Goal: Task Accomplishment & Management: Use online tool/utility

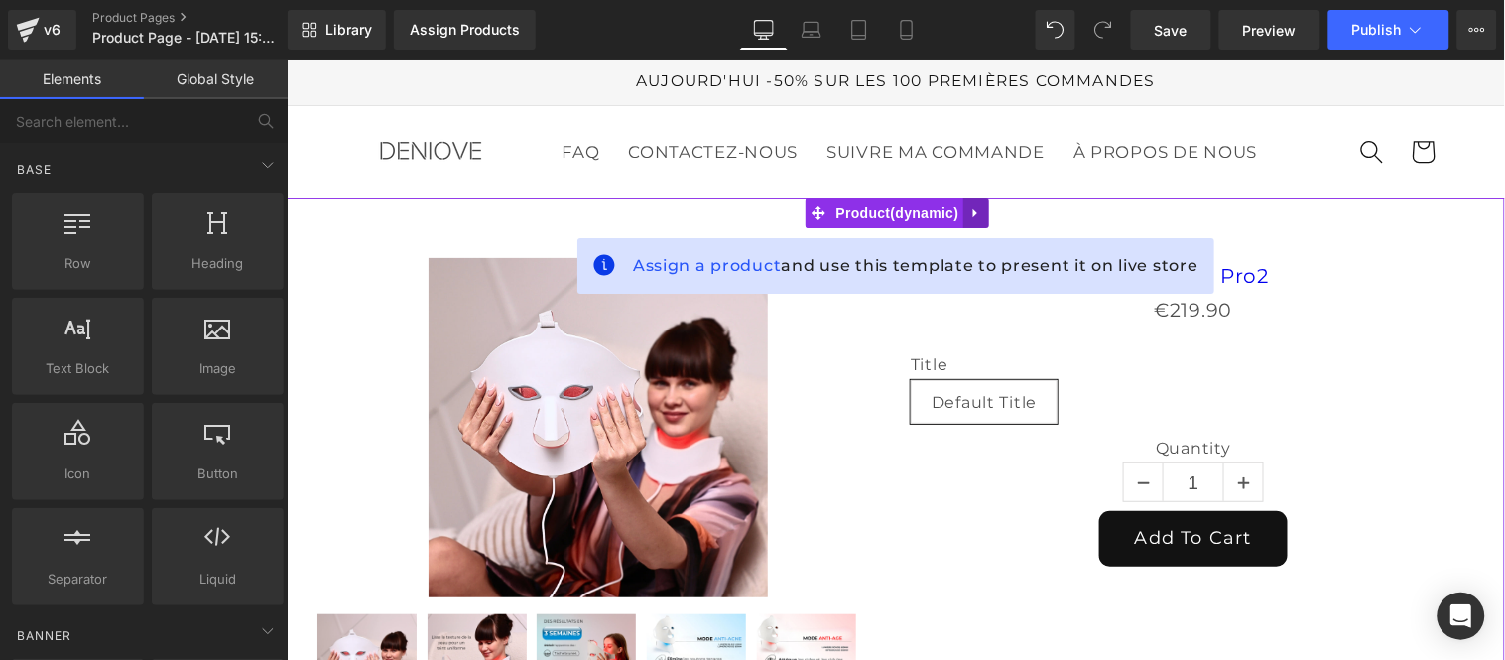
click at [981, 215] on icon at bounding box center [975, 212] width 14 height 15
click at [992, 215] on icon at bounding box center [988, 212] width 14 height 14
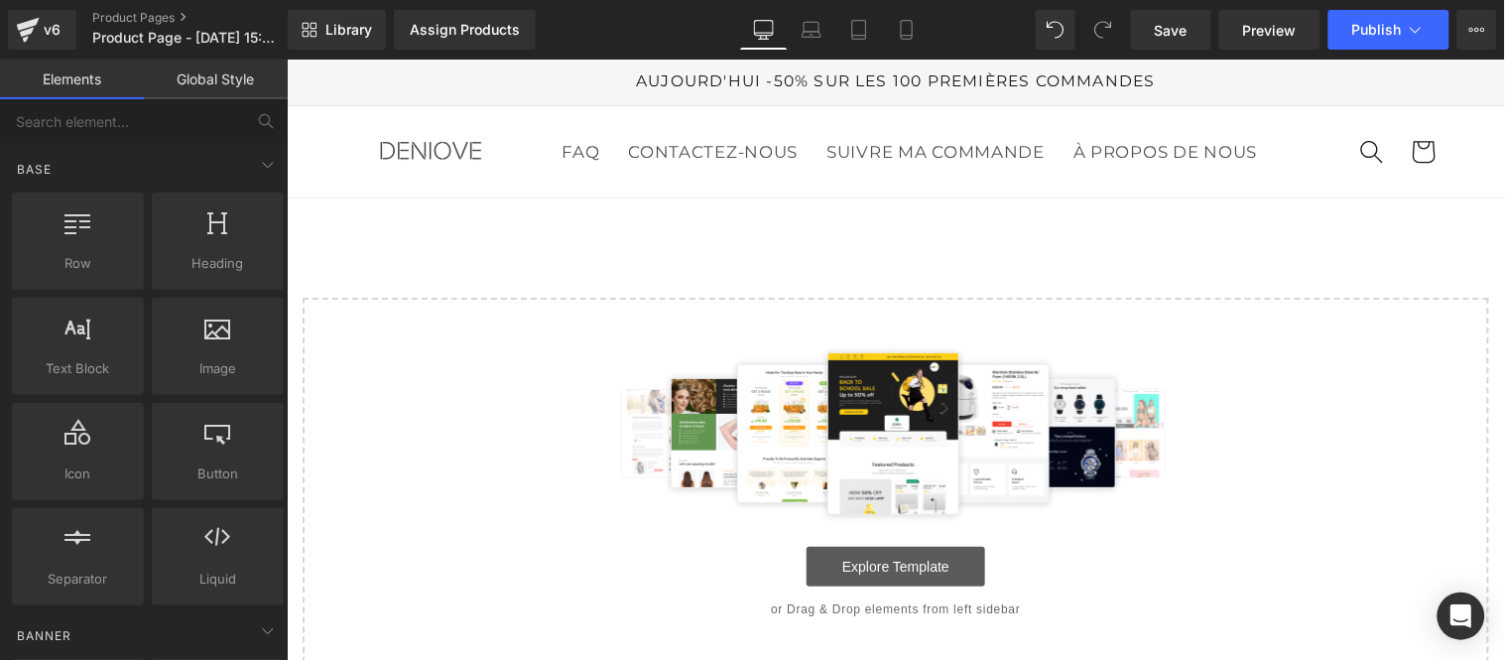
click at [893, 562] on link "Explore Template" at bounding box center [895, 566] width 179 height 40
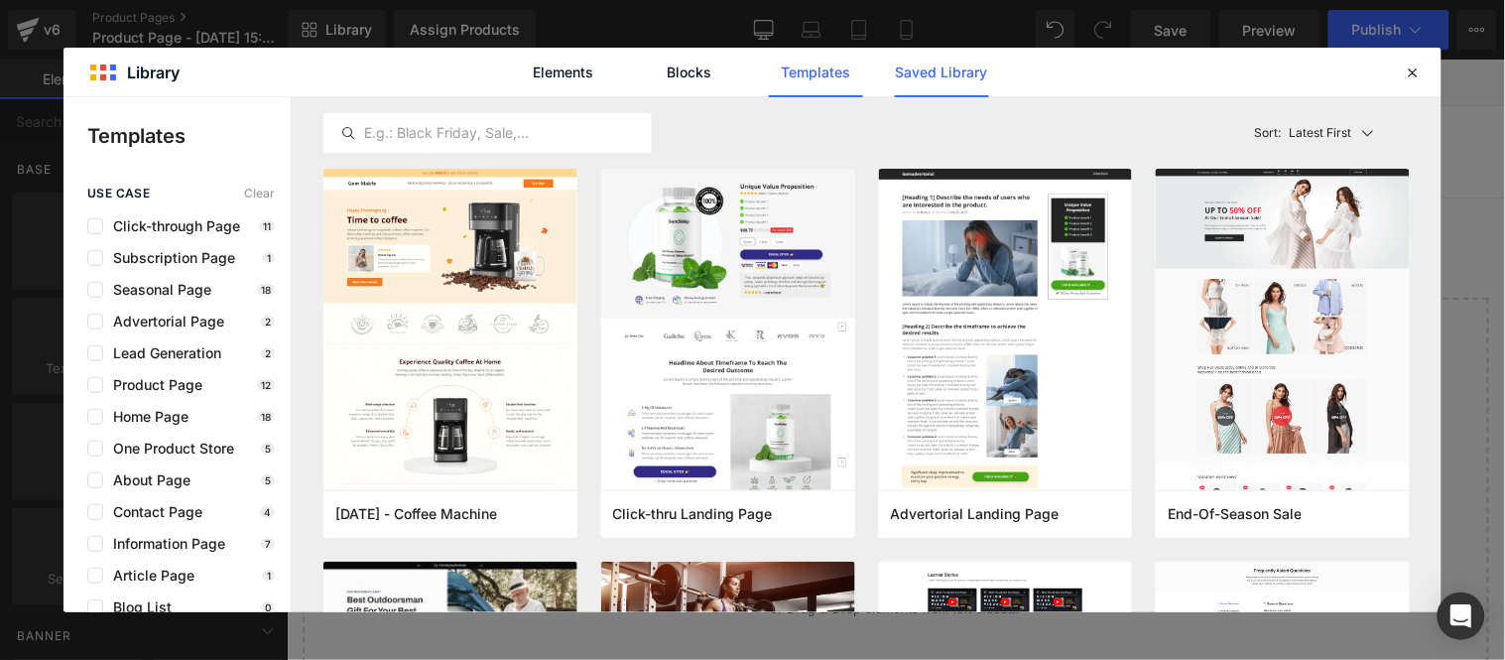
click at [930, 74] on link "Saved Library" at bounding box center [942, 73] width 94 height 50
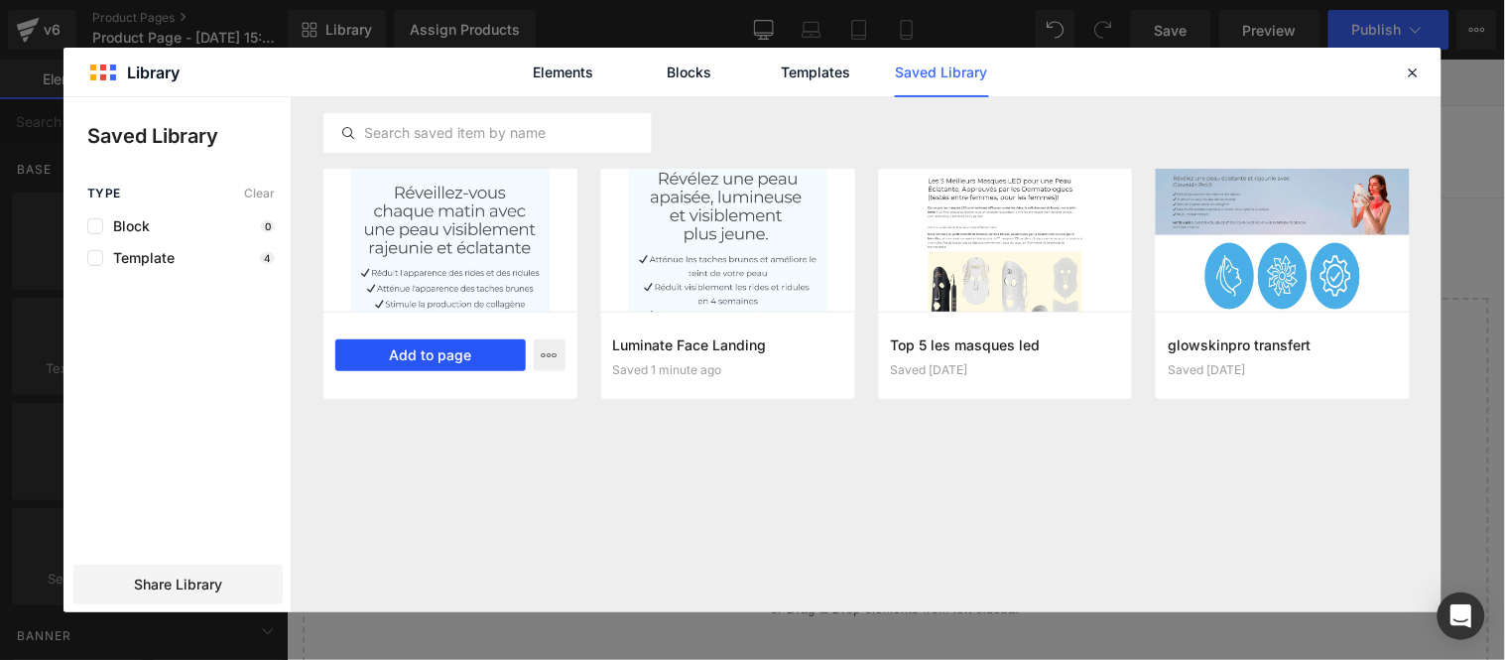
click at [433, 359] on button "Add to page" at bounding box center [430, 355] width 190 height 32
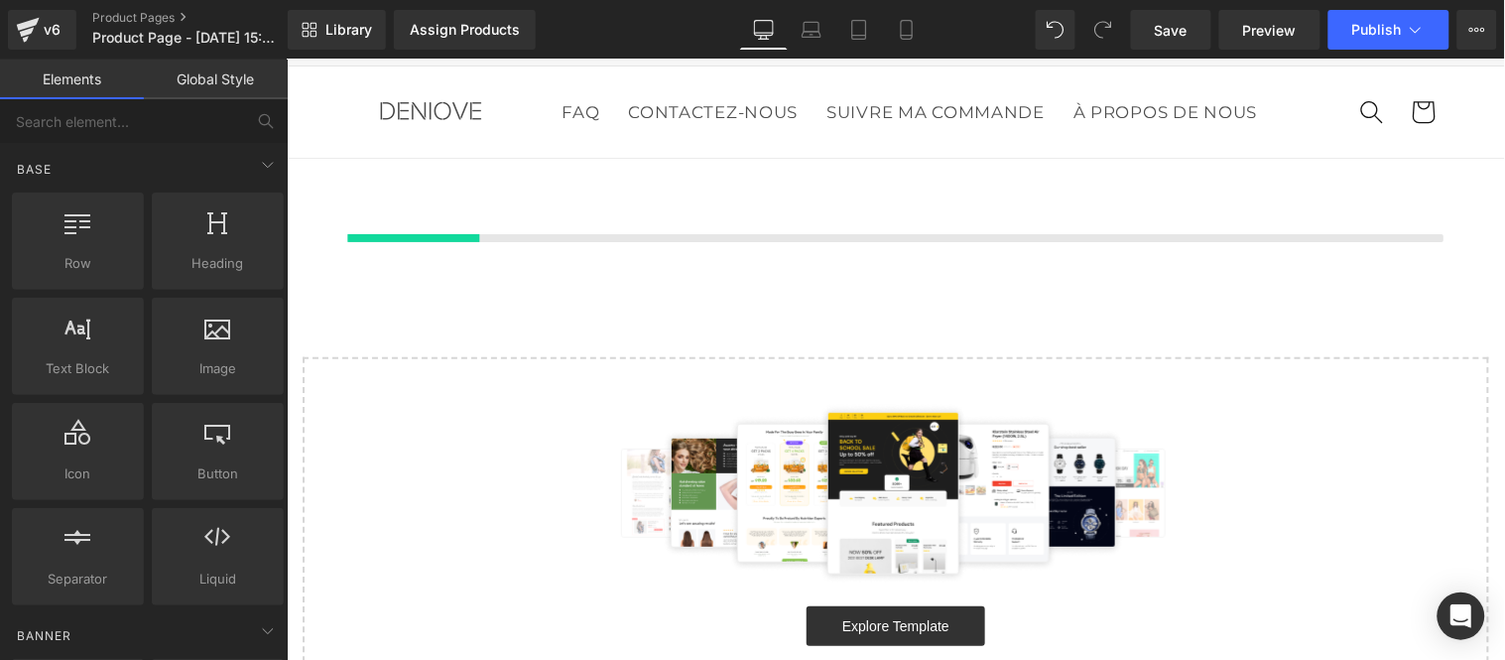
scroll to position [41, 0]
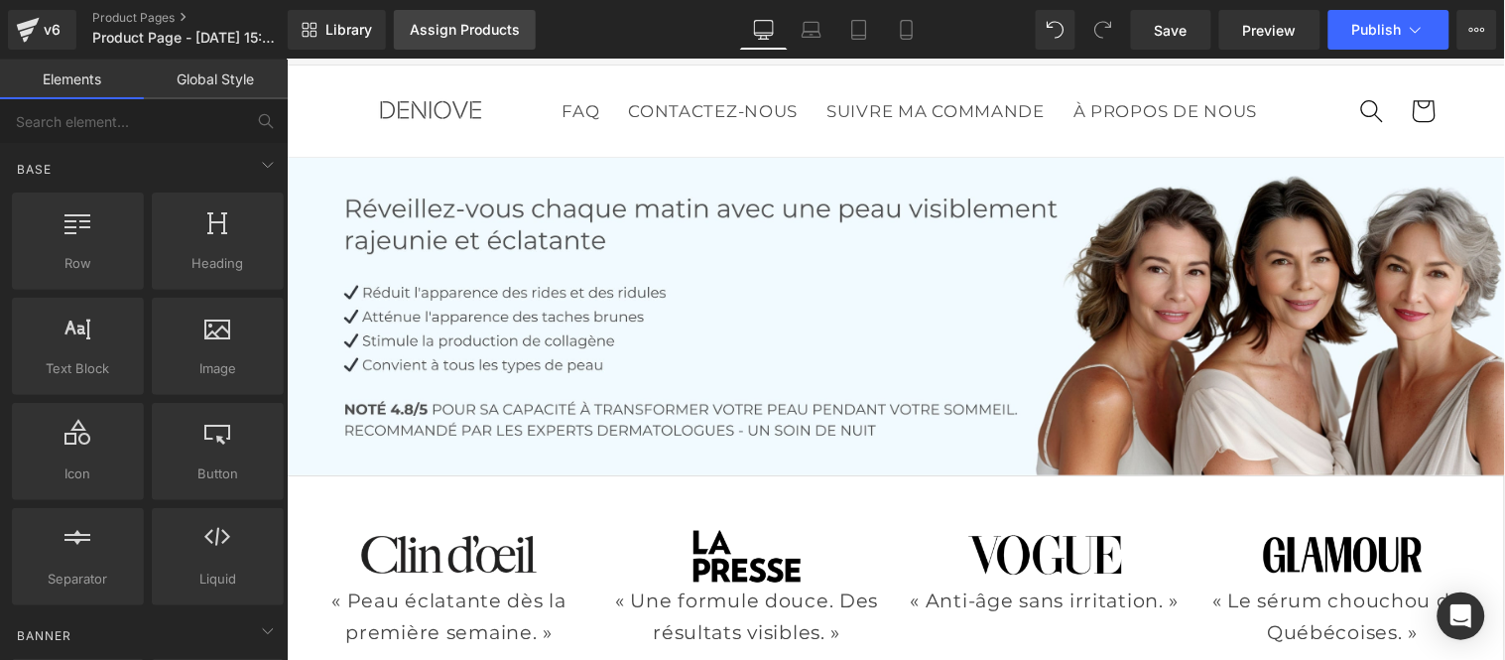
click at [433, 27] on div "Assign Products" at bounding box center [465, 30] width 110 height 16
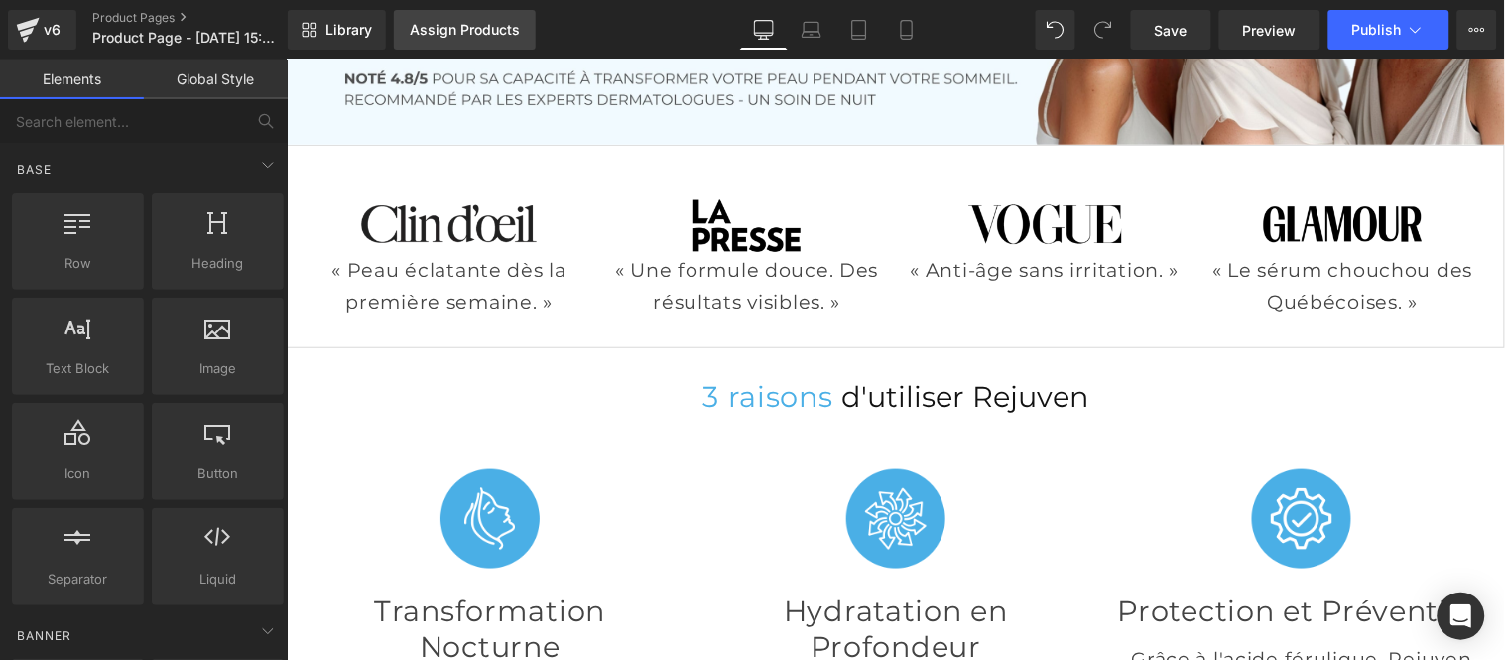
click at [442, 18] on link "Assign Products" at bounding box center [465, 30] width 142 height 40
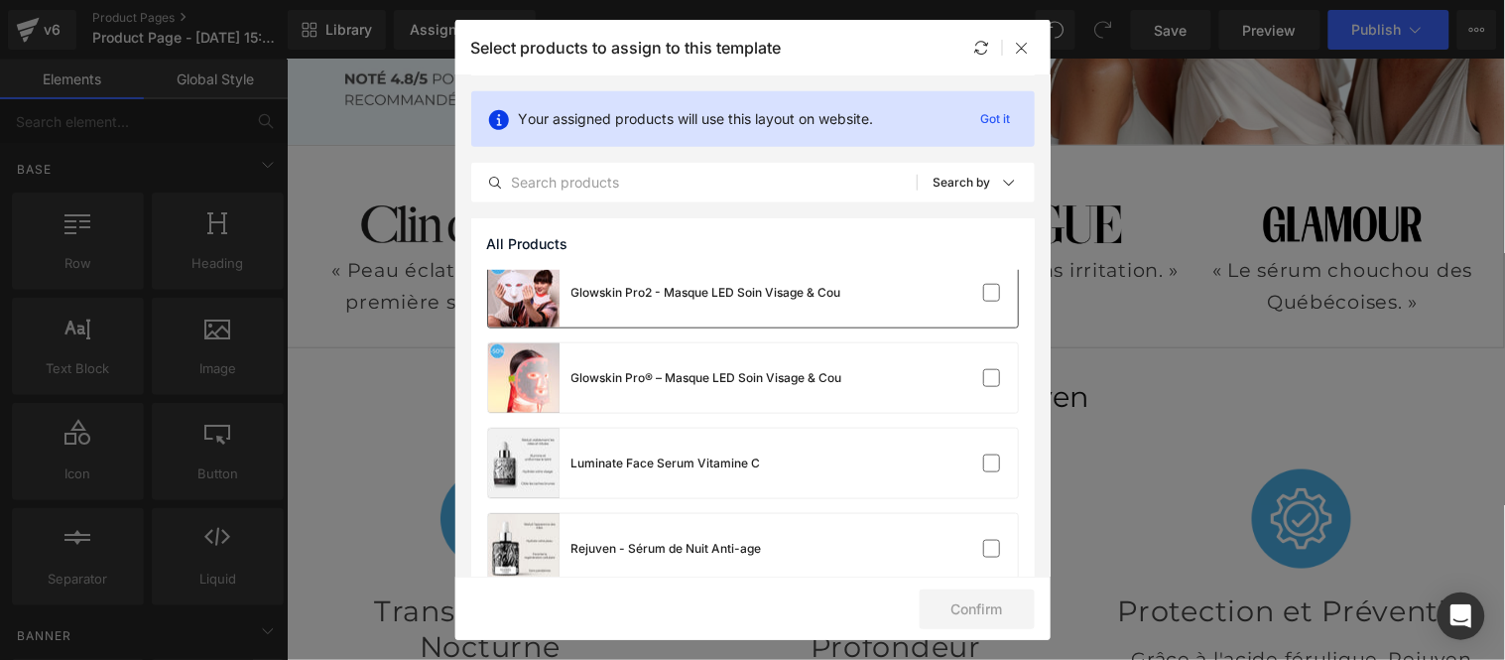
scroll to position [389, 0]
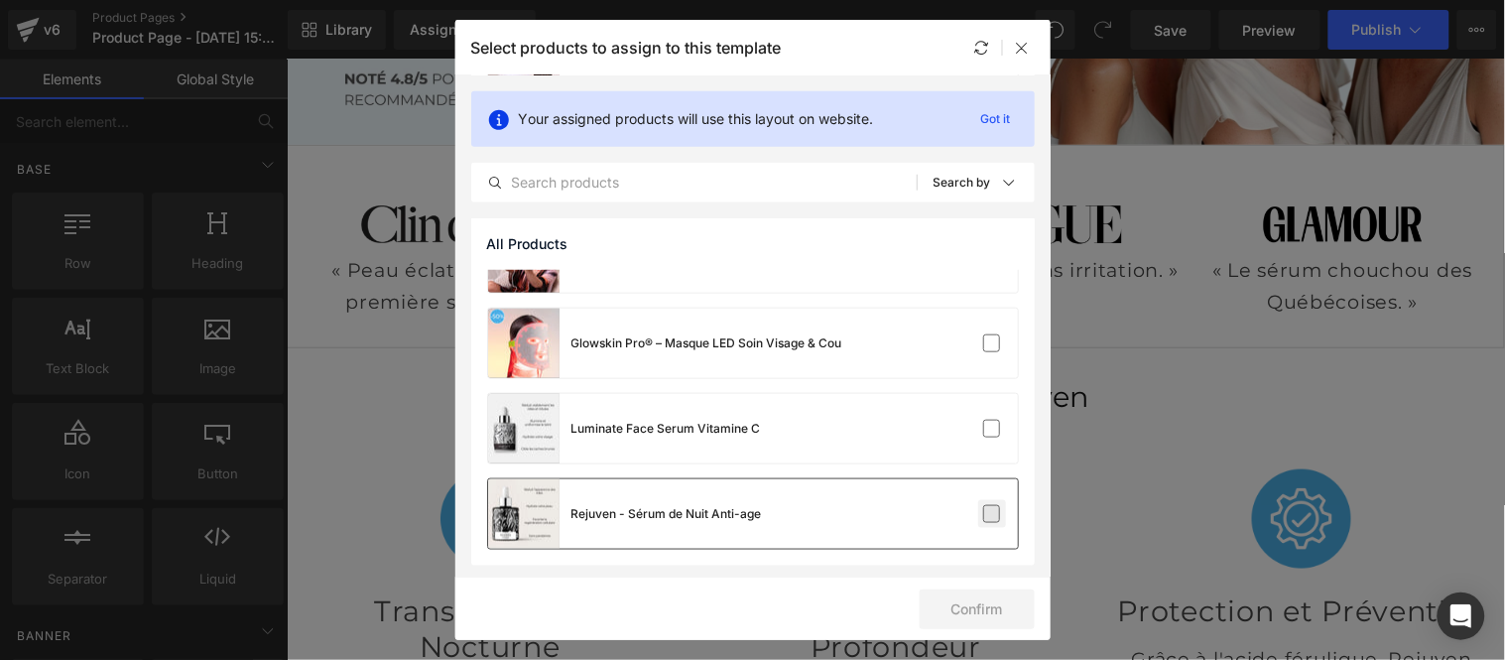
click at [0, 0] on label at bounding box center [0, 0] width 0 height 0
click at [0, 0] on input "checkbox" at bounding box center [0, 0] width 0 height 0
click at [997, 232] on button "Confirm" at bounding box center [1002, 226] width 11 height 11
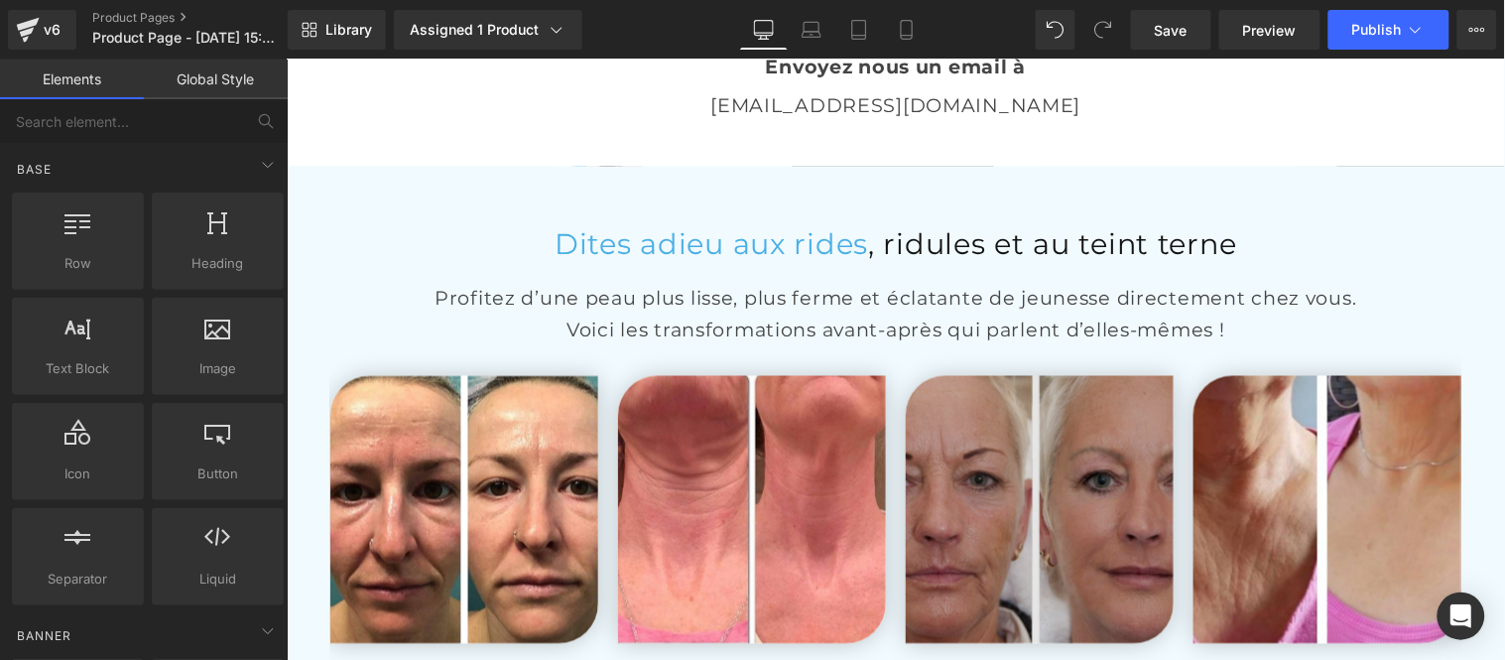
scroll to position [4229, 0]
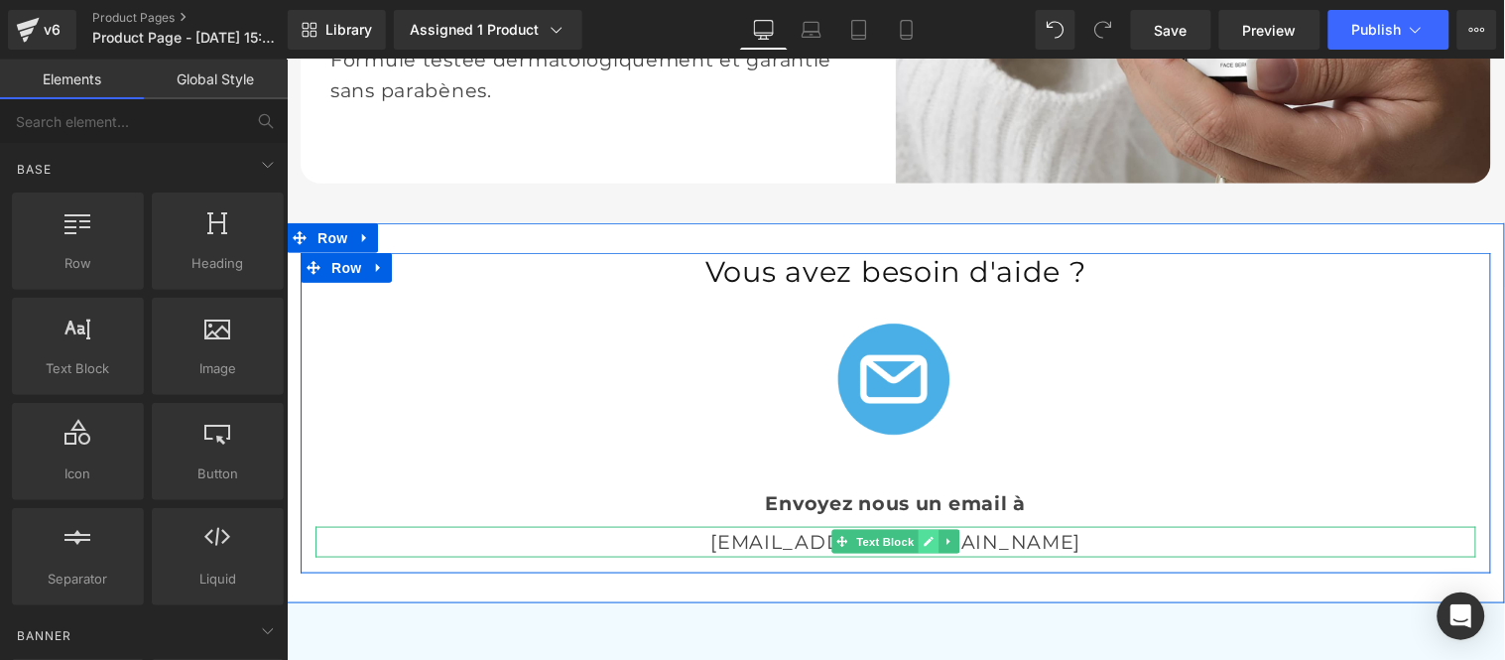
click at [923, 540] on icon at bounding box center [928, 541] width 11 height 12
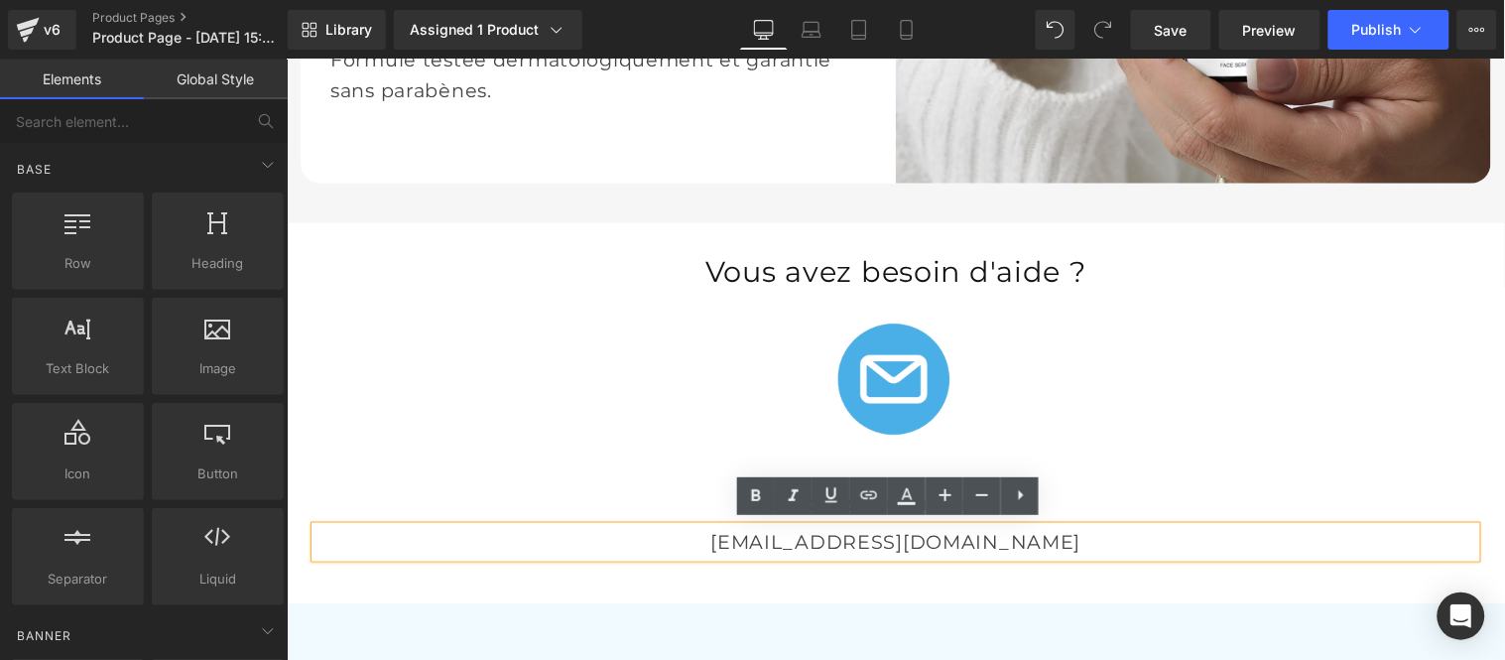
drag, startPoint x: 971, startPoint y: 530, endPoint x: 962, endPoint y: 541, distance: 14.1
click at [971, 532] on p "[EMAIL_ADDRESS][DOMAIN_NAME]" at bounding box center [894, 541] width 1161 height 31
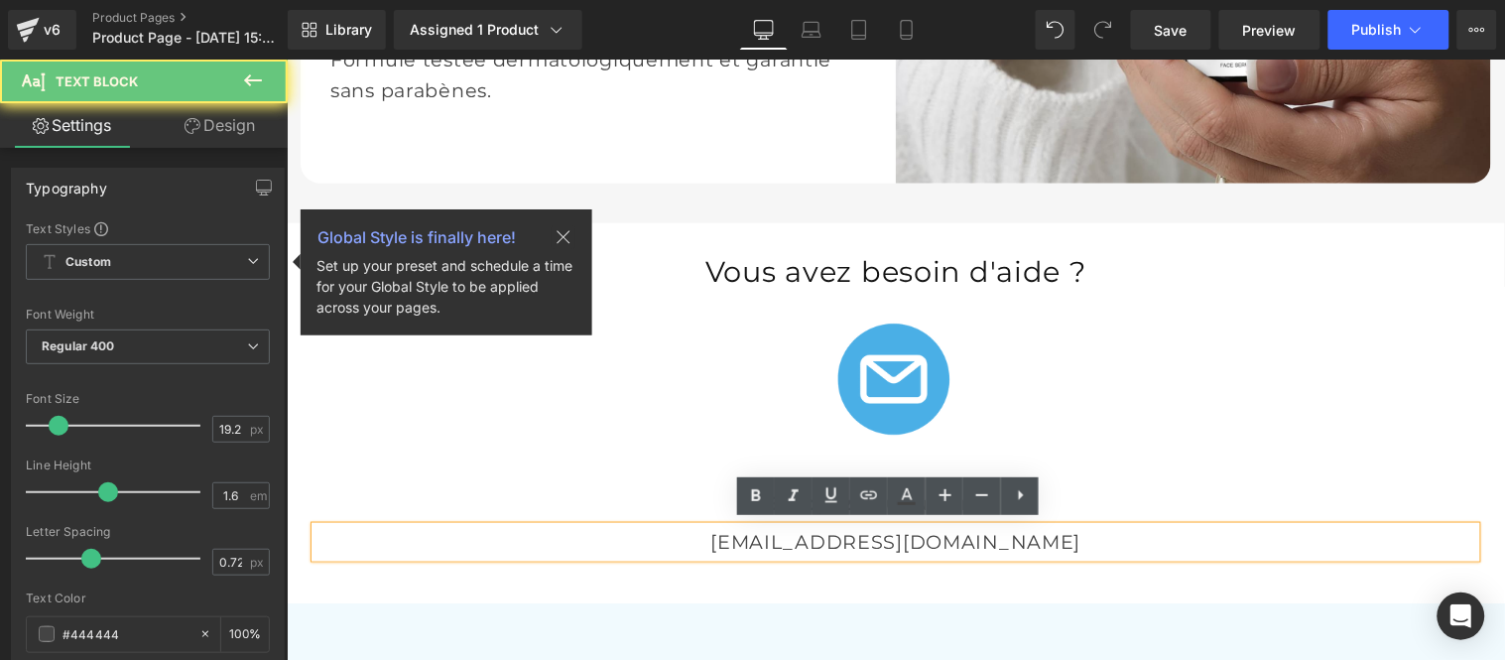
click at [977, 539] on p "[EMAIL_ADDRESS][DOMAIN_NAME]" at bounding box center [894, 541] width 1161 height 31
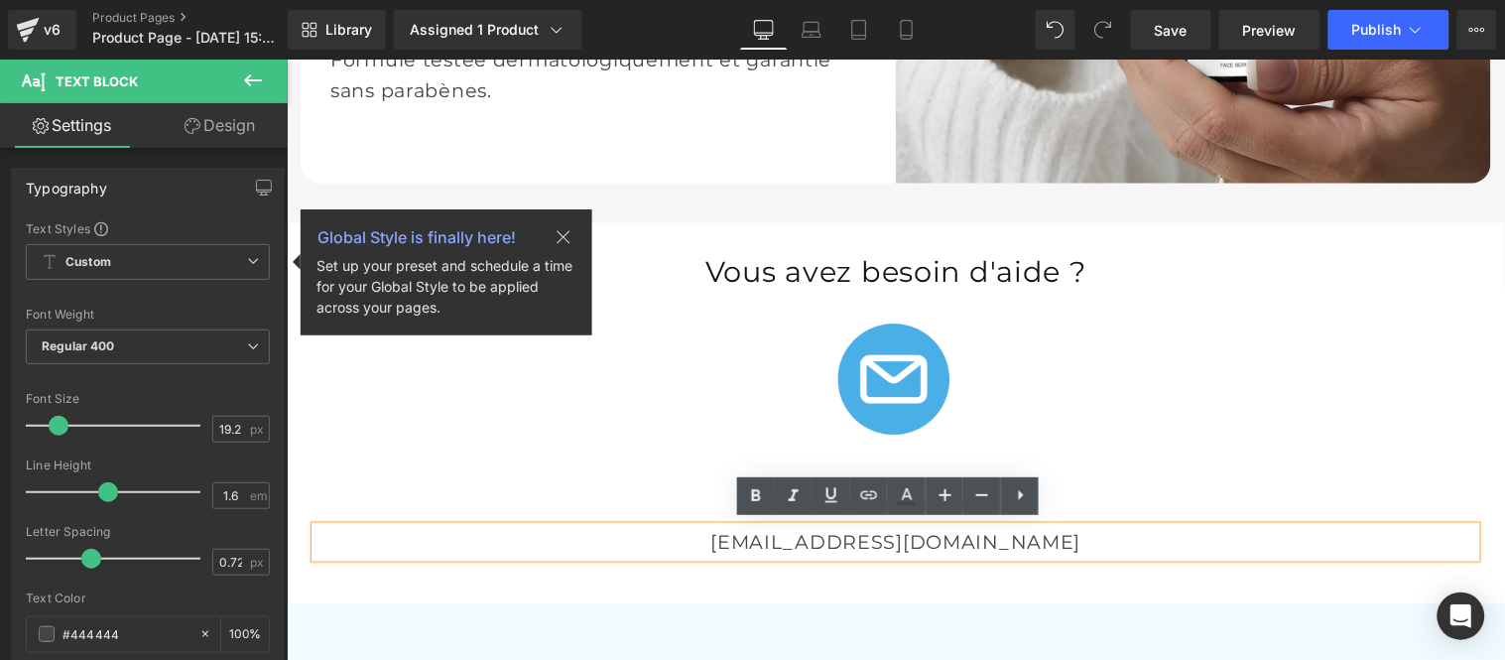
click at [865, 536] on p "[EMAIL_ADDRESS][DOMAIN_NAME]" at bounding box center [894, 541] width 1161 height 31
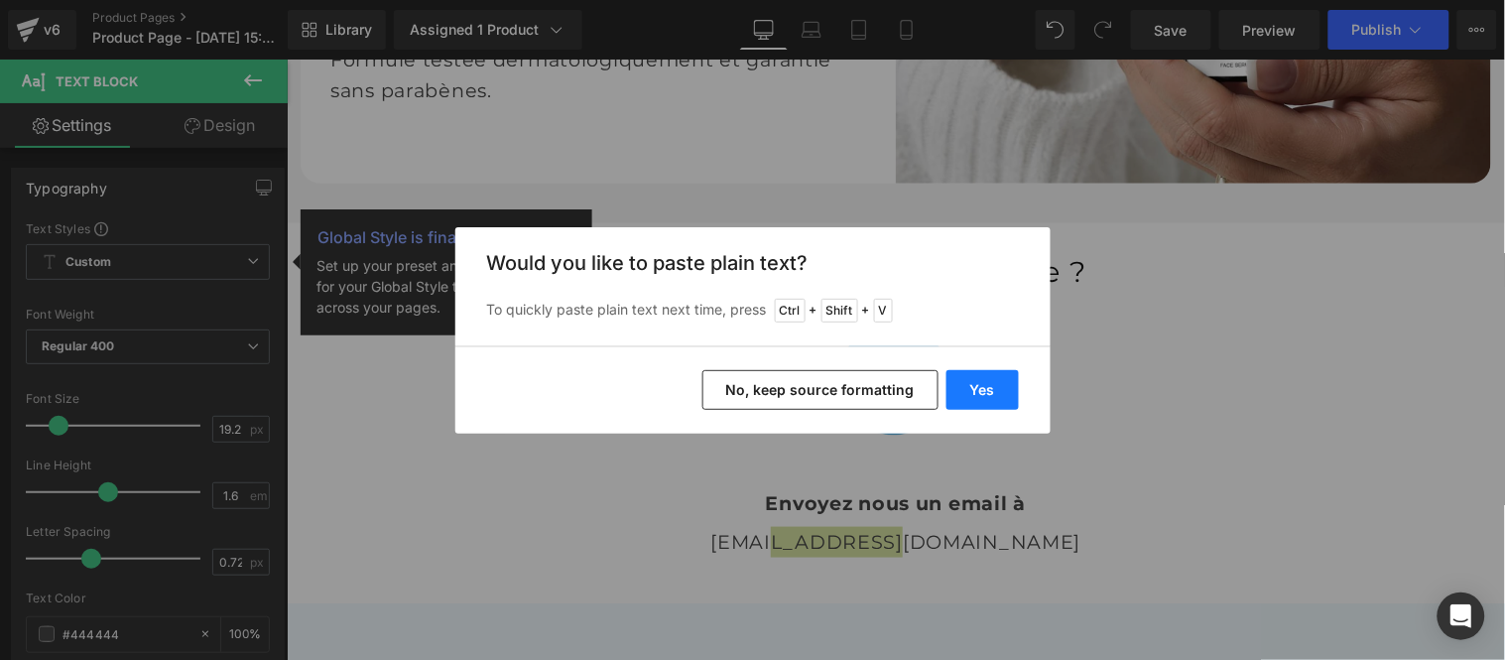
click at [0, 0] on button "Yes" at bounding box center [0, 0] width 0 height 0
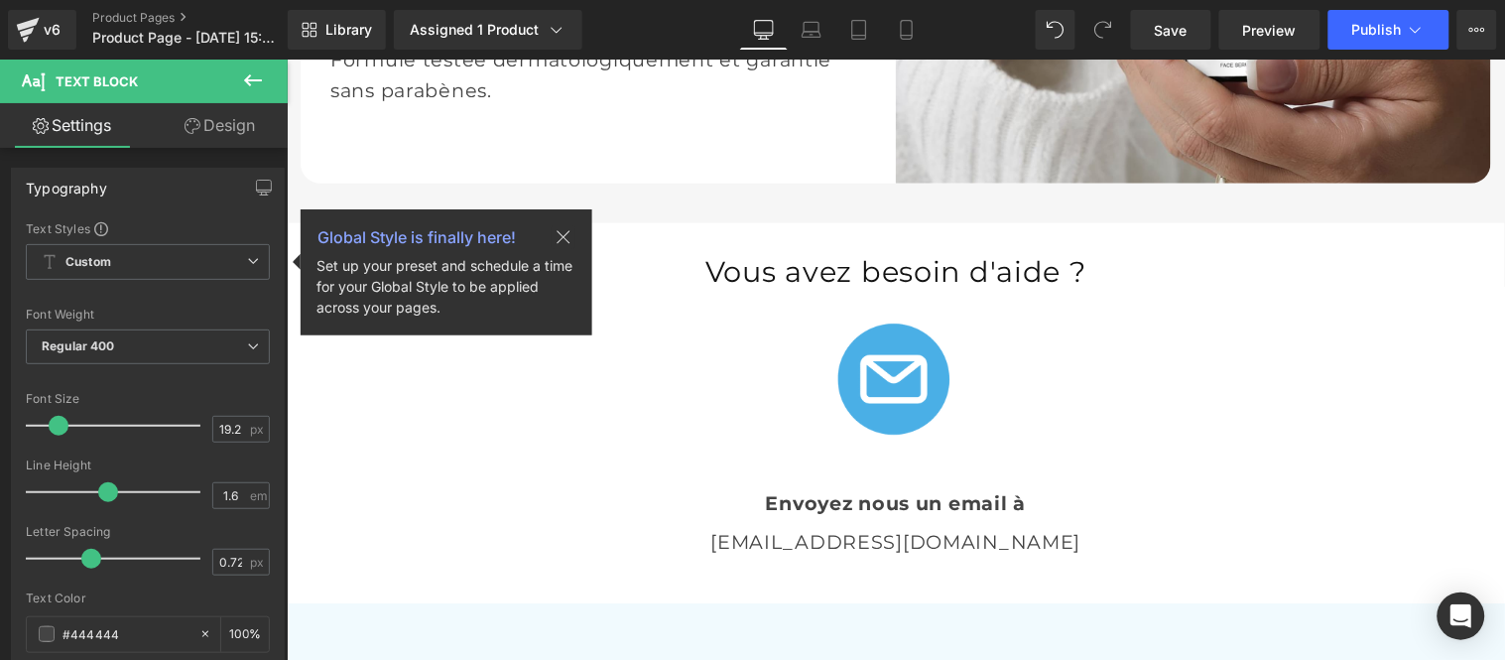
click at [251, 81] on icon at bounding box center [253, 80] width 24 height 24
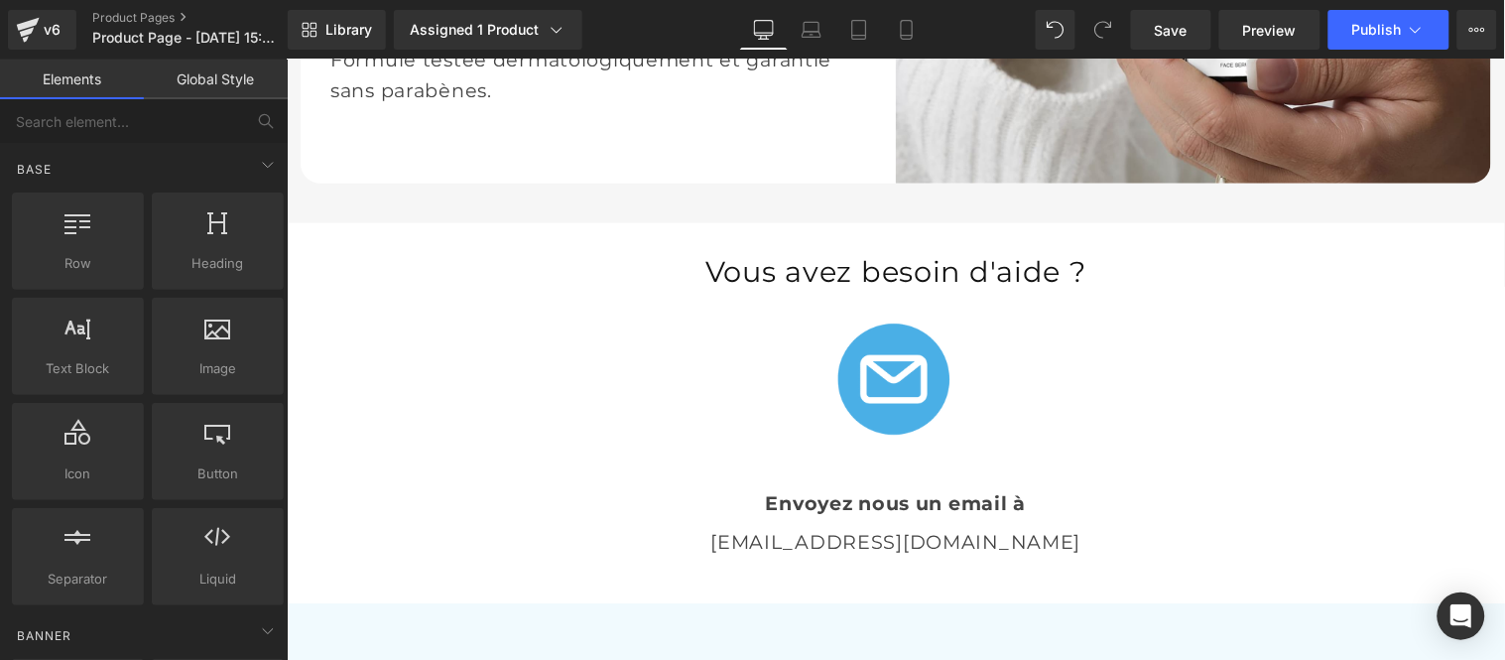
click at [222, 75] on link "Global Style" at bounding box center [216, 80] width 144 height 40
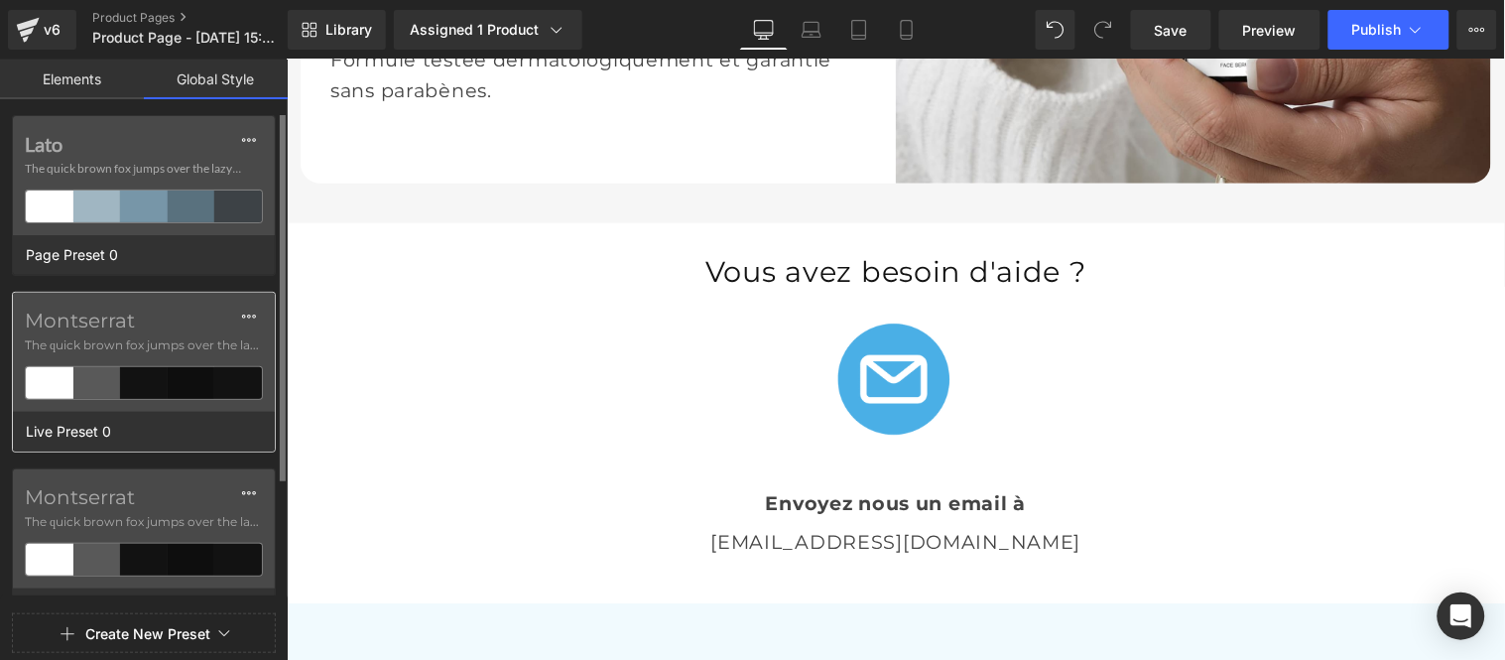
click at [166, 344] on span "The quick brown fox jumps over the lazy..." at bounding box center [144, 345] width 238 height 18
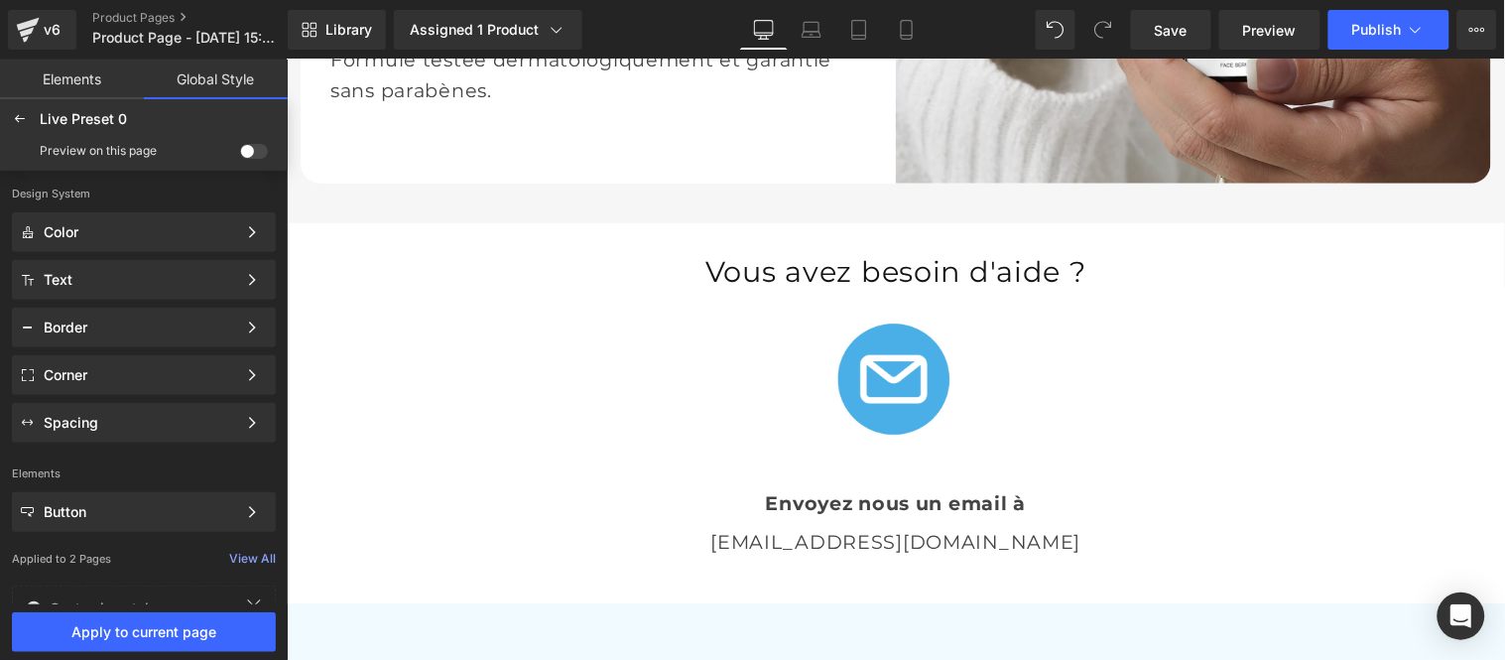
click at [248, 150] on span at bounding box center [254, 151] width 28 height 15
click at [240, 155] on input "checkbox" at bounding box center [240, 155] width 0 height 0
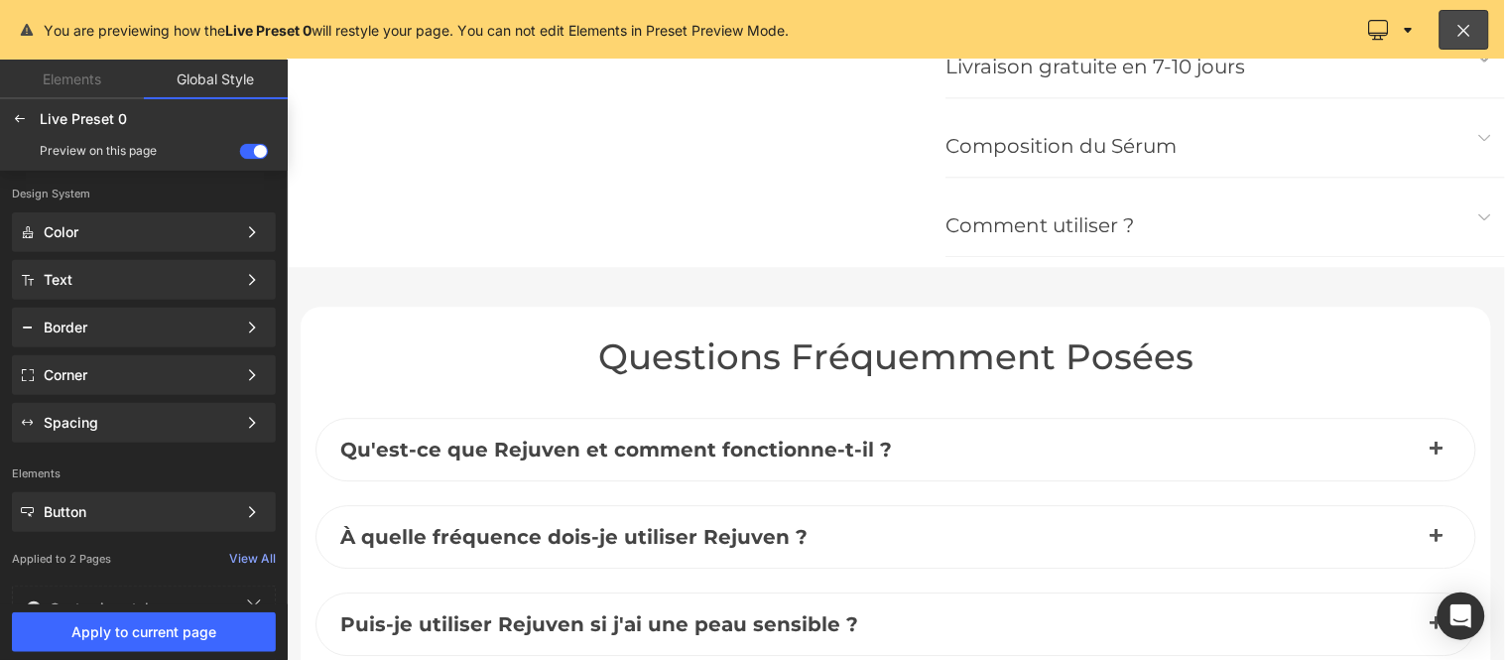
scroll to position [8654, 0]
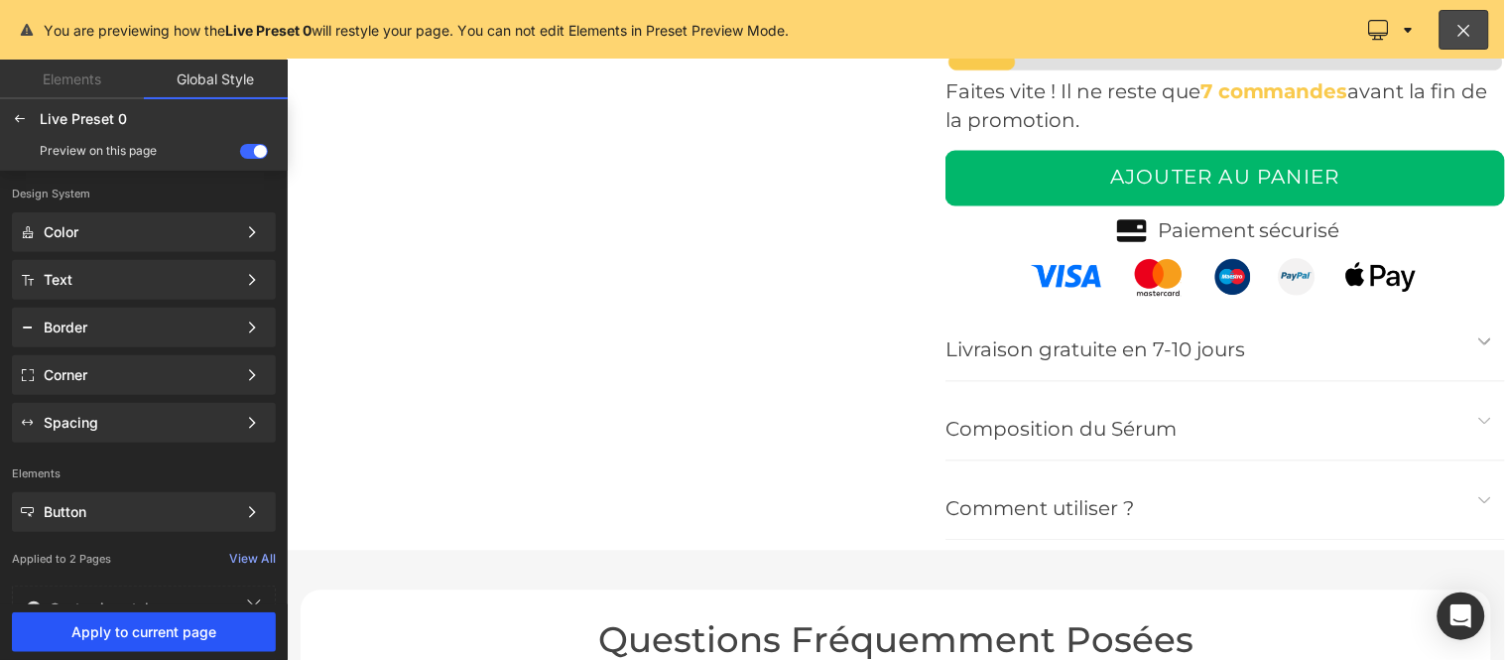
click at [182, 630] on span "Apply to current page" at bounding box center [144, 632] width 240 height 16
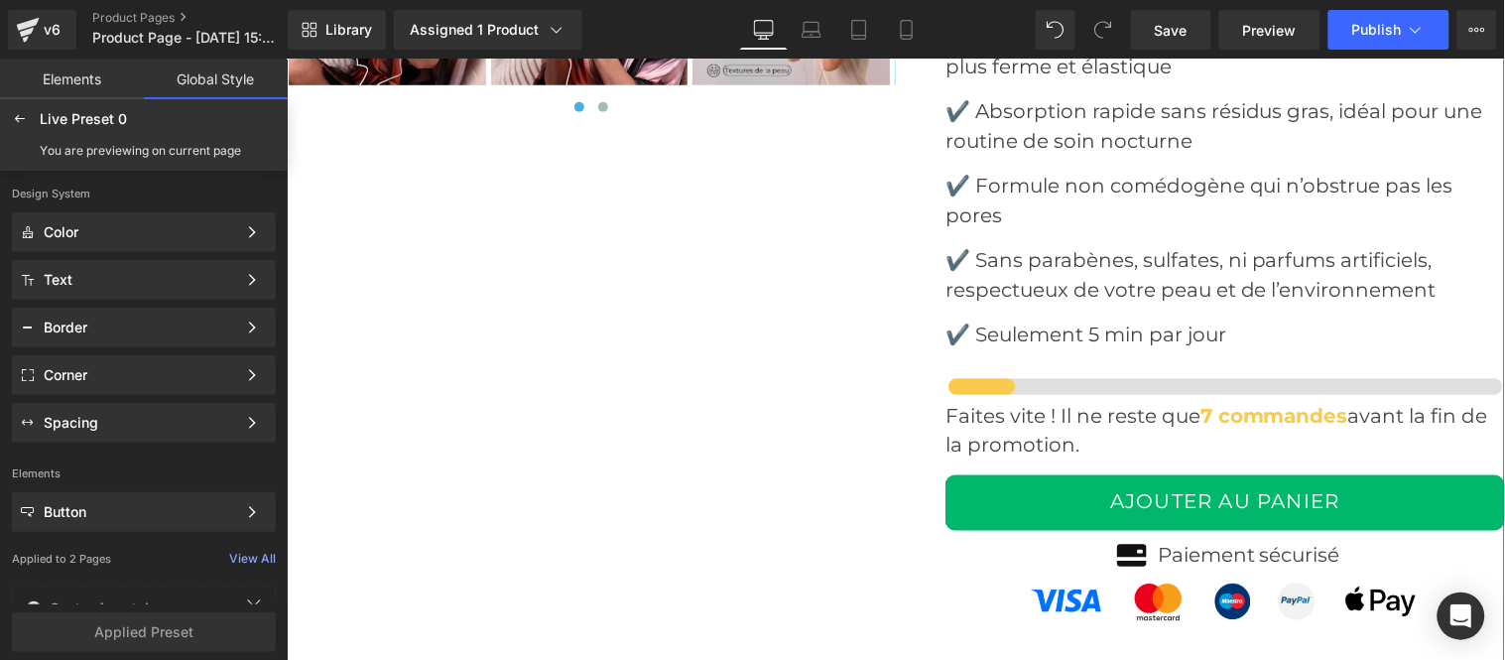
scroll to position [8324, 0]
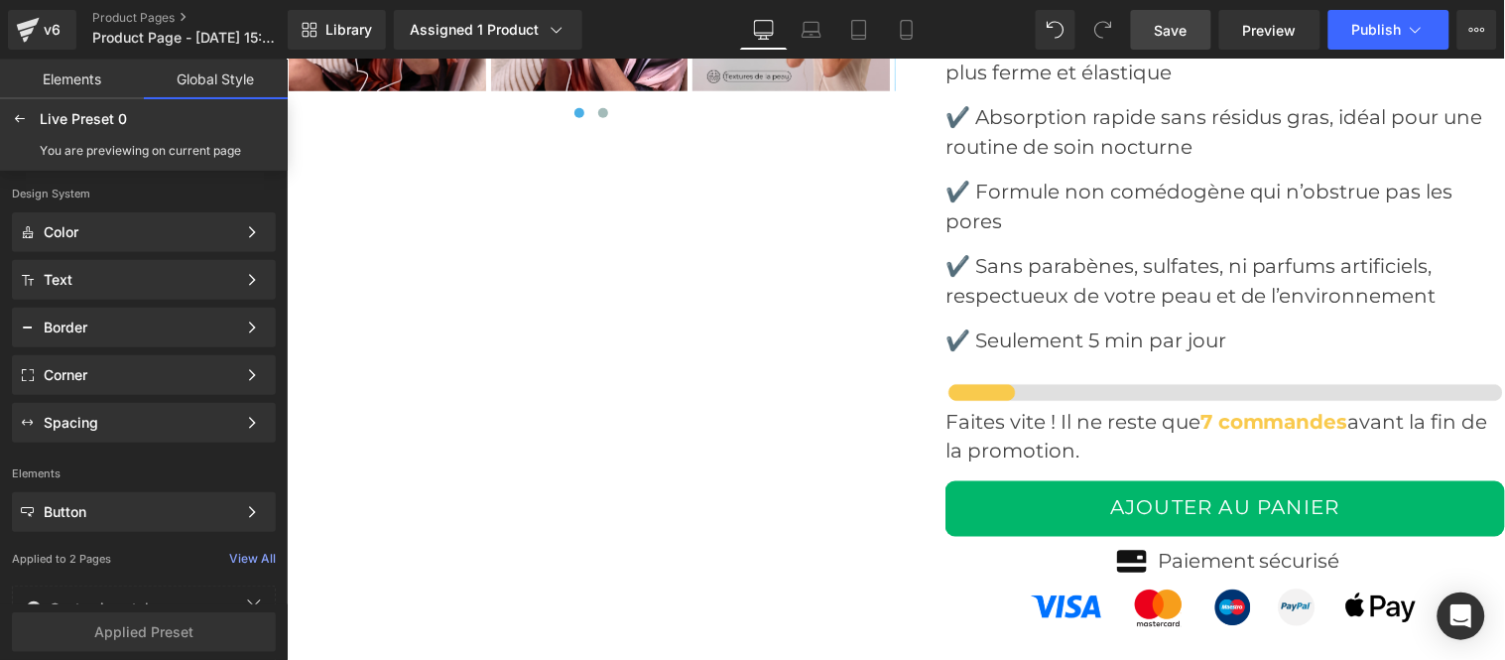
click at [1177, 28] on span "Save" at bounding box center [1171, 30] width 33 height 21
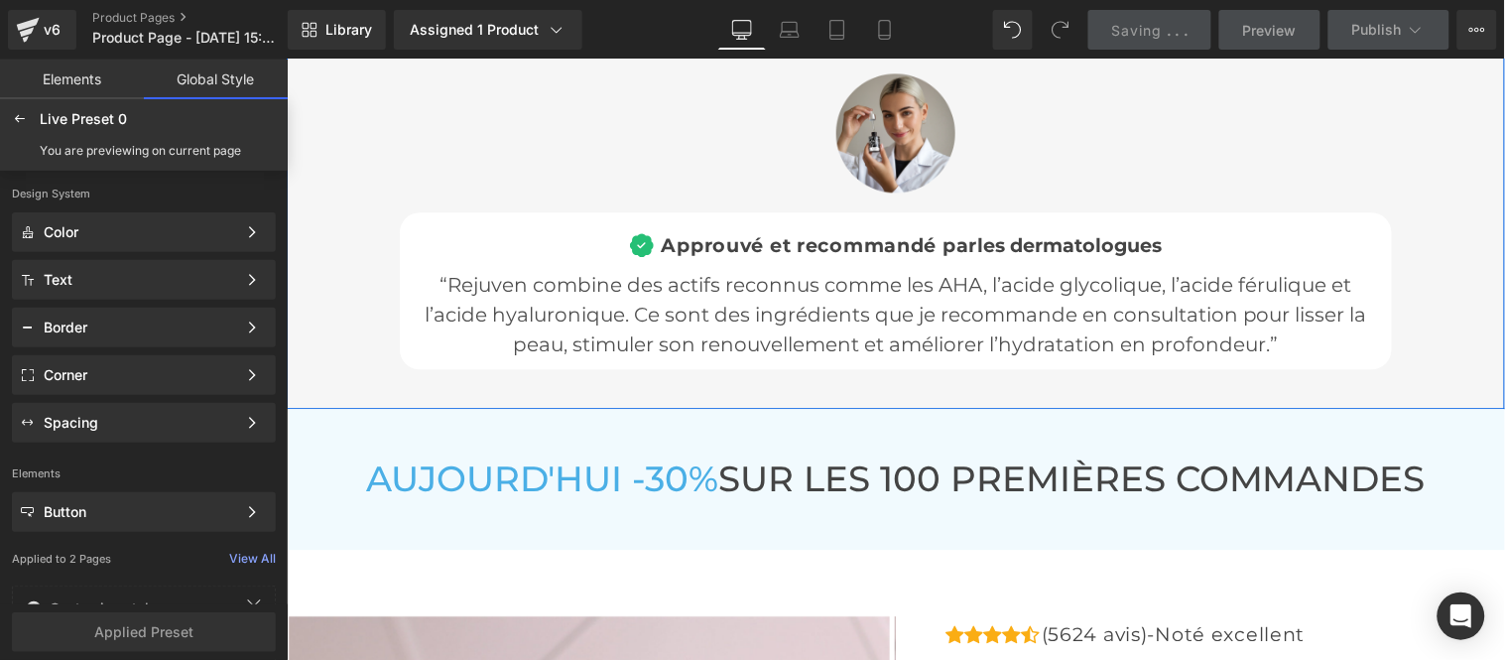
scroll to position [7332, 0]
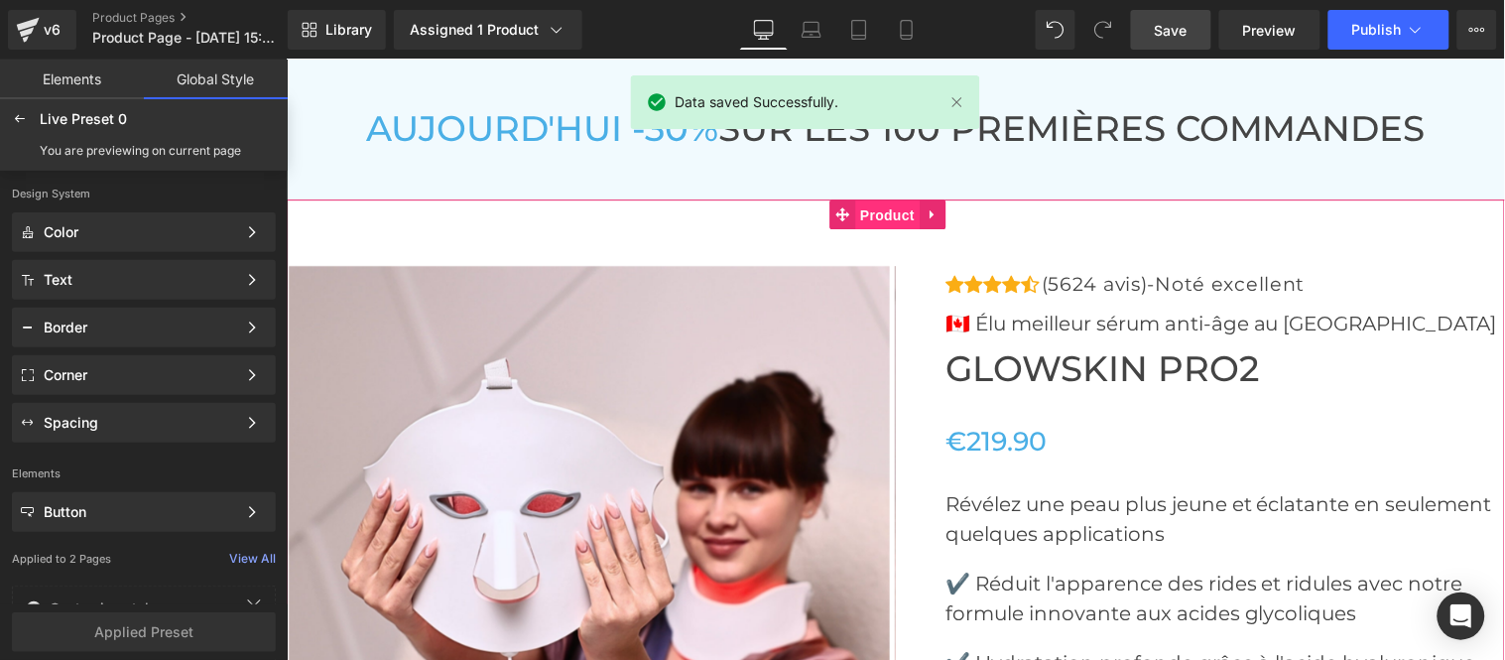
click at [884, 214] on span "Product" at bounding box center [886, 214] width 64 height 30
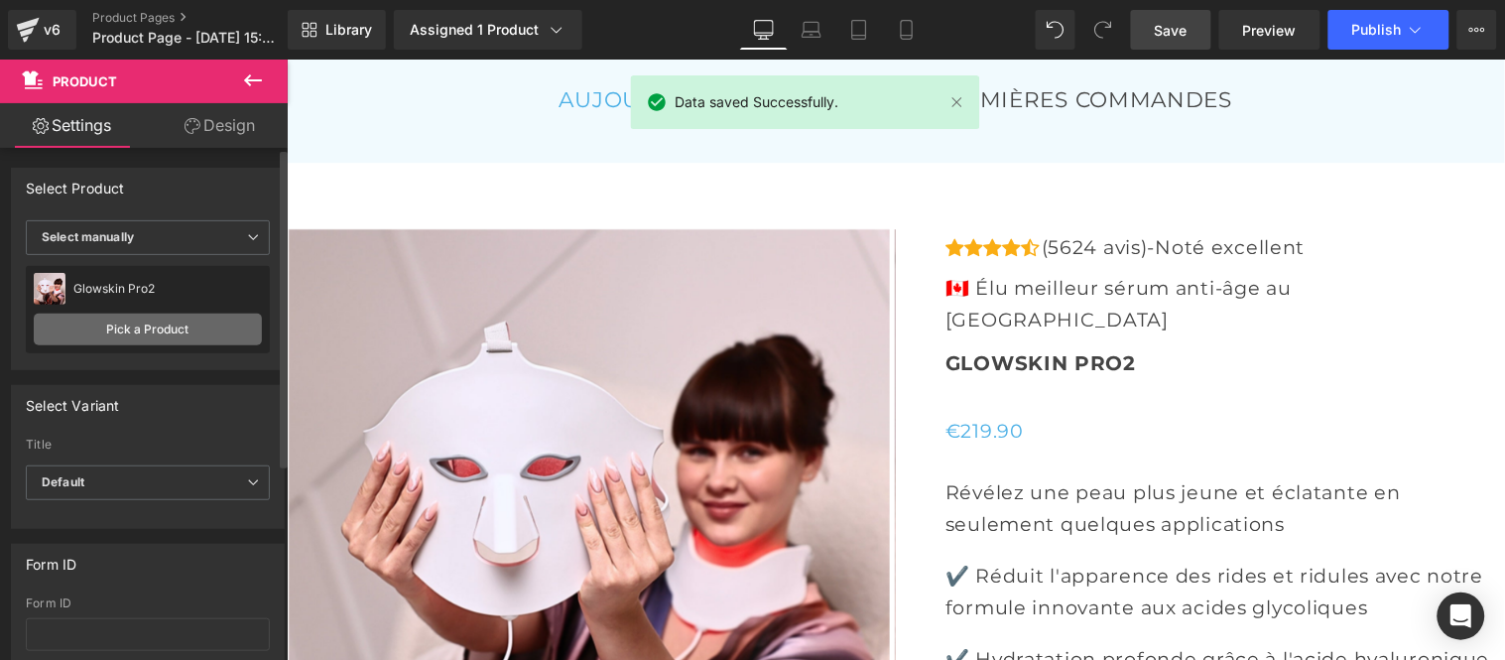
click at [159, 330] on link "Pick a Product" at bounding box center [148, 329] width 228 height 32
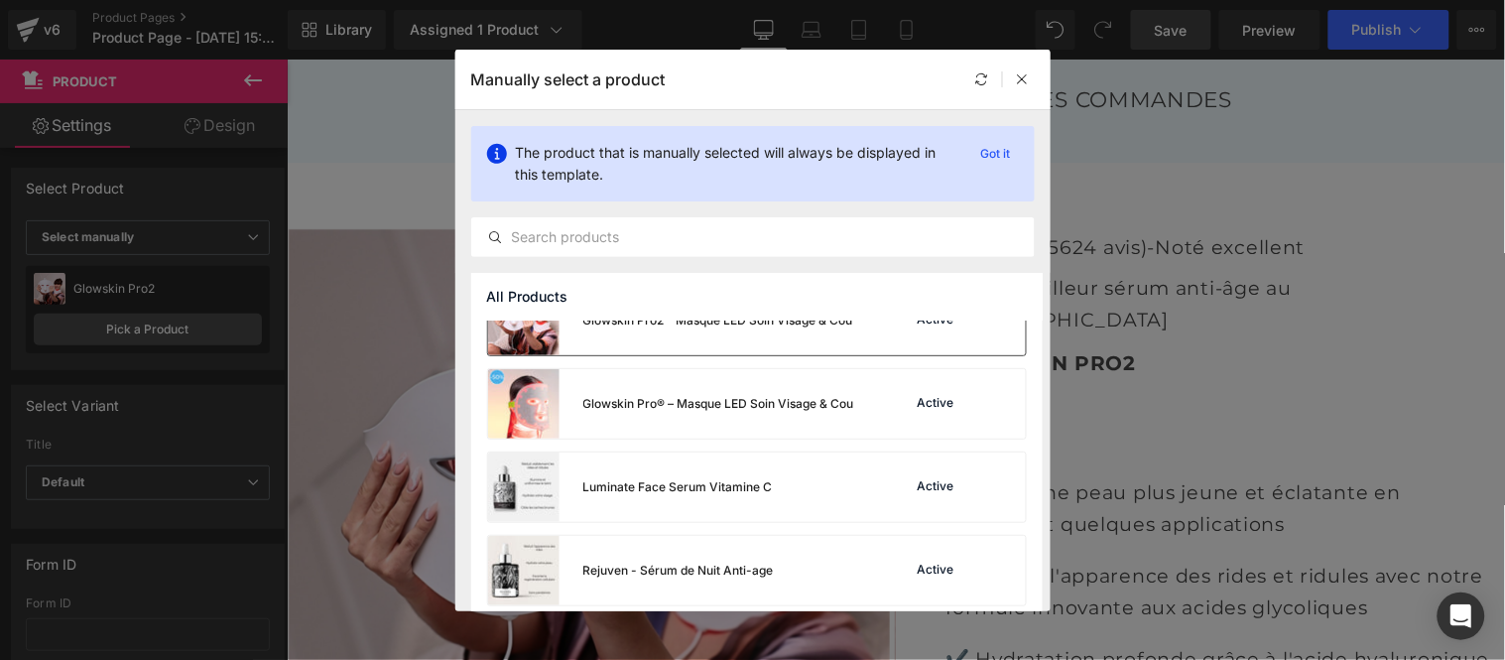
scroll to position [380, 0]
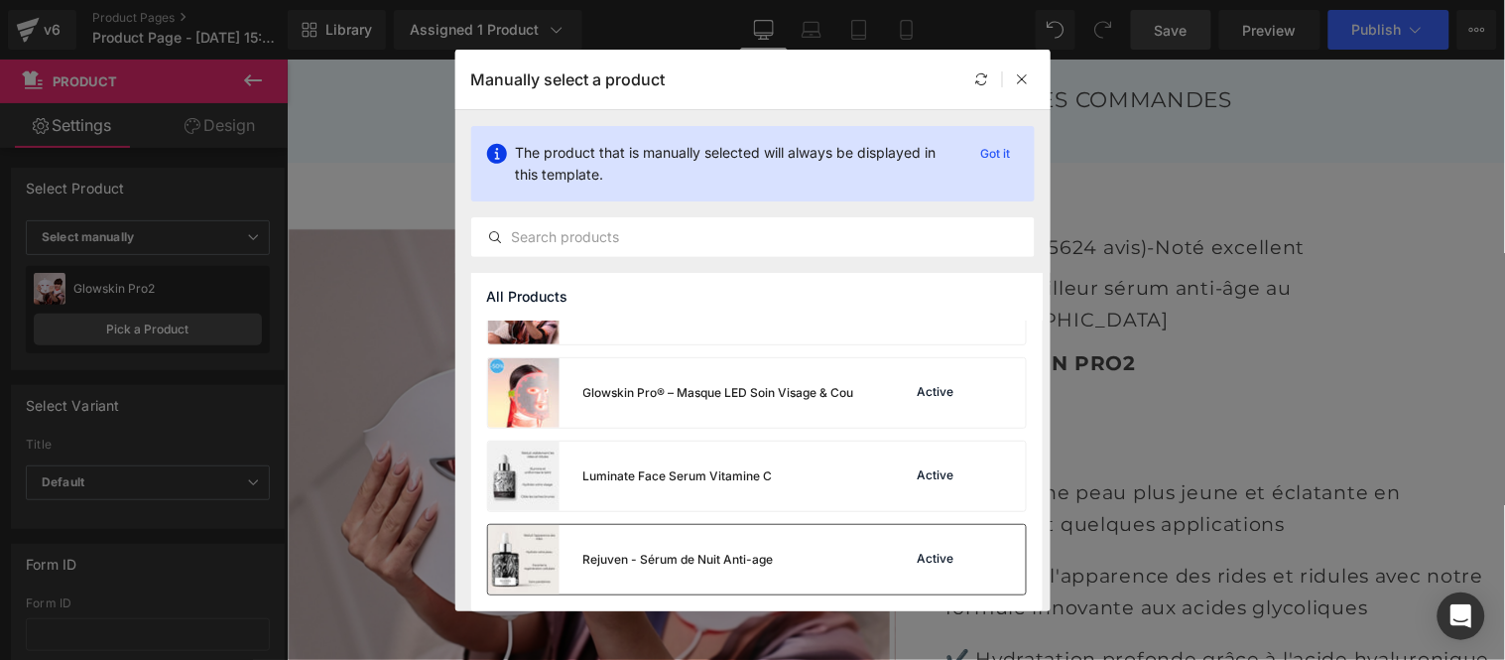
click at [0, 0] on div "Rejuven - Sérum de Nuit Anti-age" at bounding box center [0, 0] width 0 height 0
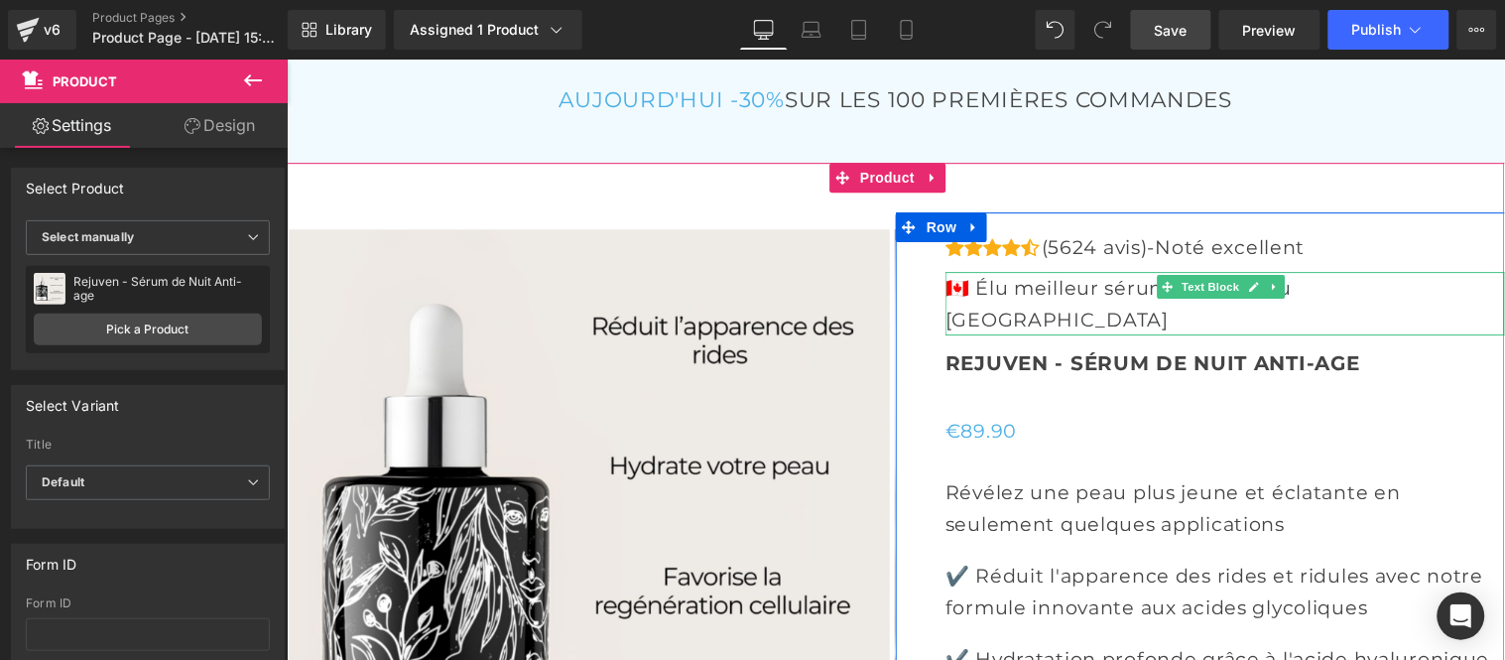
drag, startPoint x: 1309, startPoint y: 324, endPoint x: 1354, endPoint y: 320, distance: 44.8
click at [1309, 327] on p "🇨🇦 Élu meilleur sérum anti-âge au [GEOGRAPHIC_DATA]" at bounding box center [1223, 302] width 559 height 63
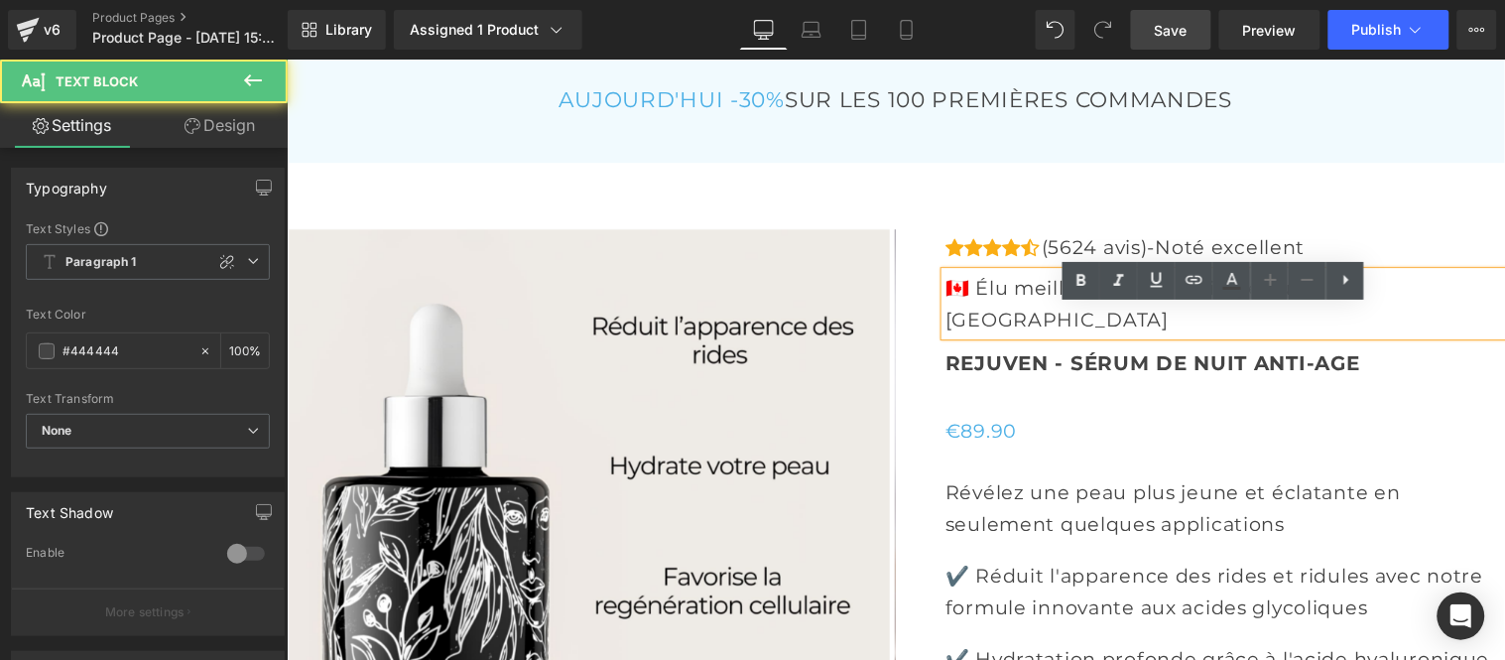
click at [1354, 327] on p "🇨🇦 Élu meilleur sérum anti-âge au [GEOGRAPHIC_DATA]" at bounding box center [1223, 302] width 559 height 63
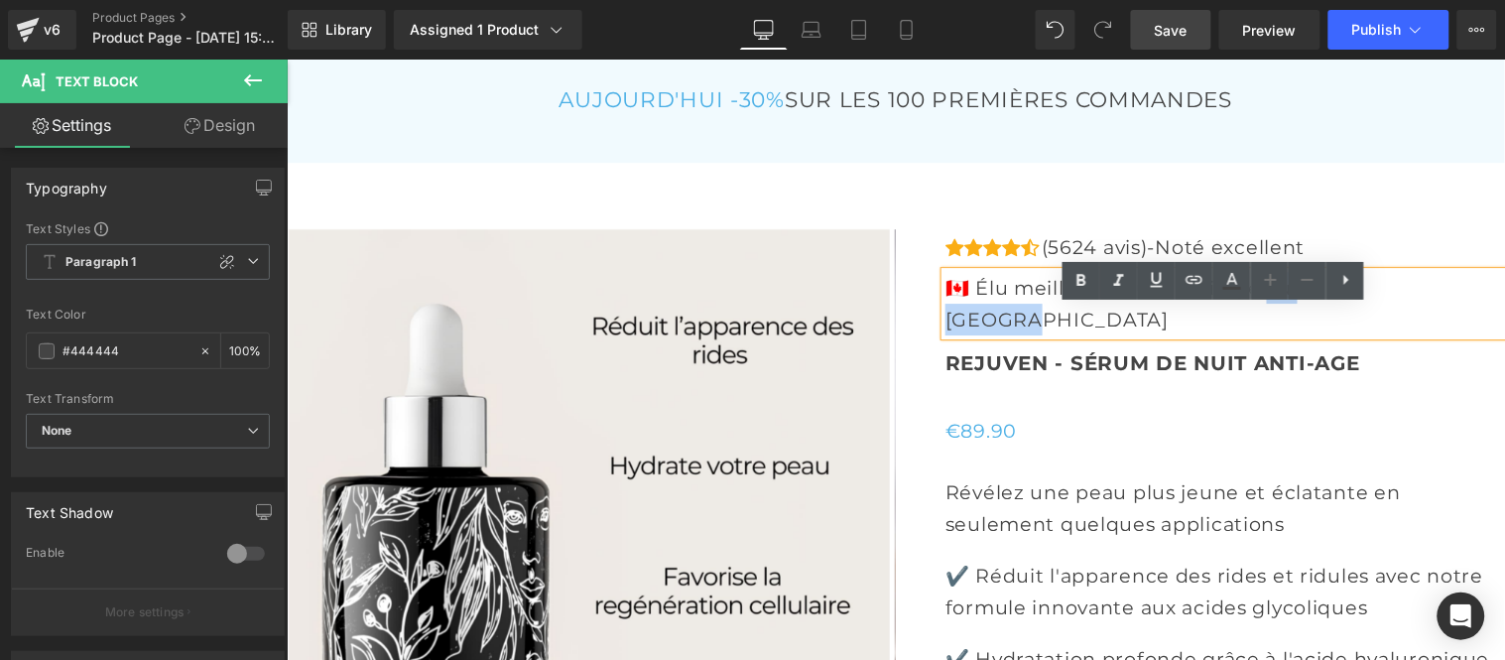
click at [1244, 320] on p "🇨🇦 Élu meilleur sérum anti-âge au [GEOGRAPHIC_DATA]" at bounding box center [1223, 302] width 559 height 63
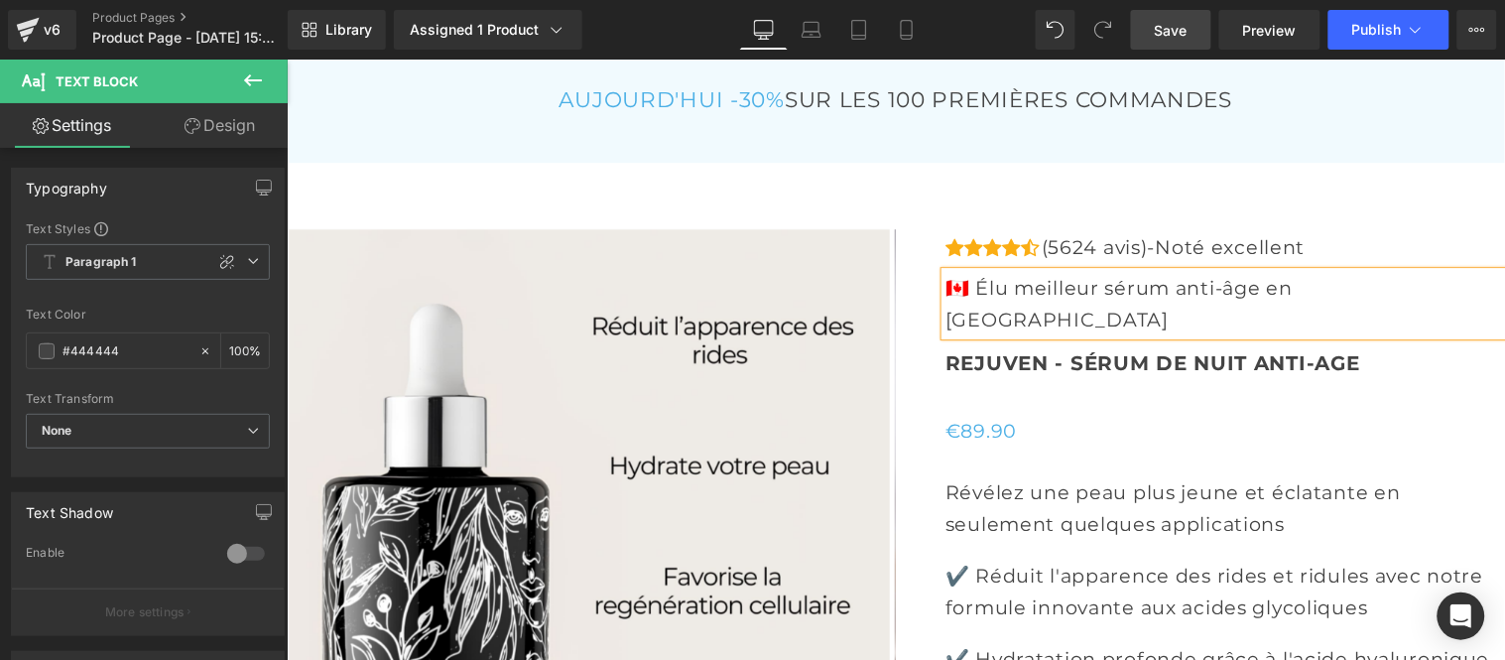
click at [944, 321] on p "🇨🇦 Élu meilleur sérum anti-âge en [GEOGRAPHIC_DATA]" at bounding box center [1223, 302] width 559 height 63
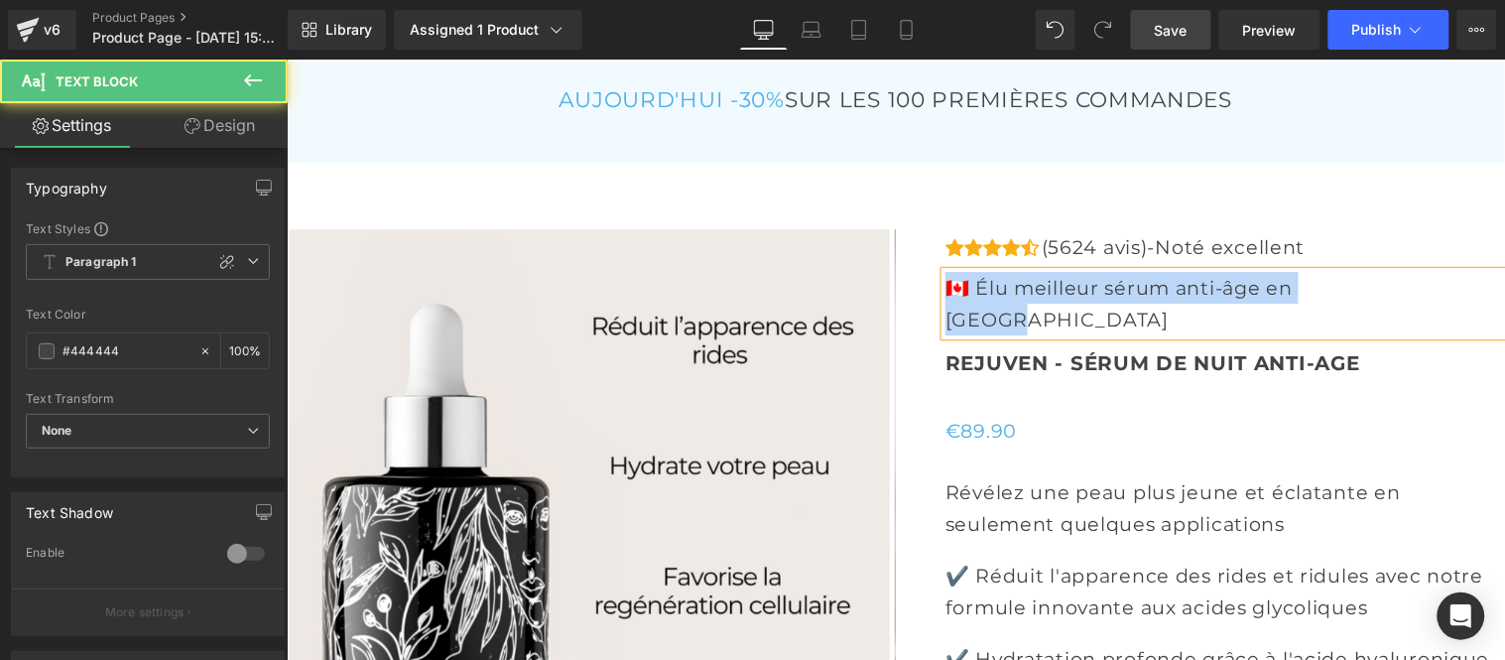
drag, startPoint x: 1356, startPoint y: 326, endPoint x: 907, endPoint y: 343, distance: 449.7
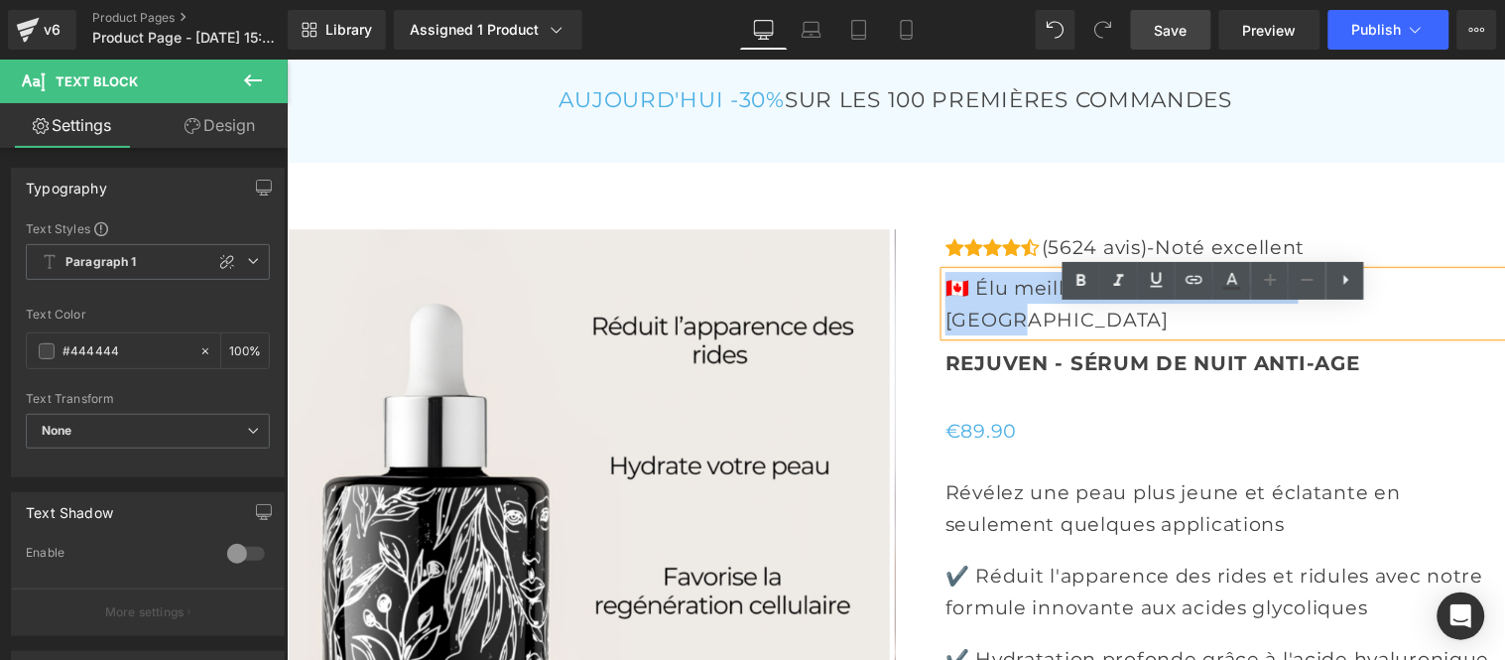
copy p "🇨🇦 Élu meilleur sérum anti-âge en [GEOGRAPHIC_DATA]"
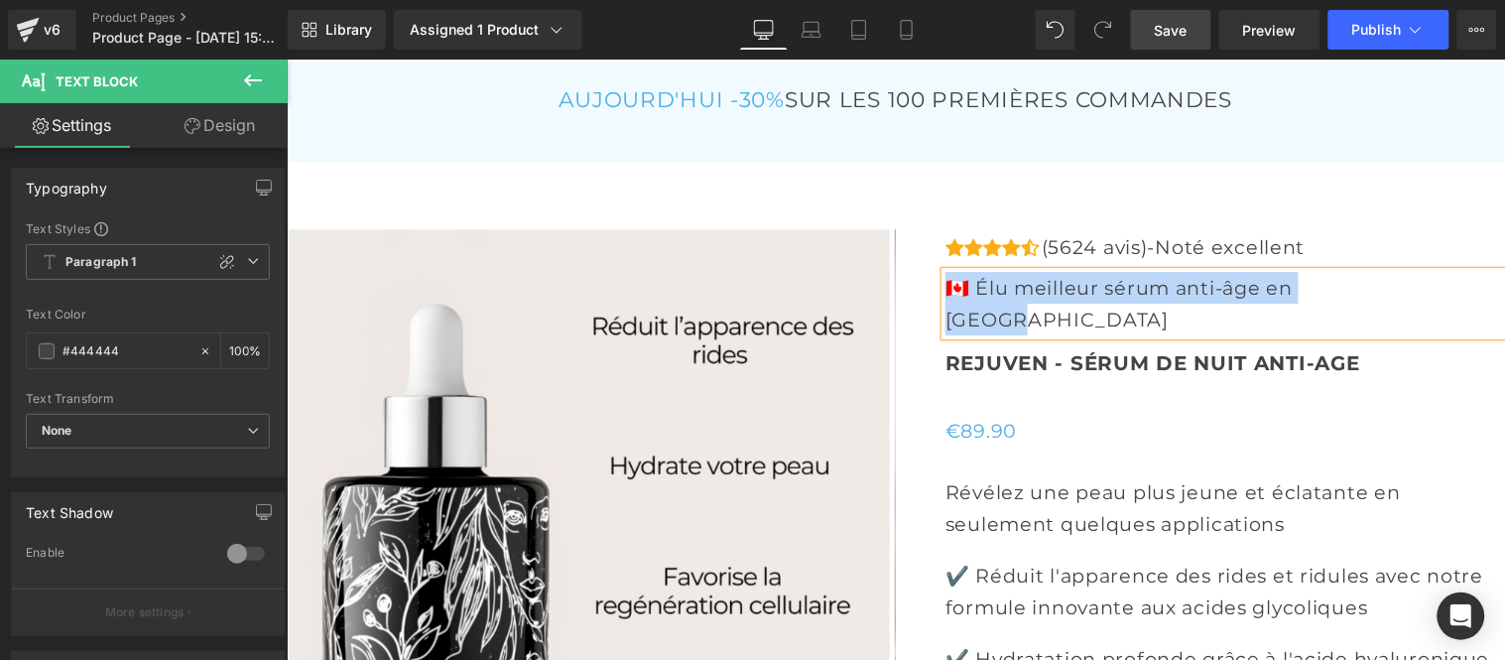
click at [1071, 317] on p "🇨🇦 Élu meilleur sérum anti-âge en [GEOGRAPHIC_DATA]" at bounding box center [1223, 302] width 559 height 63
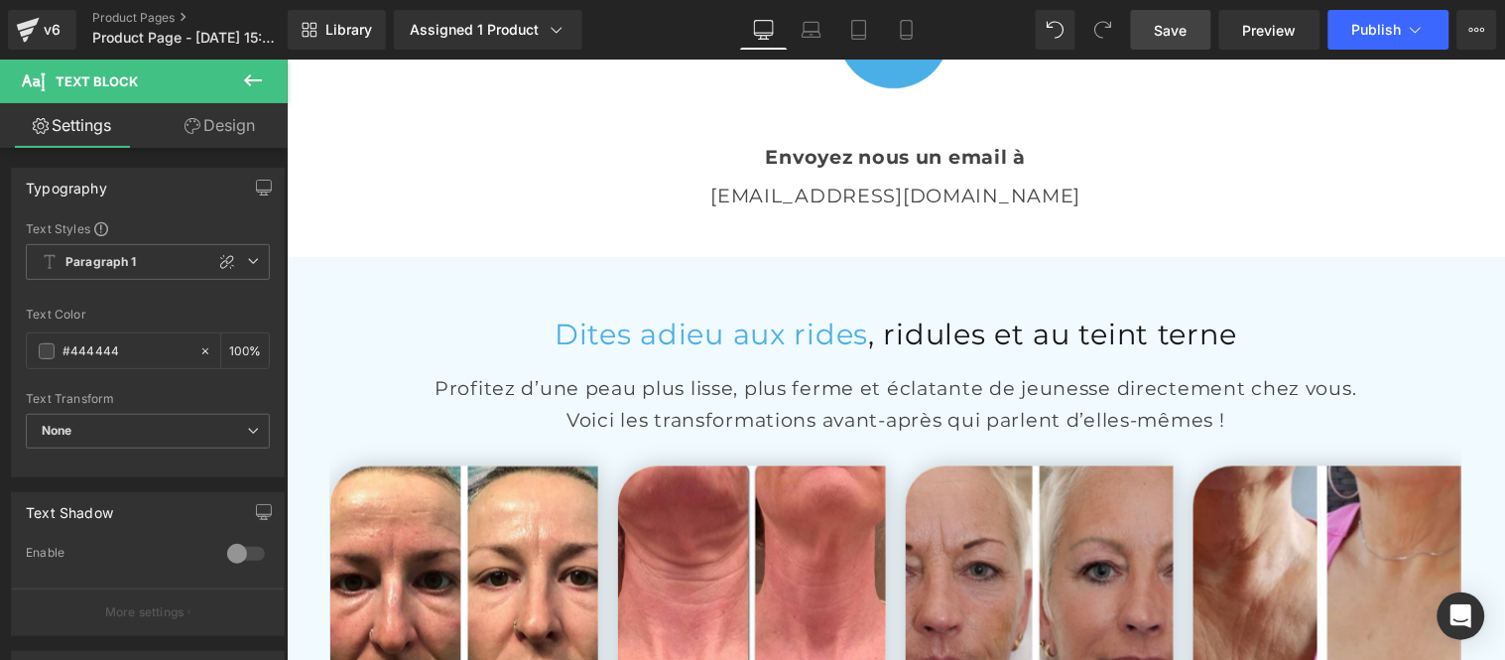
scroll to position [3914, 0]
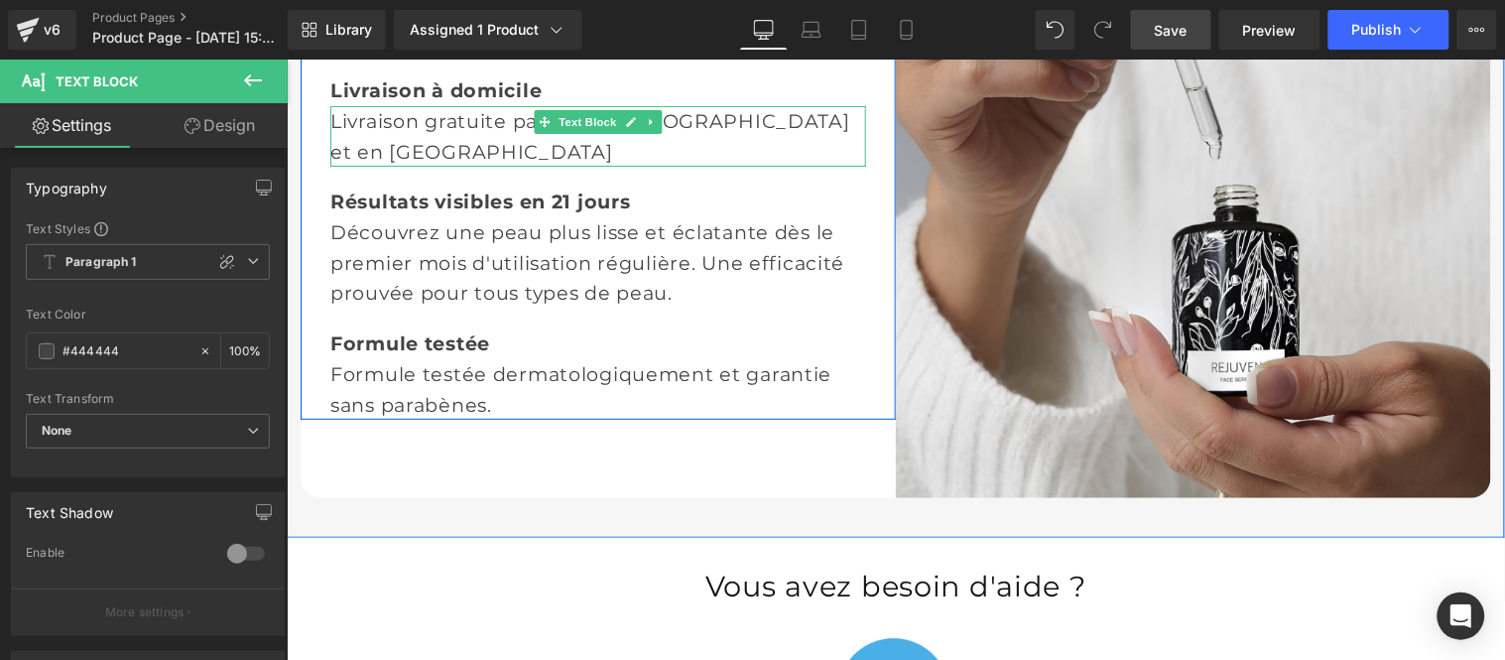
click at [729, 156] on div "Livraison gratuite partout au [GEOGRAPHIC_DATA] et en [GEOGRAPHIC_DATA]" at bounding box center [597, 135] width 536 height 61
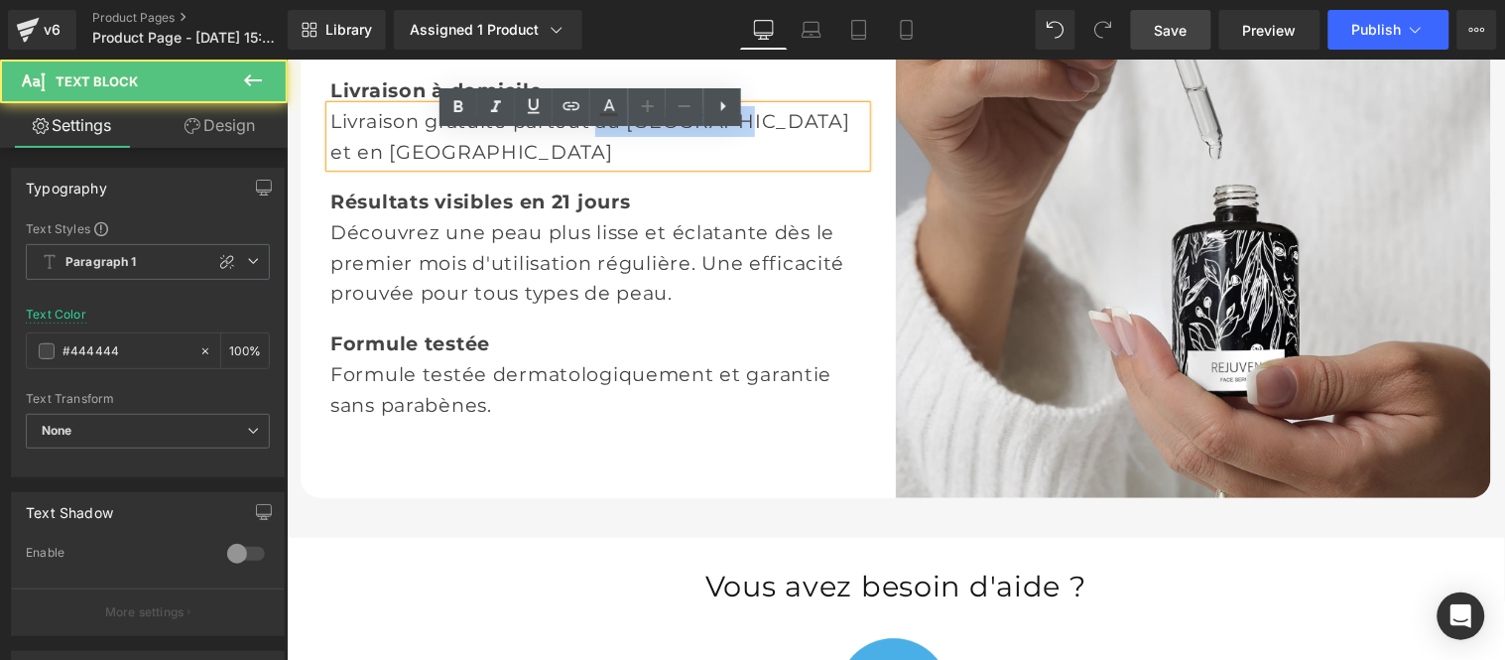
drag, startPoint x: 708, startPoint y: 151, endPoint x: 577, endPoint y: 145, distance: 131.1
click at [577, 145] on div "Livraison gratuite partout au [GEOGRAPHIC_DATA] et en [GEOGRAPHIC_DATA]" at bounding box center [597, 135] width 536 height 61
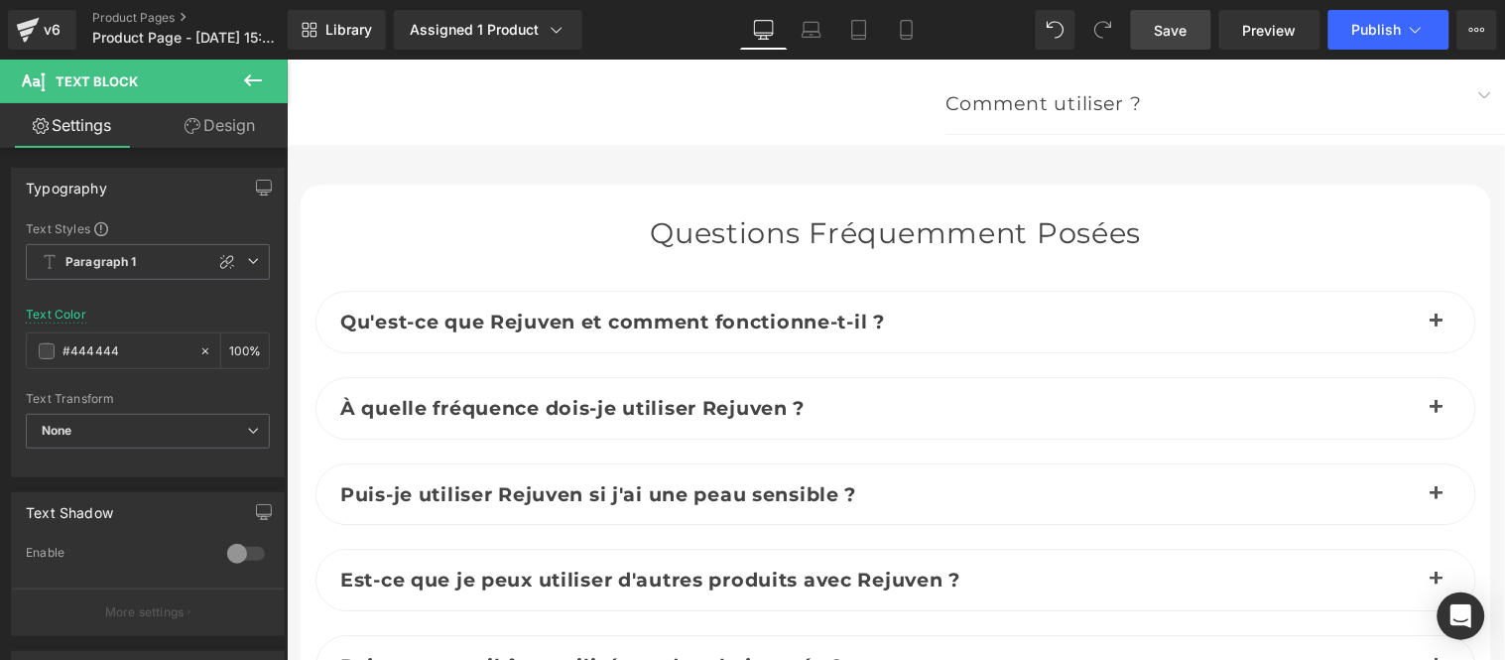
scroll to position [9646, 0]
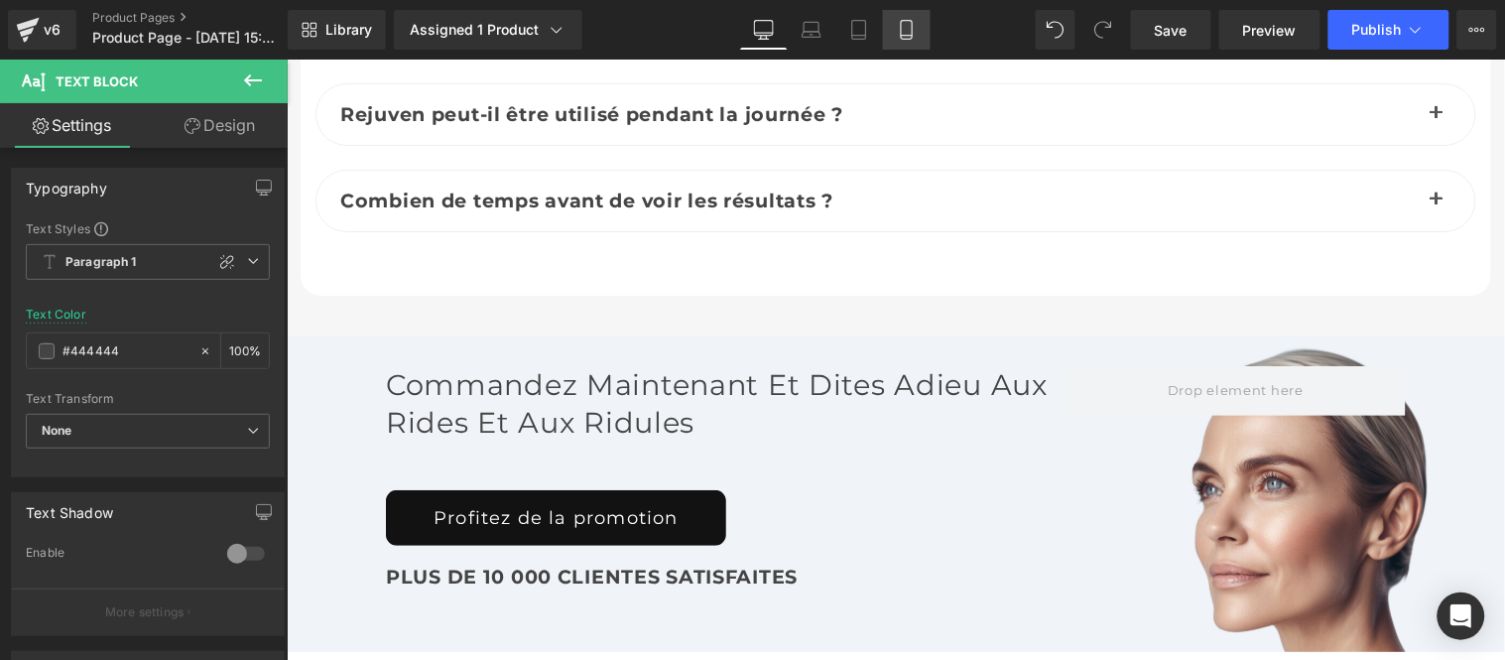
drag, startPoint x: 1178, startPoint y: 31, endPoint x: 863, endPoint y: 45, distance: 314.8
click at [1178, 31] on span "Save" at bounding box center [1171, 30] width 33 height 21
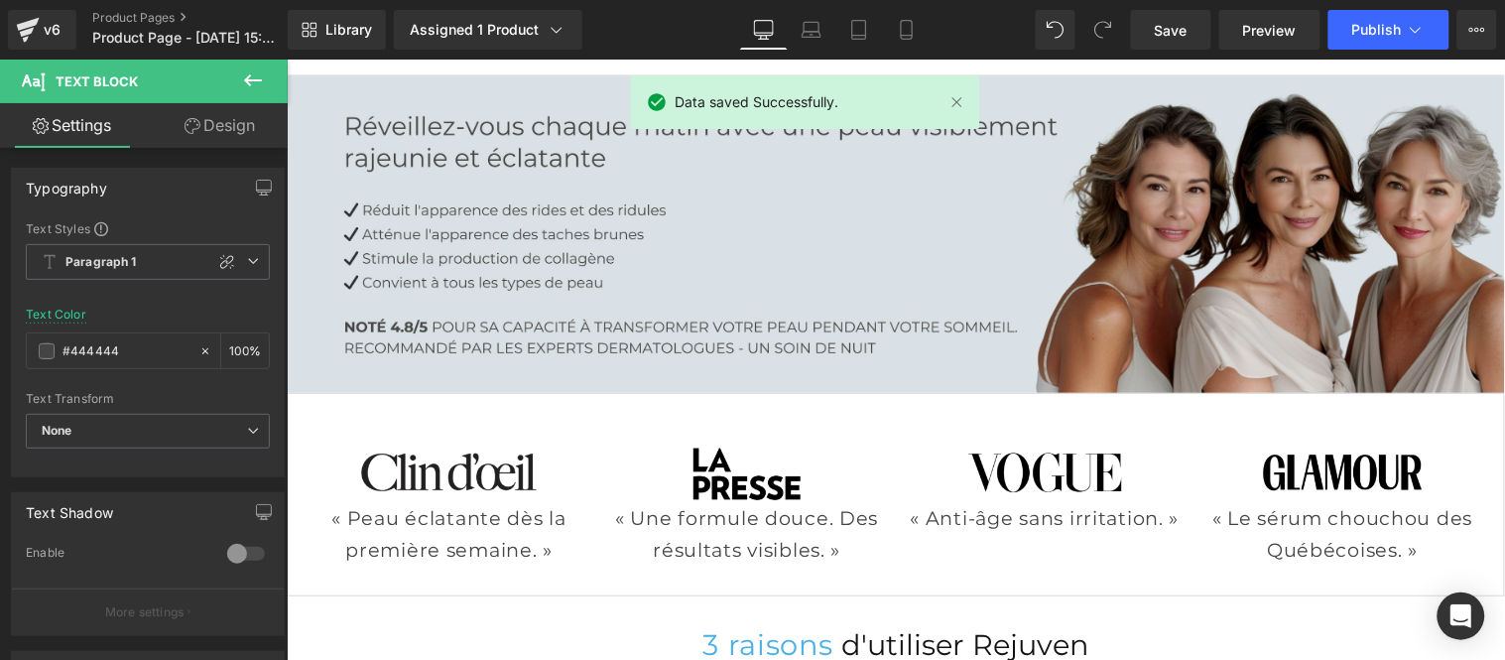
scroll to position [0, 0]
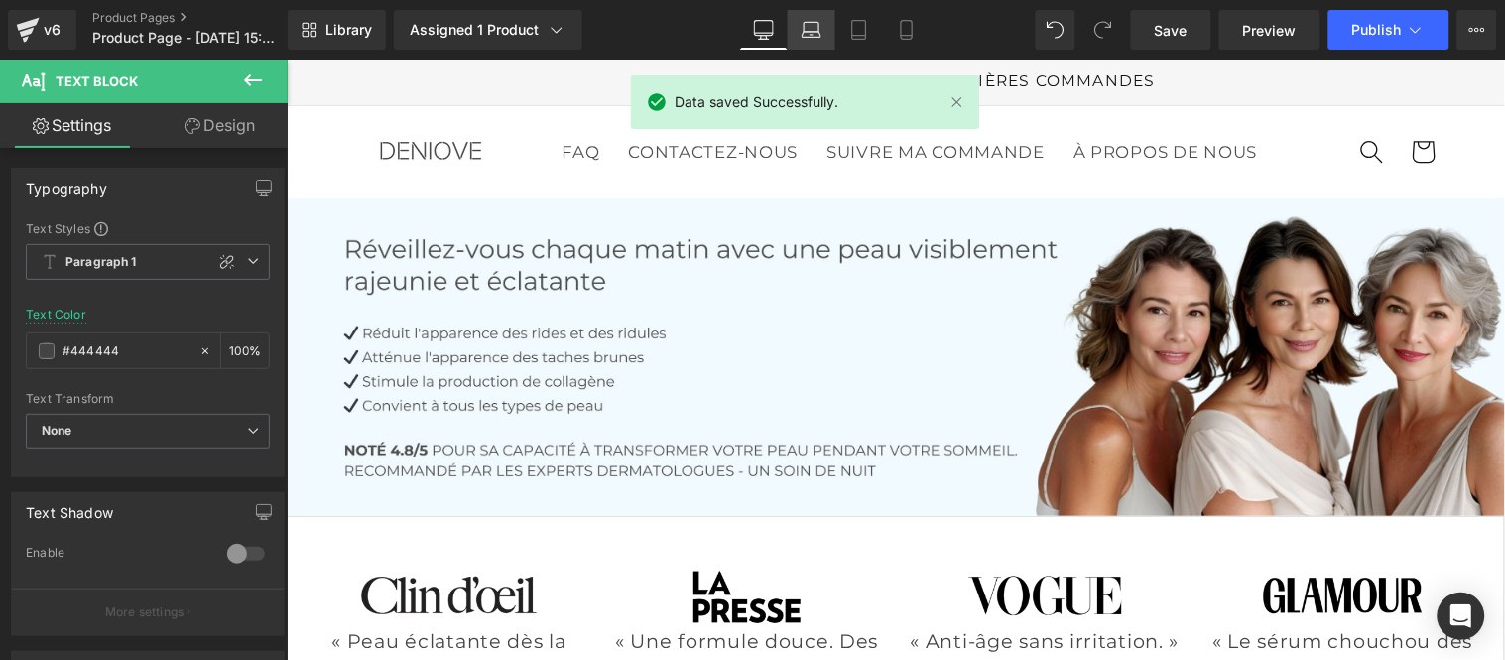
click at [805, 16] on link "Laptop" at bounding box center [812, 30] width 48 height 40
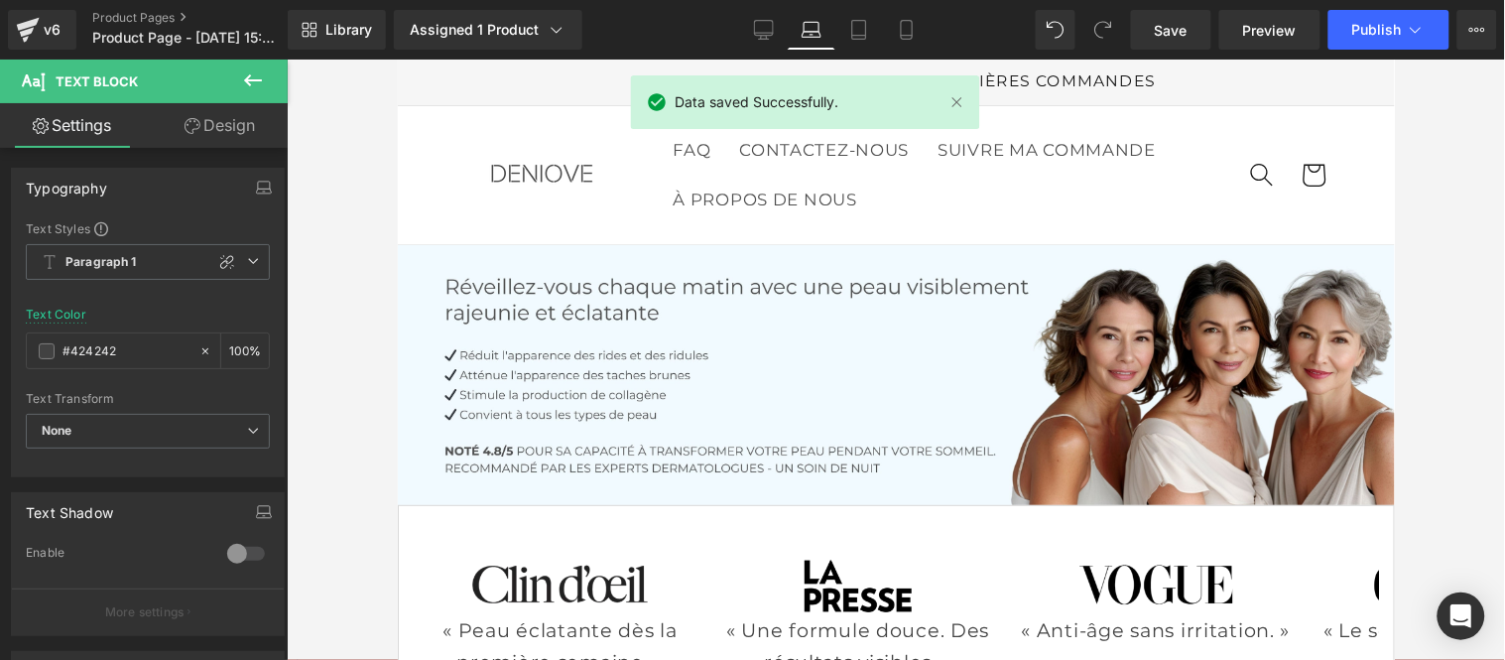
type input "#424242"
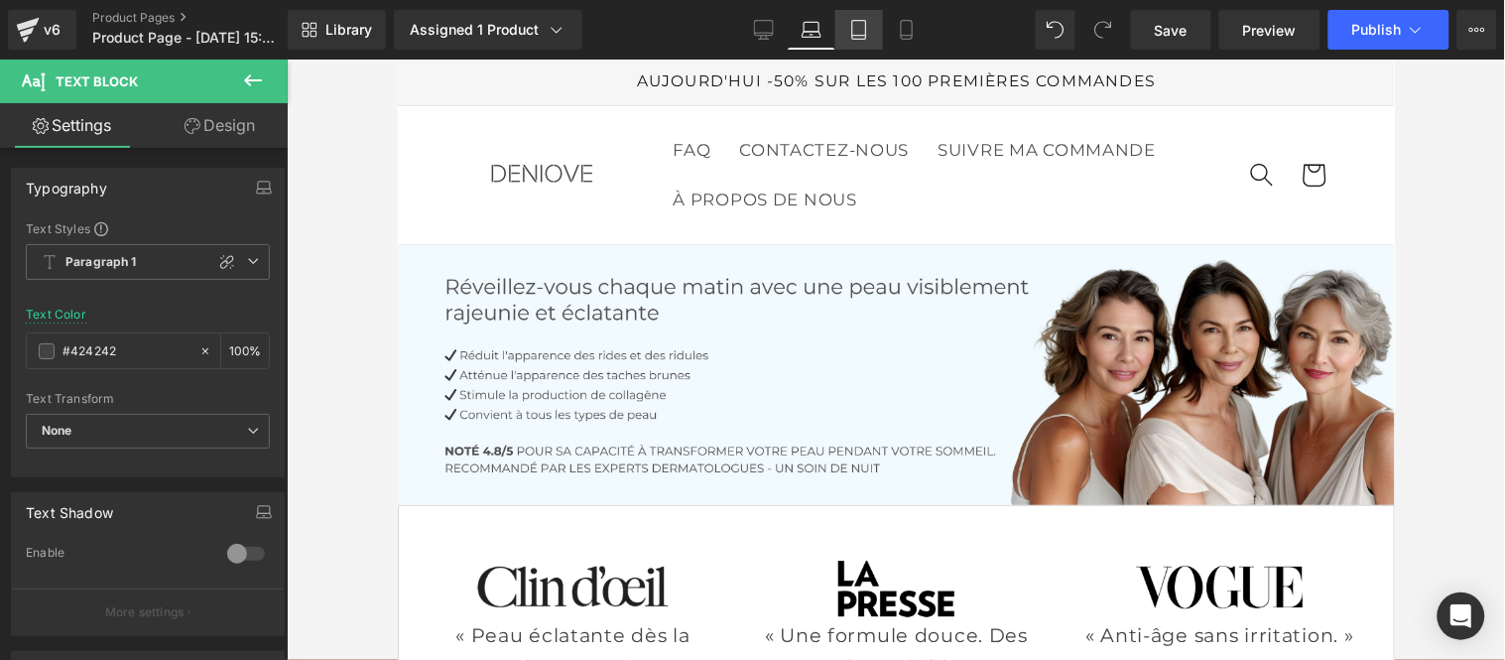
click at [861, 23] on icon at bounding box center [859, 30] width 20 height 20
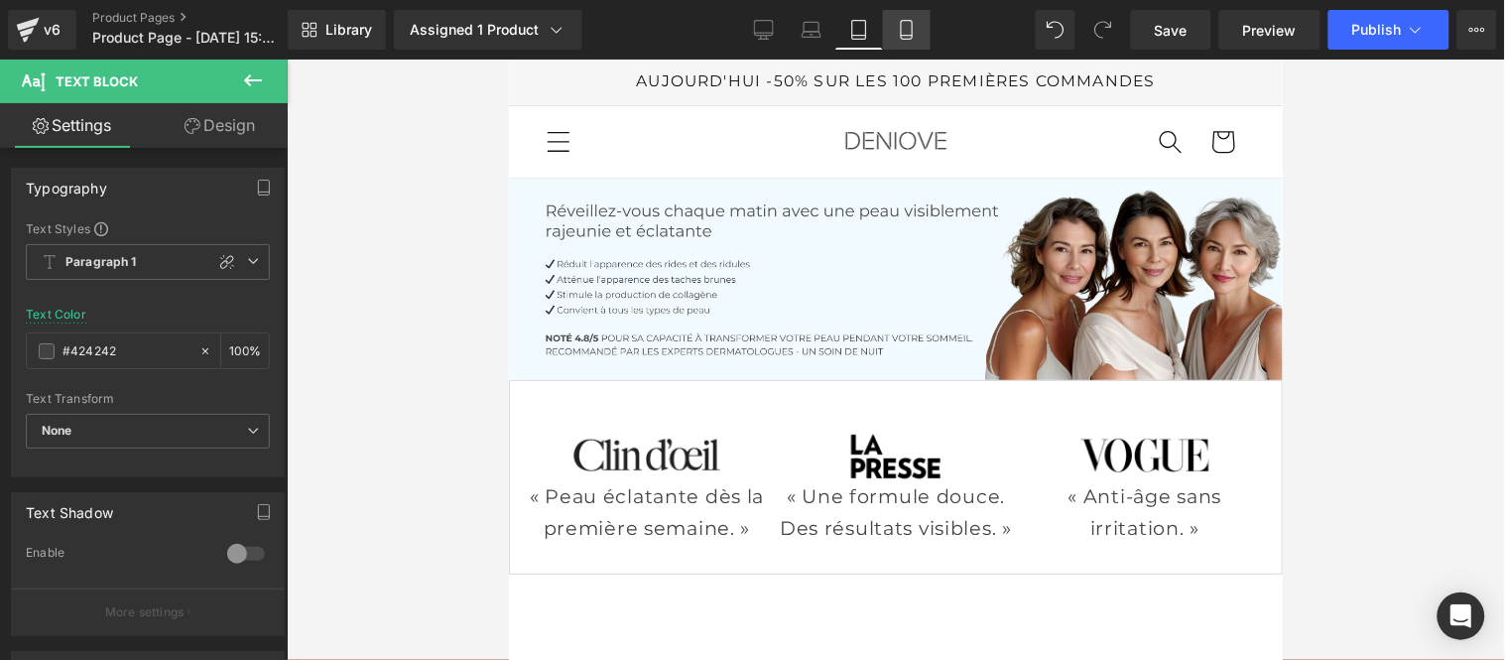
click at [915, 32] on icon at bounding box center [907, 30] width 20 height 20
type input "100"
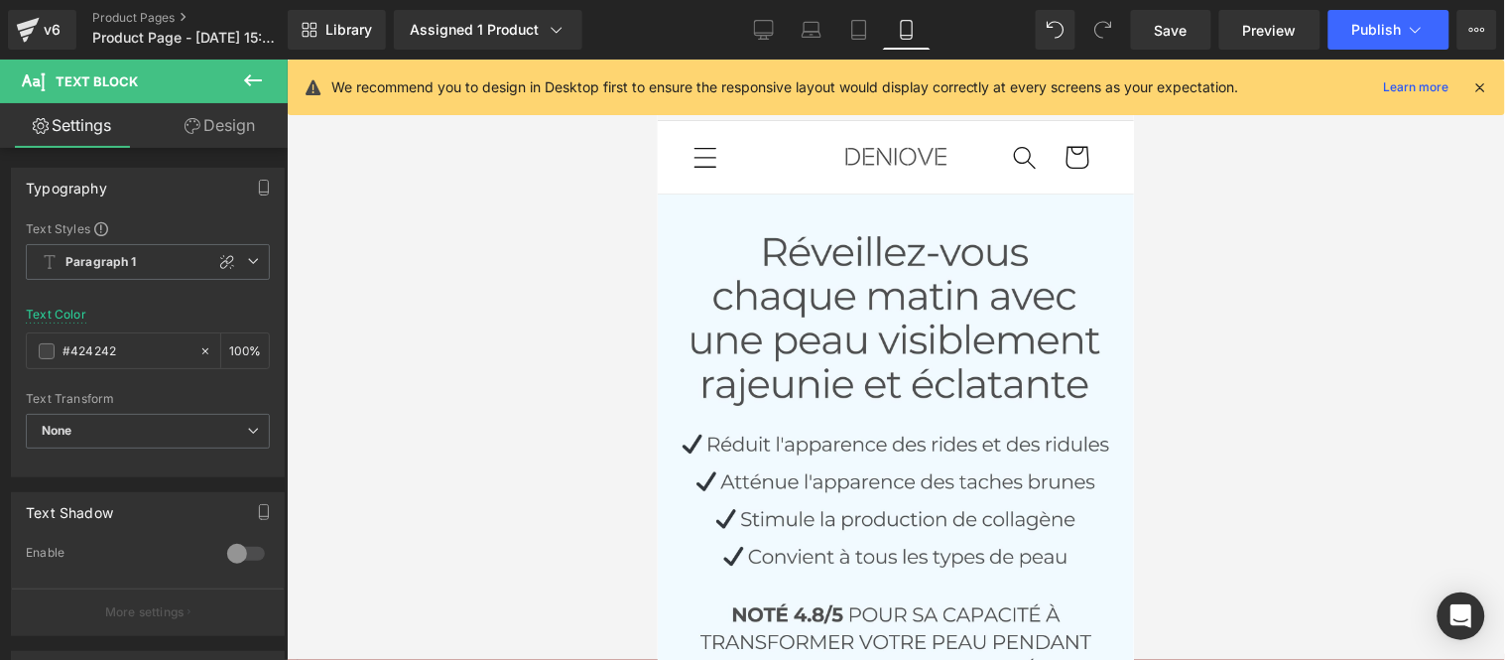
click at [1486, 86] on icon at bounding box center [1481, 87] width 18 height 18
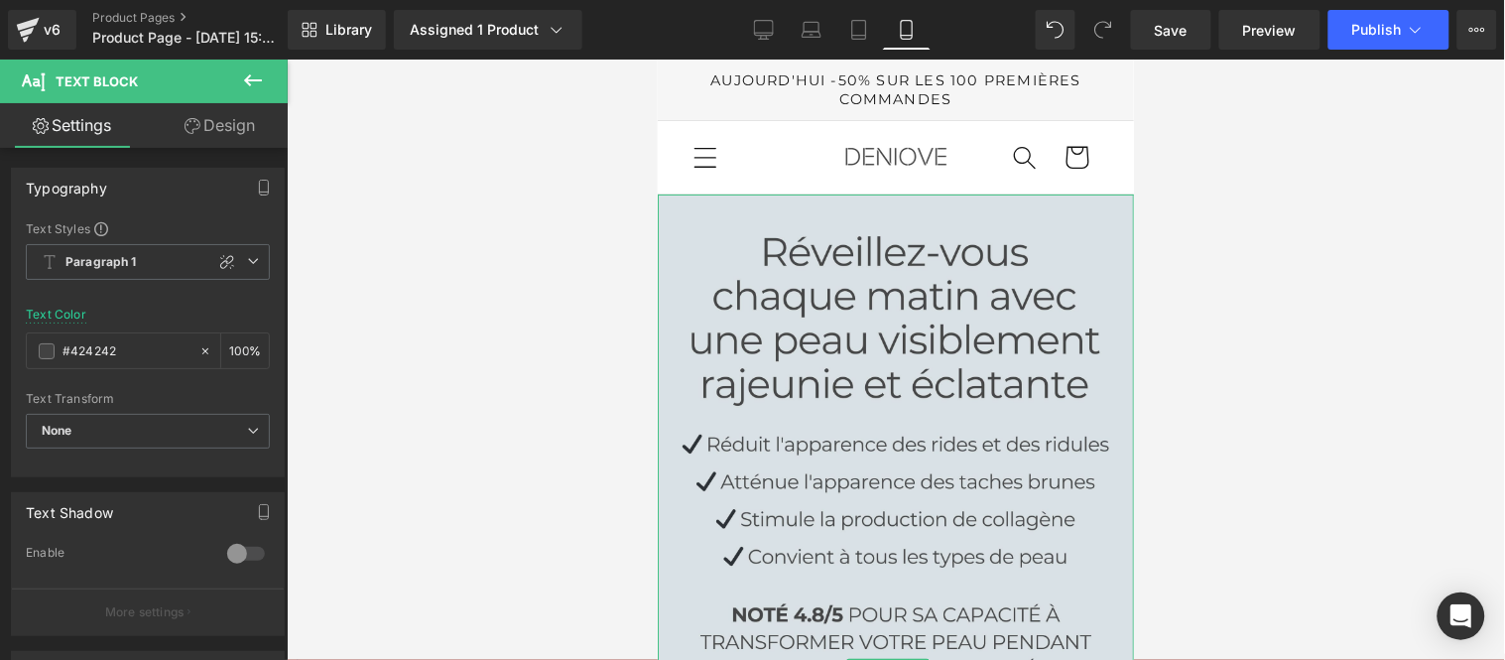
click at [858, 352] on img at bounding box center [895, 669] width 476 height 952
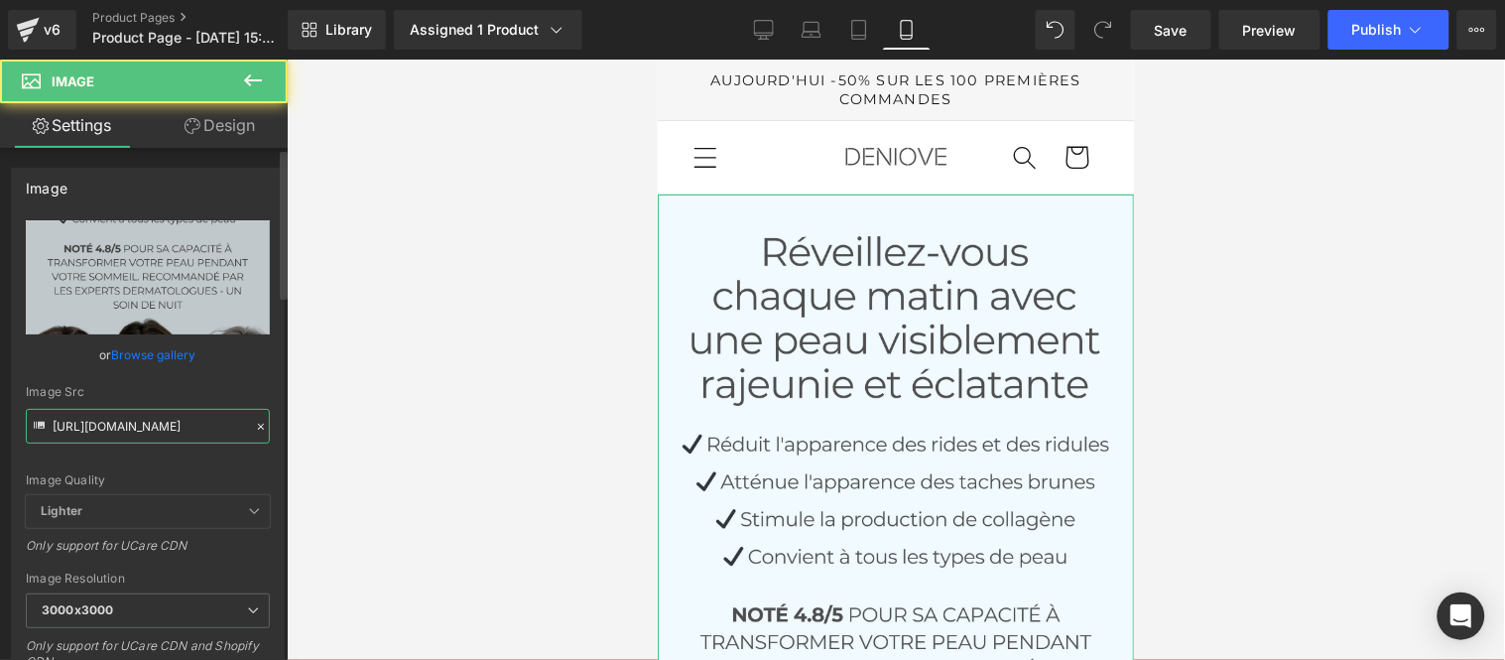
click at [170, 422] on input "[URL][DOMAIN_NAME]" at bounding box center [148, 426] width 244 height 35
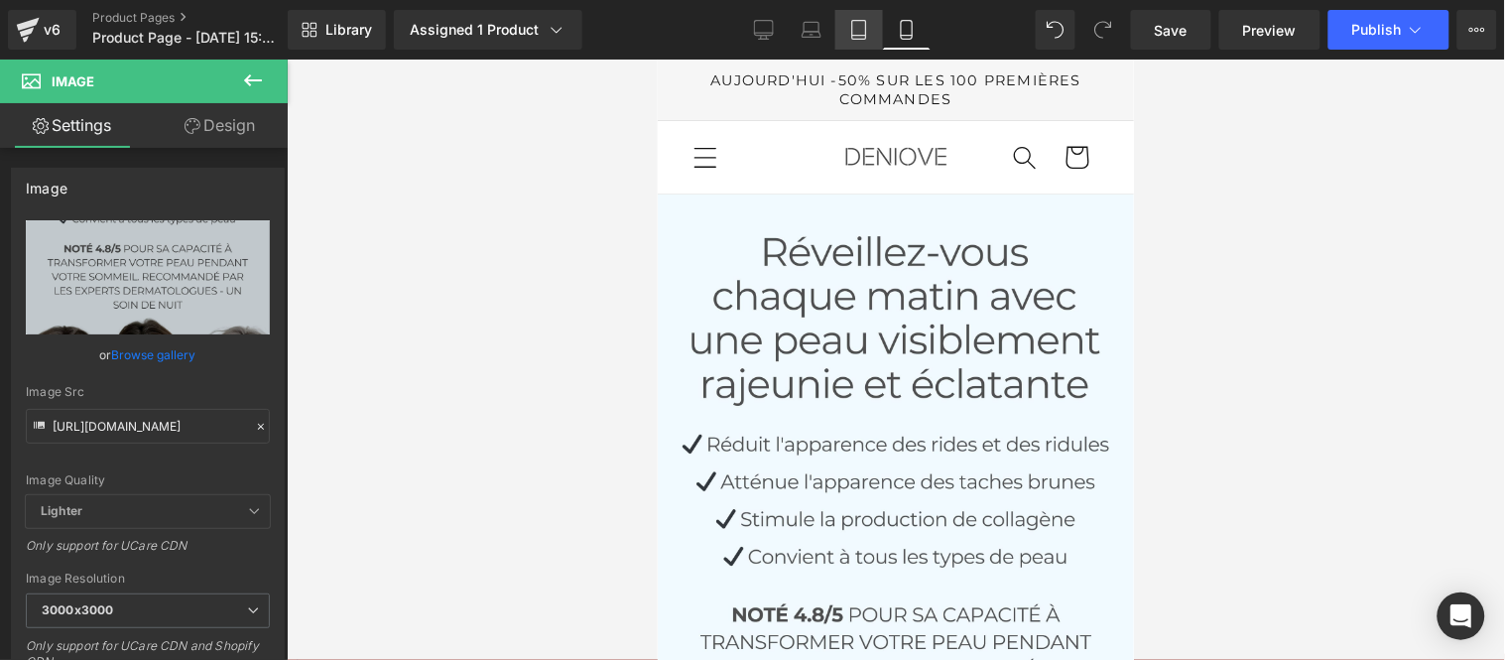
click at [867, 22] on icon at bounding box center [859, 30] width 20 height 20
type input "100"
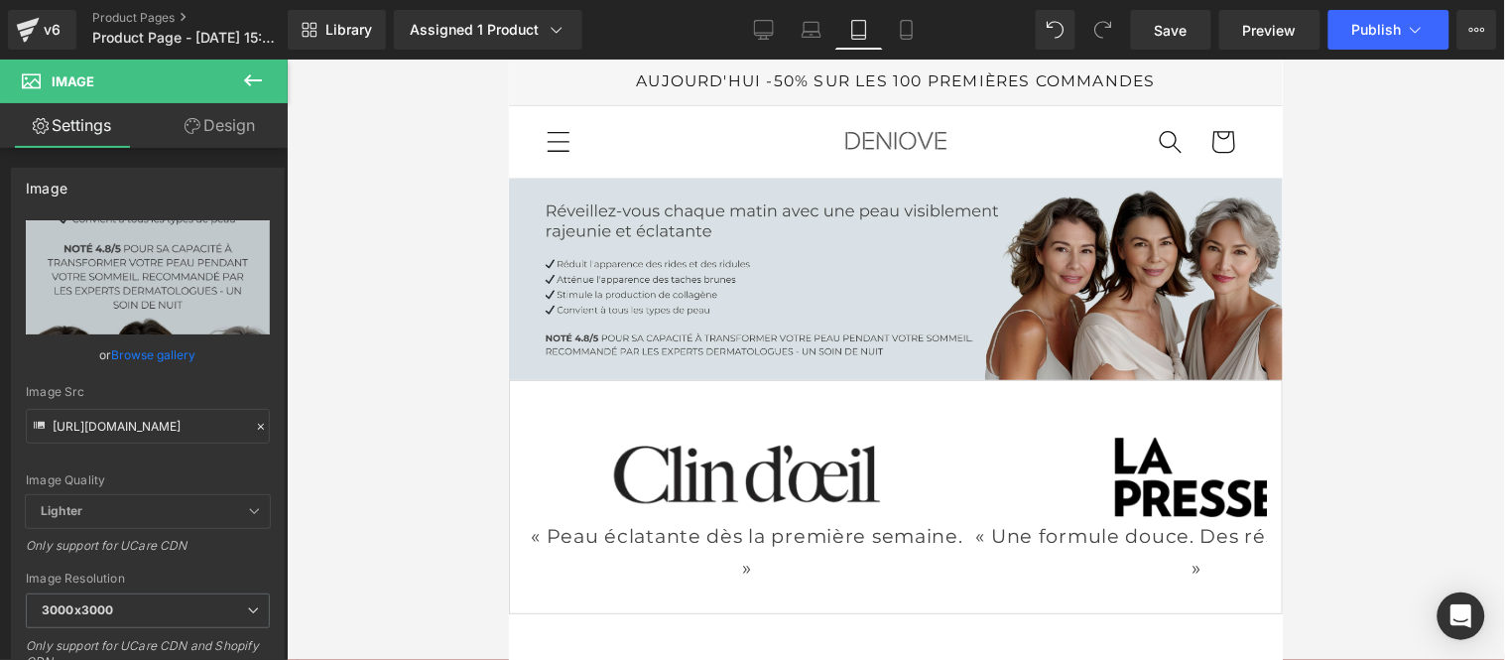
click at [911, 298] on img at bounding box center [895, 278] width 774 height 201
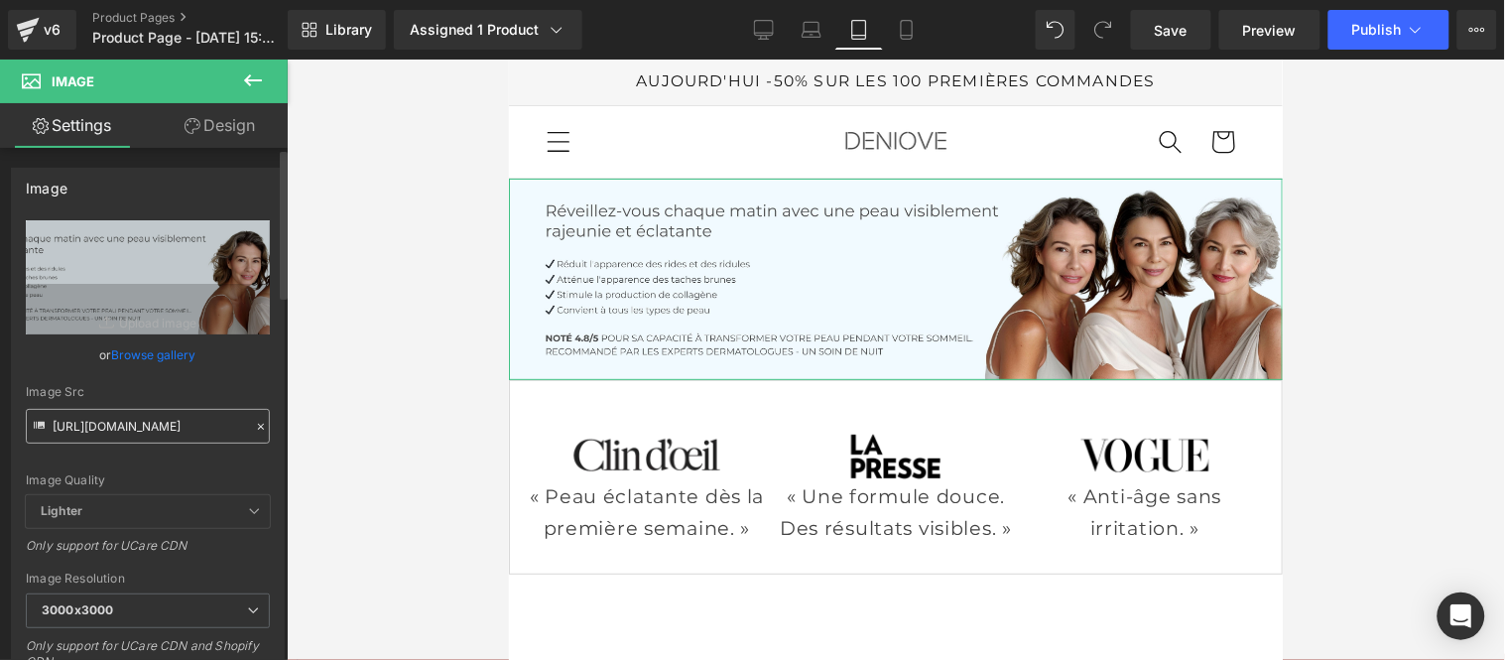
click at [124, 433] on input "[URL][DOMAIN_NAME]" at bounding box center [148, 426] width 244 height 35
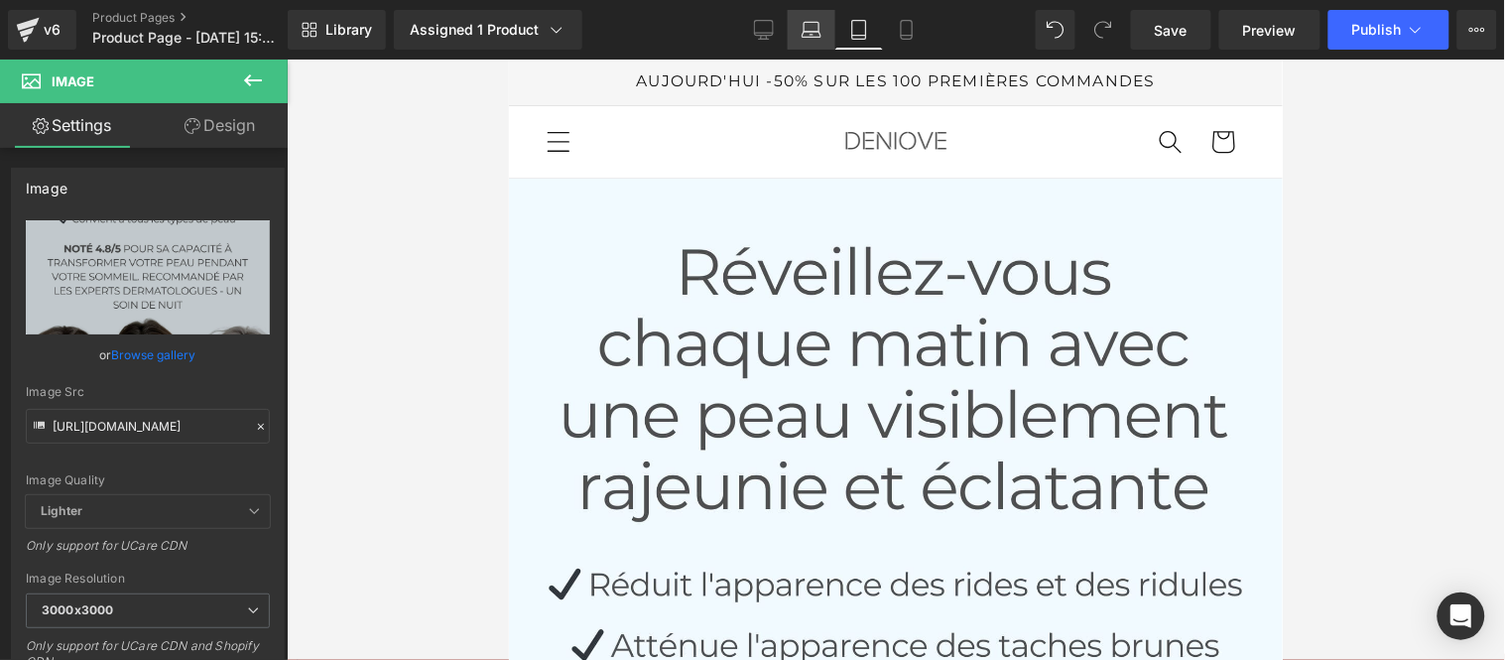
type input "[URL][DOMAIN_NAME]"
click at [813, 28] on icon at bounding box center [812, 30] width 20 height 20
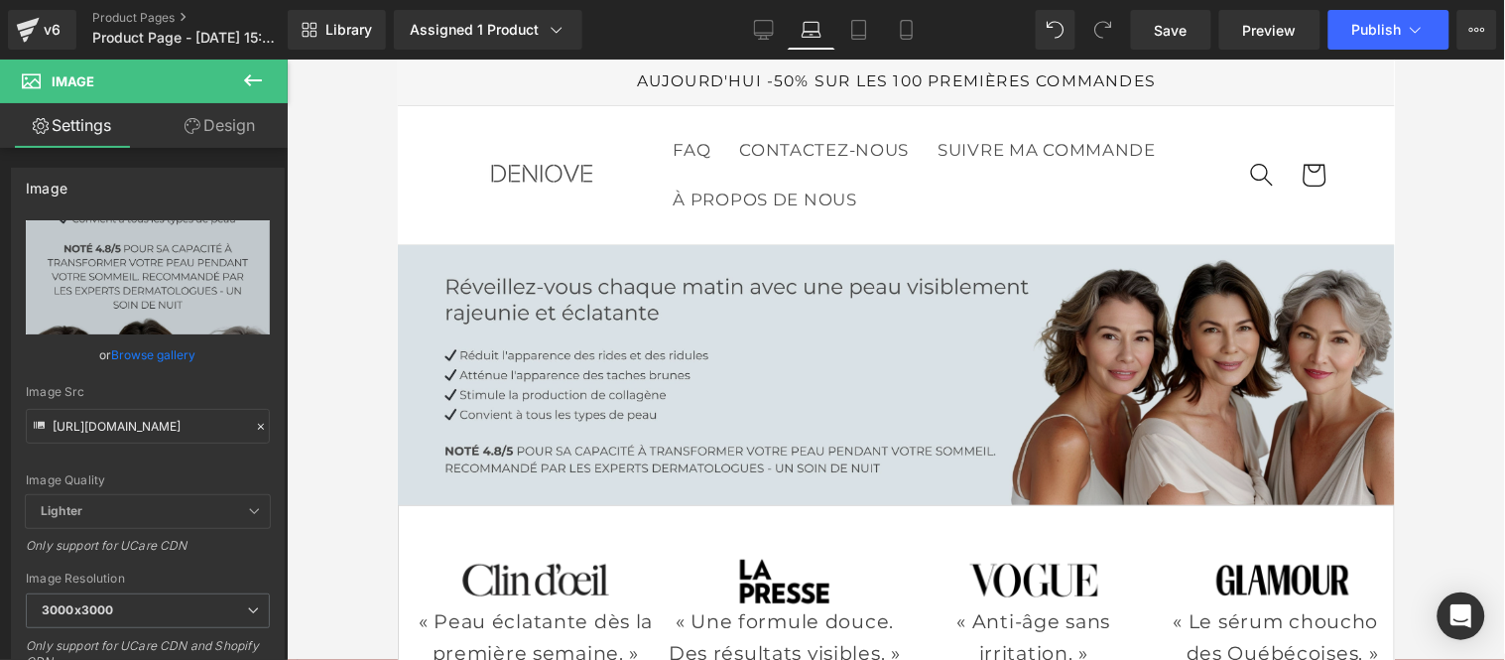
scroll to position [0, 0]
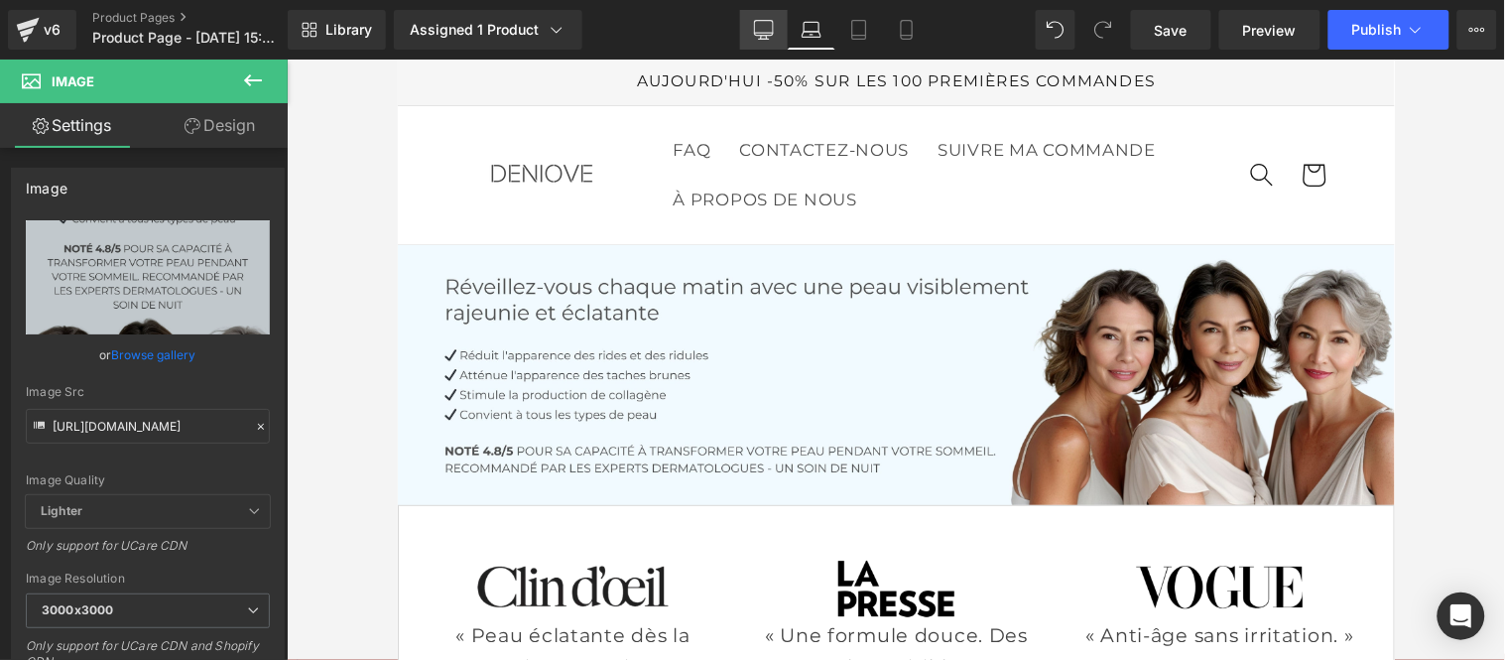
click at [771, 26] on icon at bounding box center [764, 30] width 20 height 20
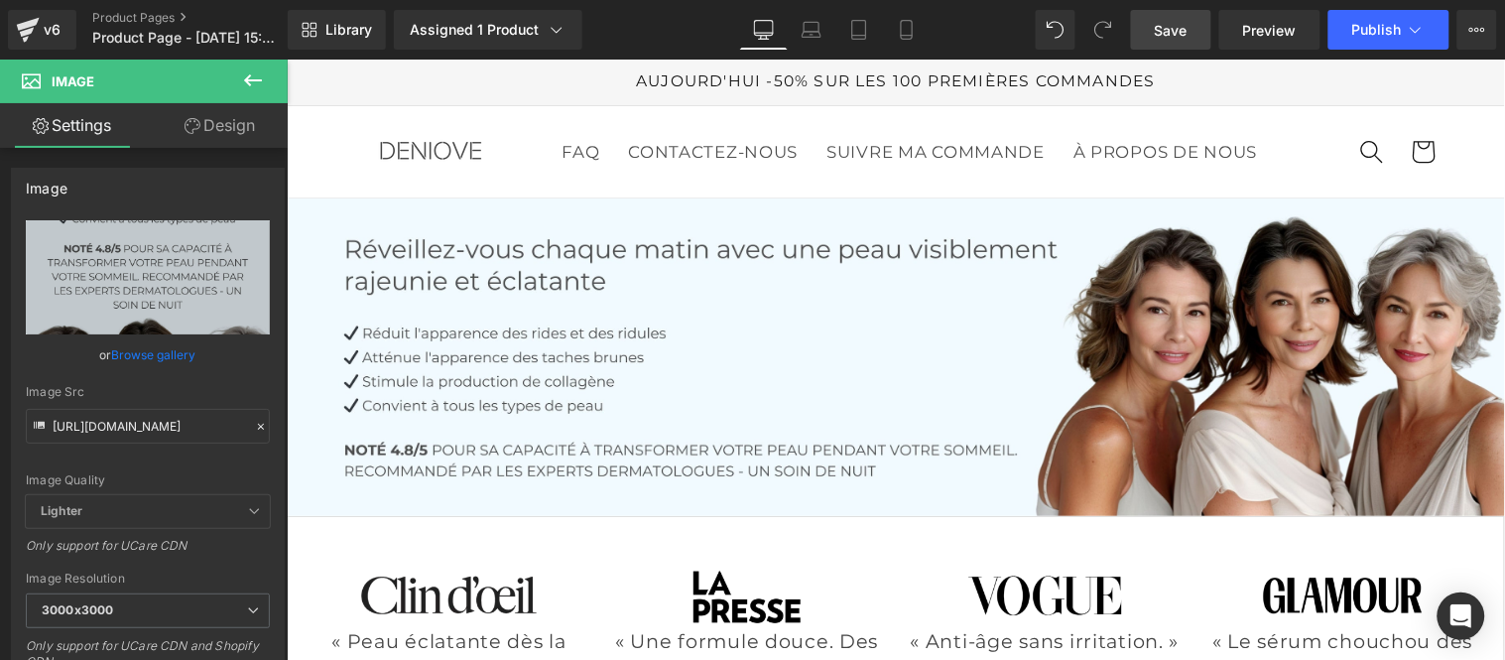
click at [1174, 32] on span "Save" at bounding box center [1171, 30] width 33 height 21
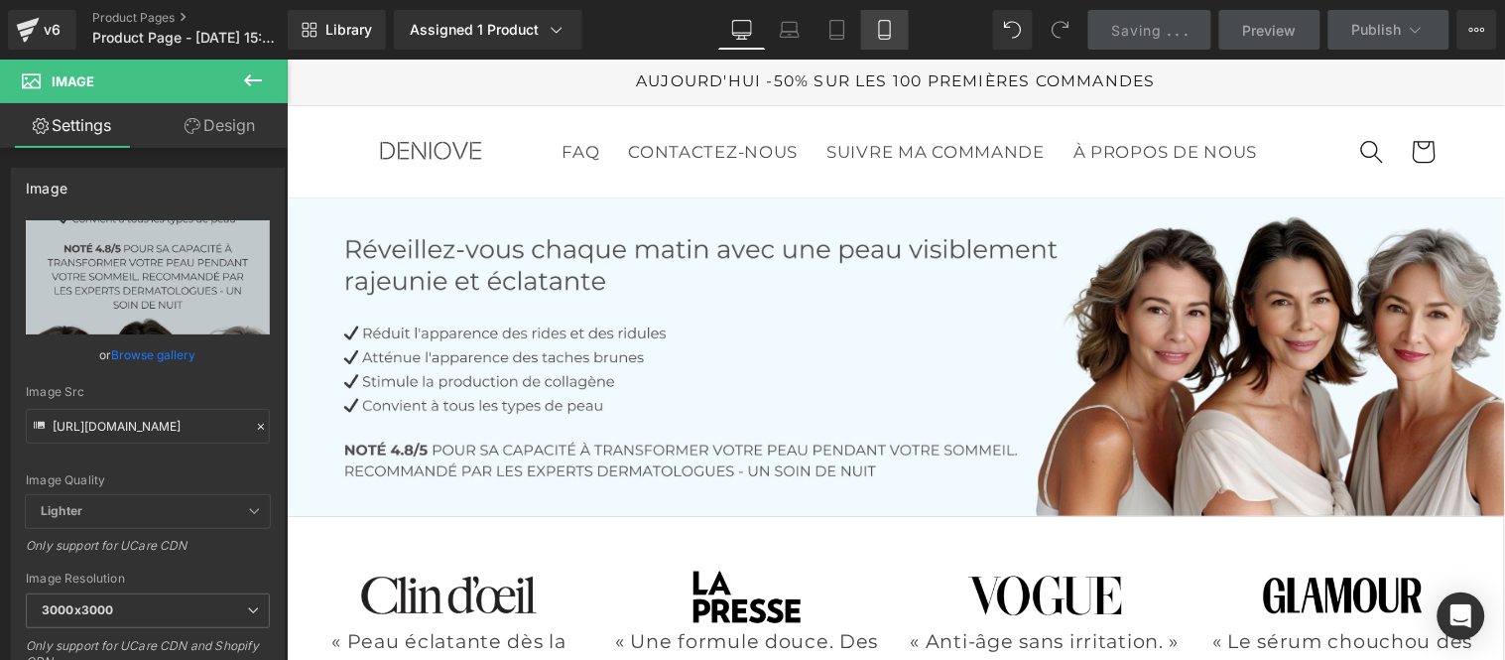
click at [897, 38] on link "Mobile" at bounding box center [885, 30] width 48 height 40
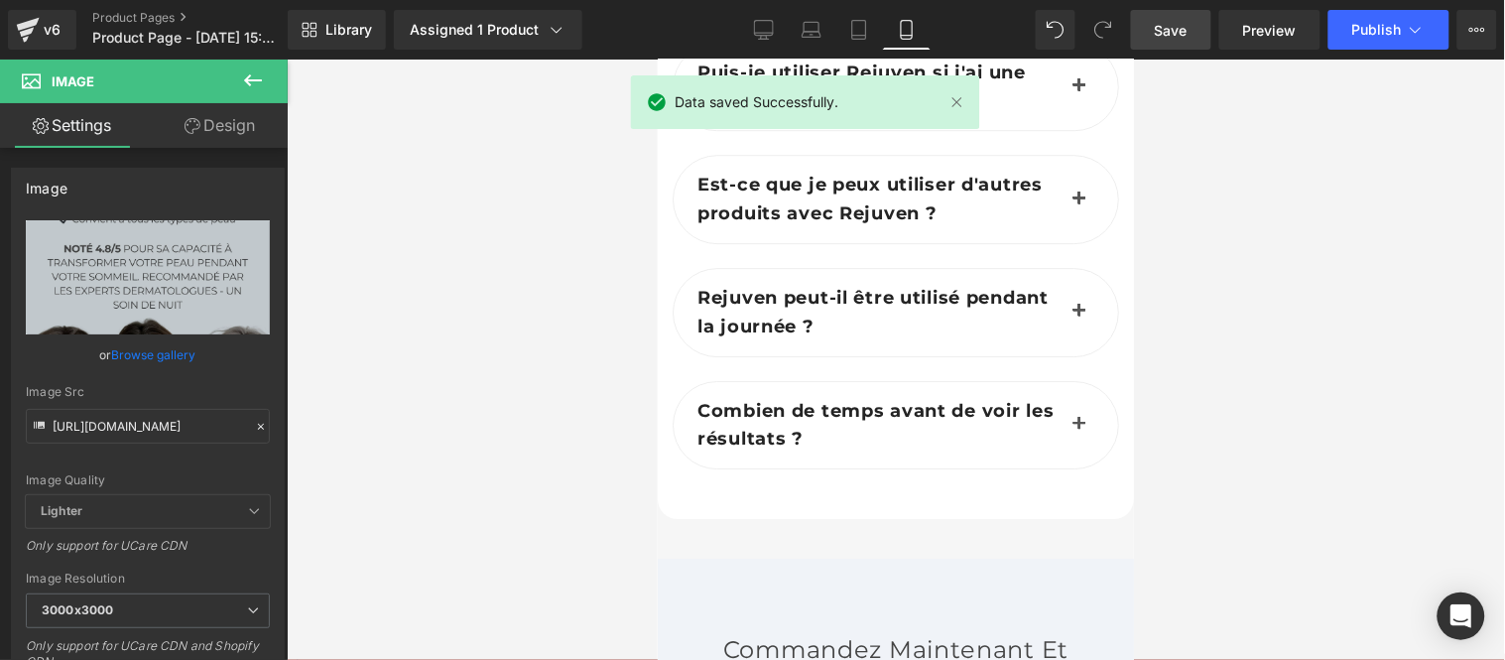
scroll to position [13056, 0]
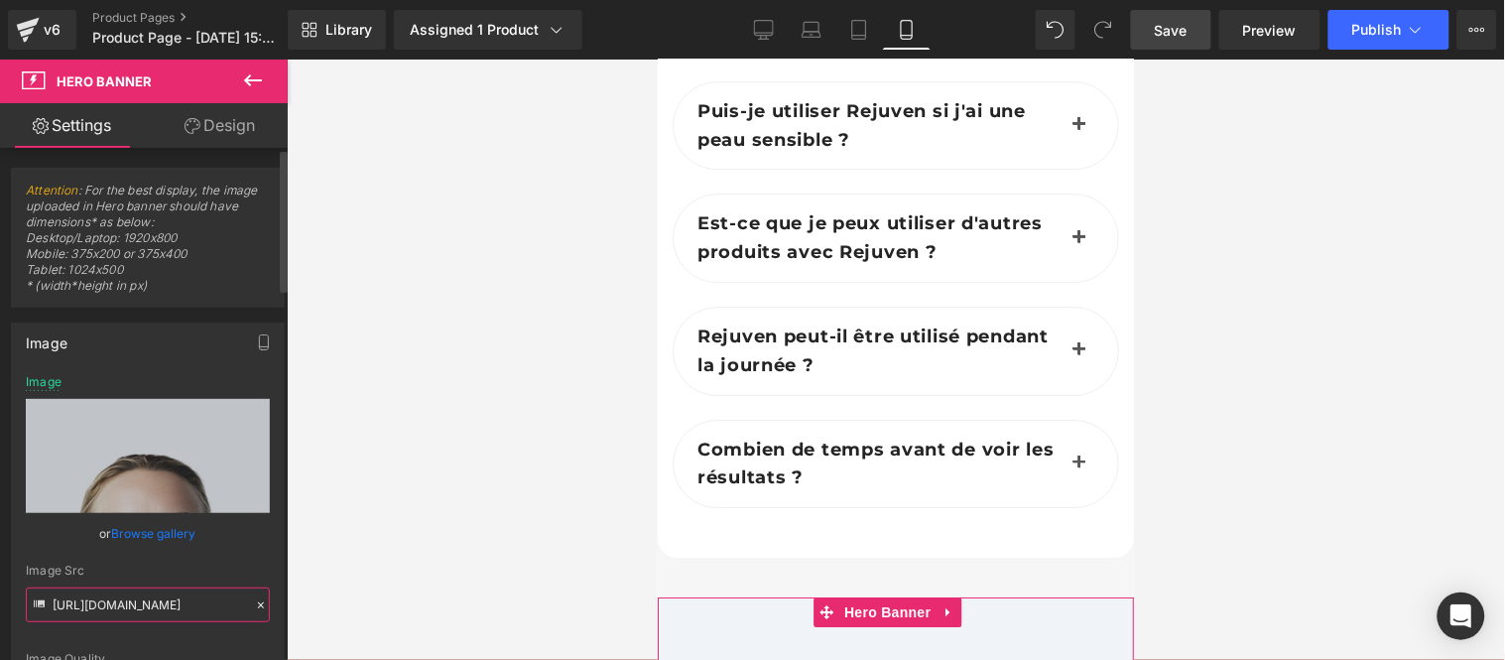
click at [153, 603] on input "[URL][DOMAIN_NAME]" at bounding box center [148, 604] width 244 height 35
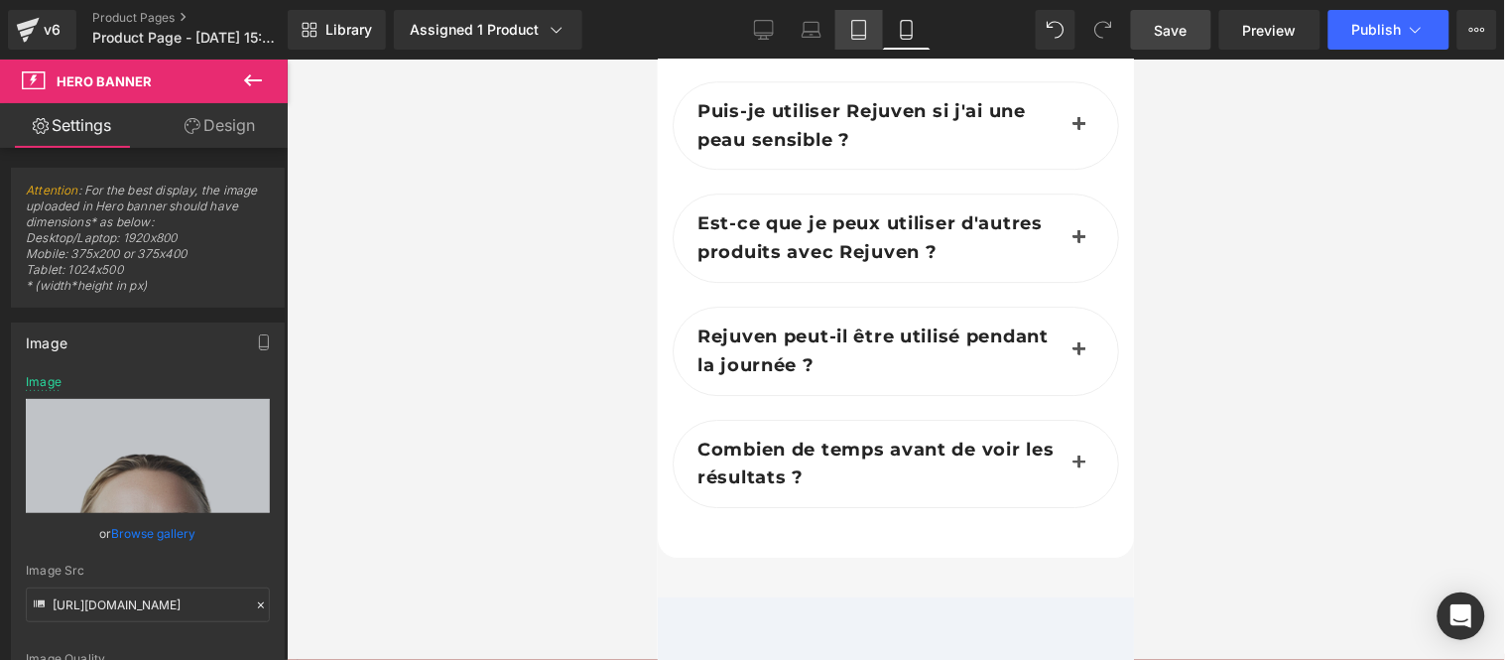
click at [861, 23] on icon at bounding box center [859, 30] width 20 height 20
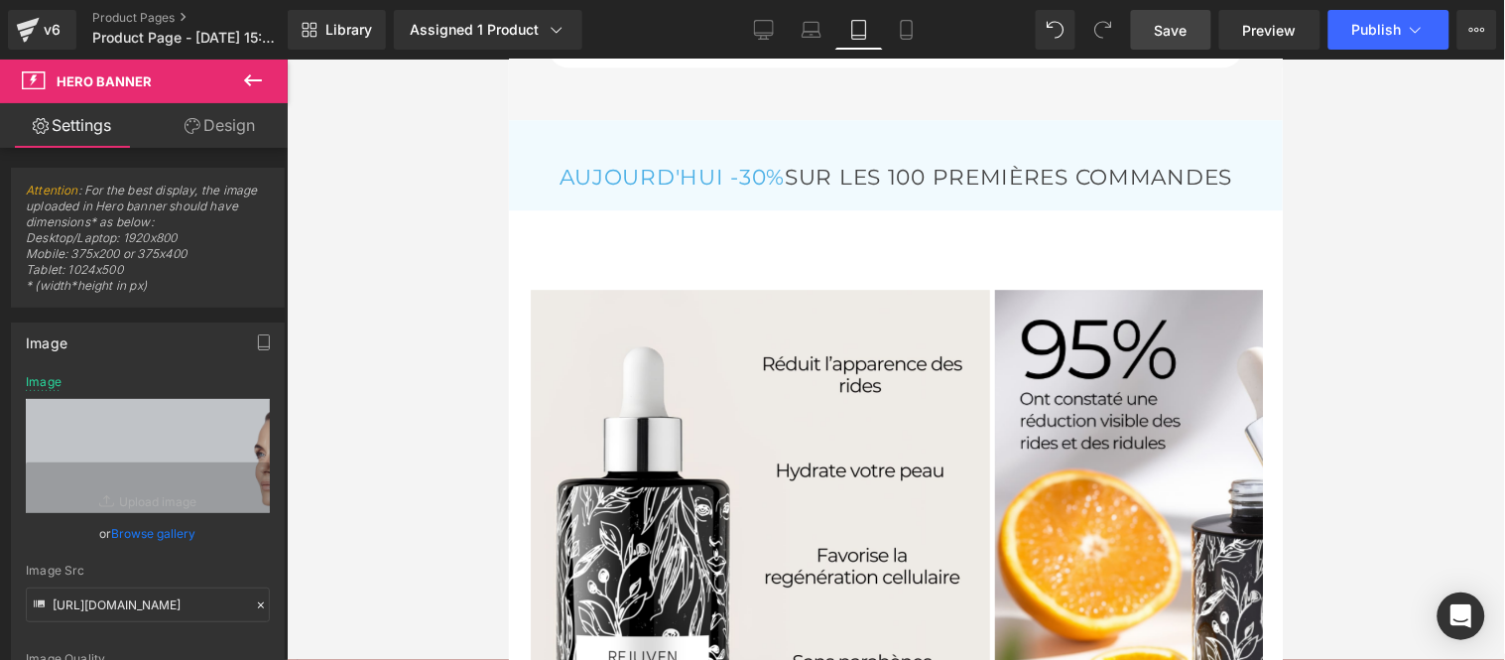
type input "[URL][DOMAIN_NAME]"
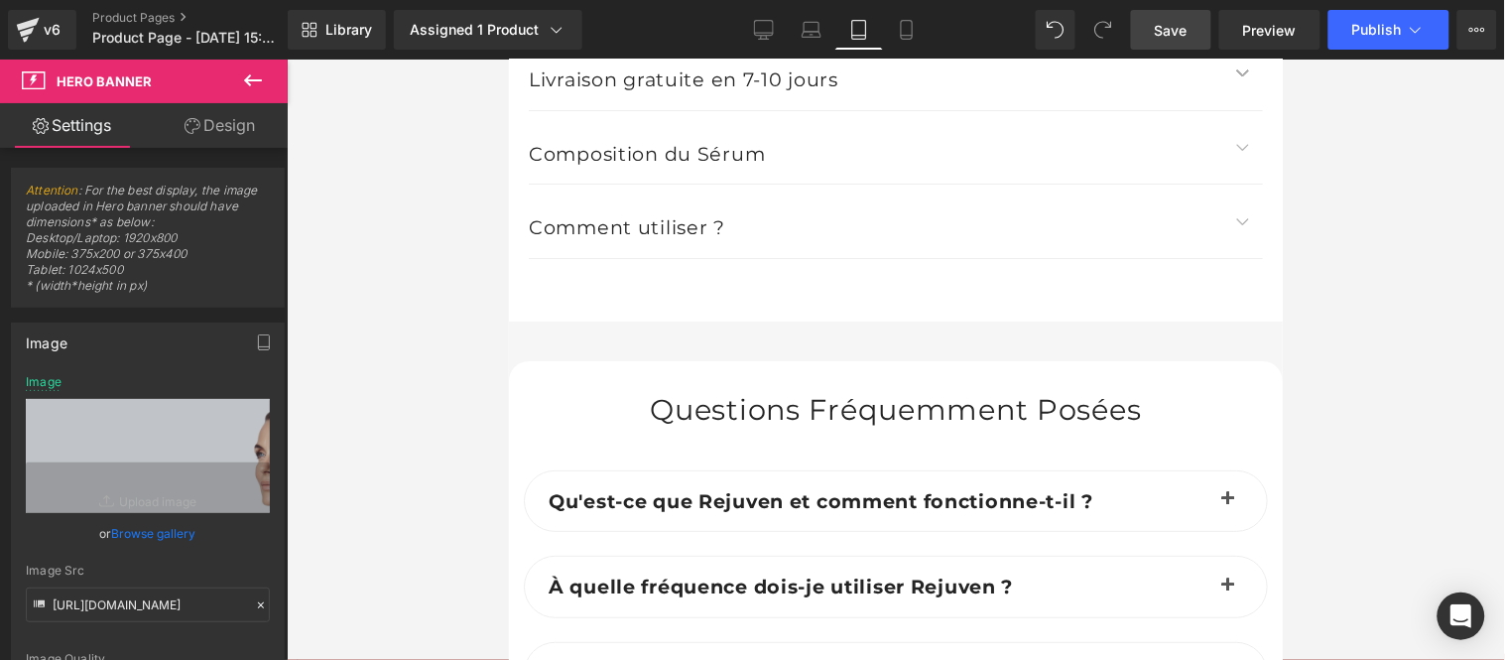
scroll to position [15318, 0]
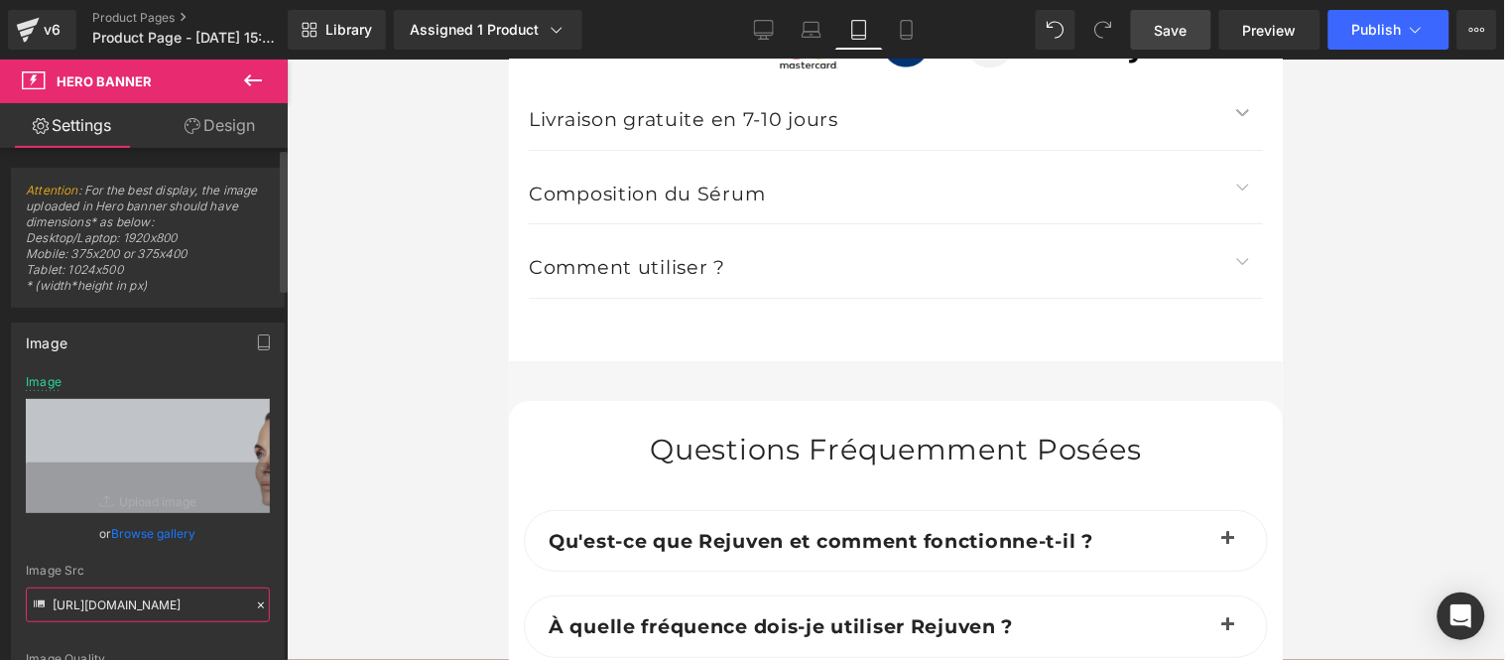
click at [149, 606] on input "[URL][DOMAIN_NAME]" at bounding box center [148, 604] width 244 height 35
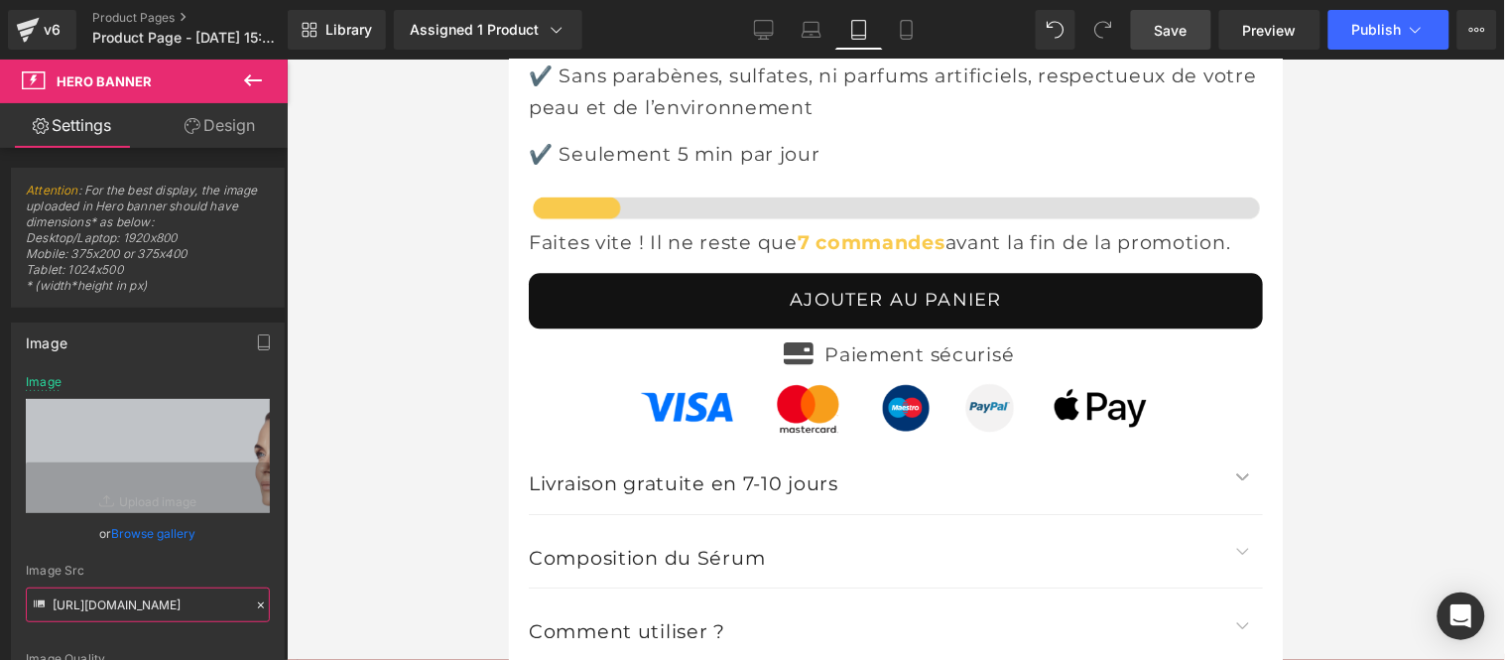
scroll to position [14877, 0]
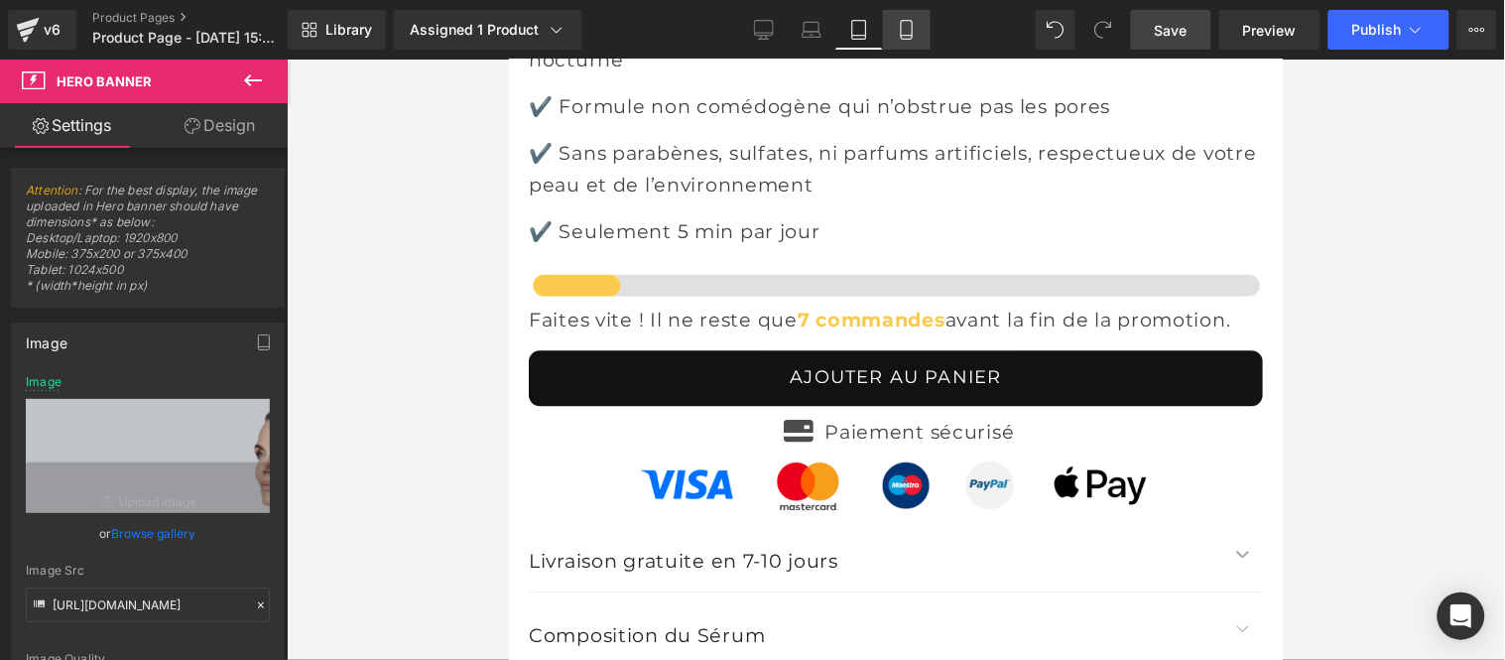
click at [908, 27] on icon at bounding box center [907, 30] width 20 height 20
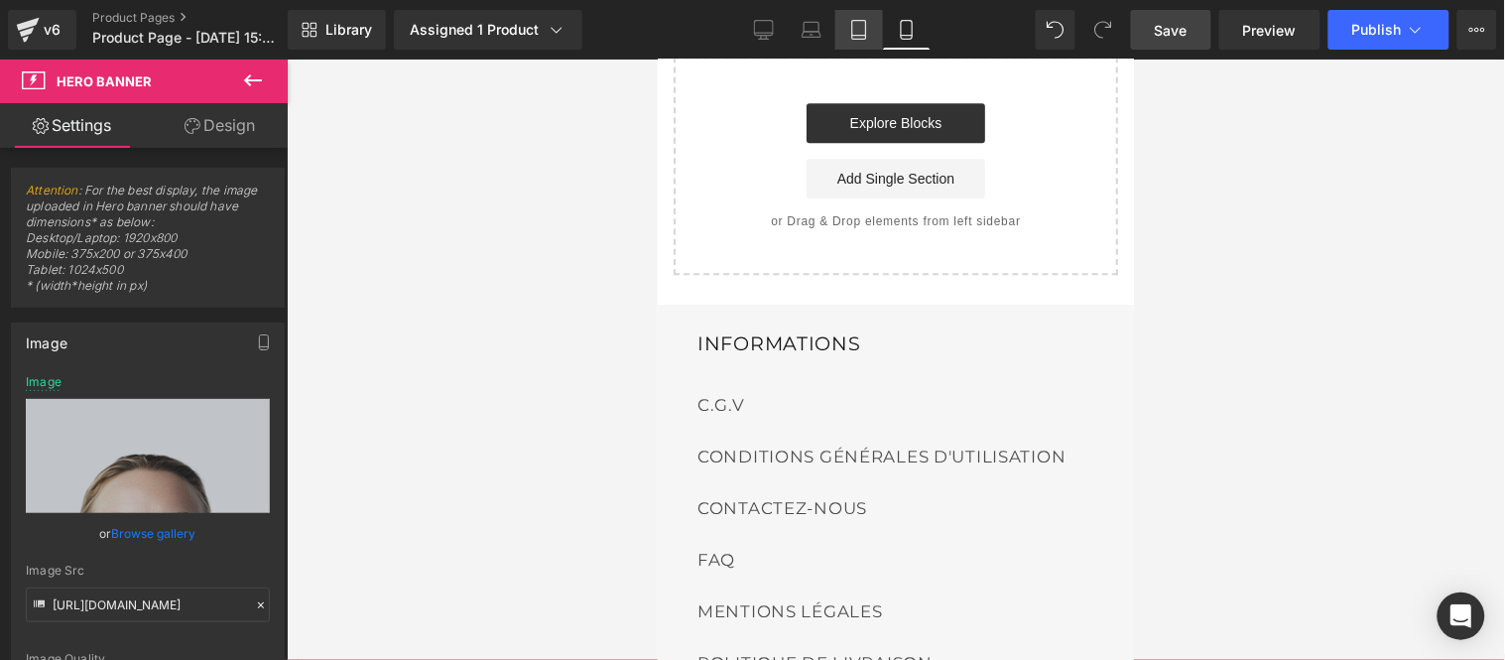
scroll to position [0, 0]
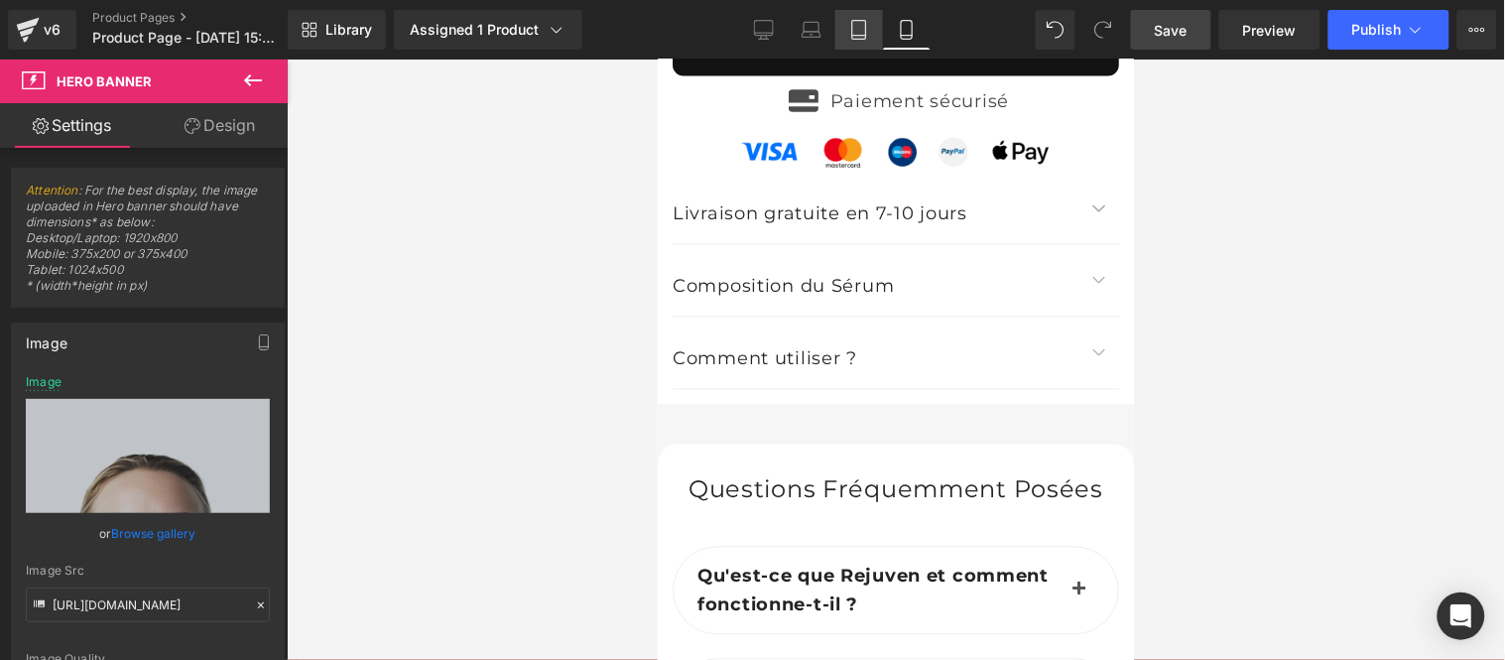
drag, startPoint x: 866, startPoint y: 30, endPoint x: 349, endPoint y: 223, distance: 551.8
click at [866, 30] on icon at bounding box center [859, 30] width 14 height 19
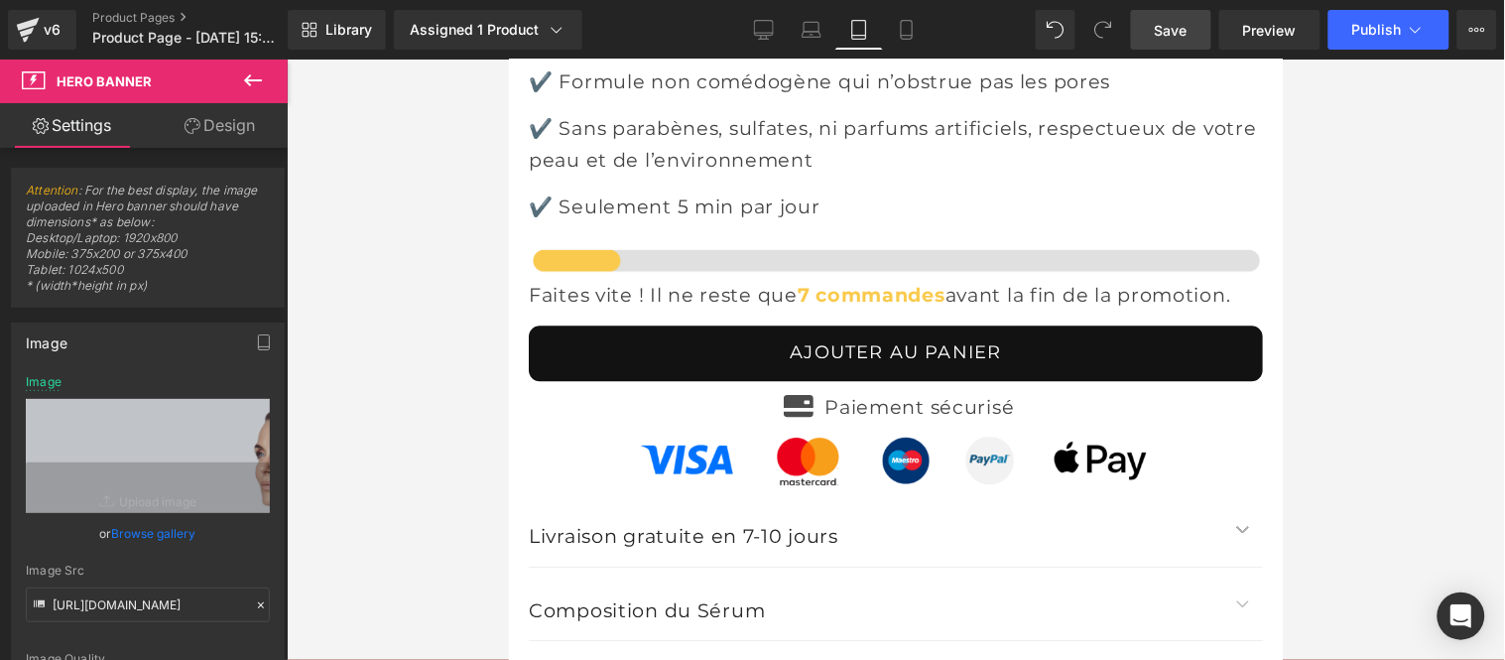
scroll to position [15208, 0]
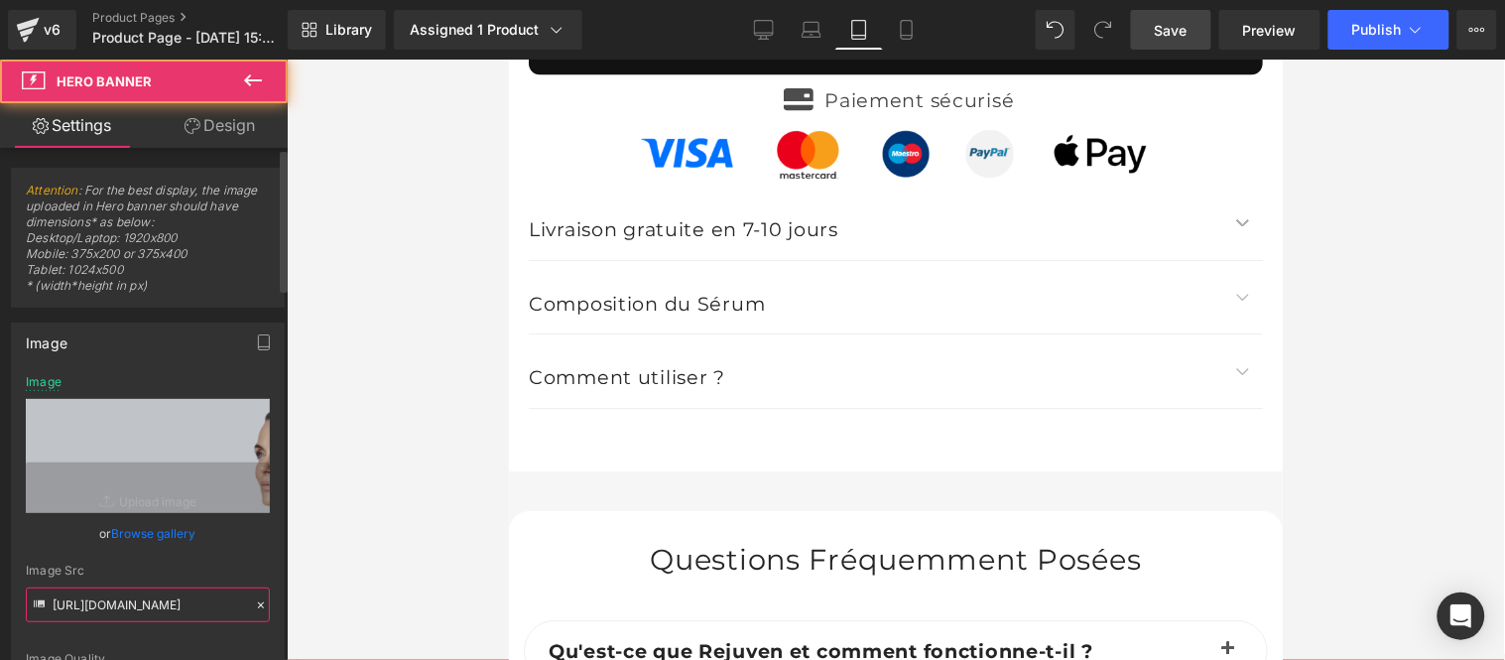
click at [163, 612] on input "[URL][DOMAIN_NAME]" at bounding box center [148, 604] width 244 height 35
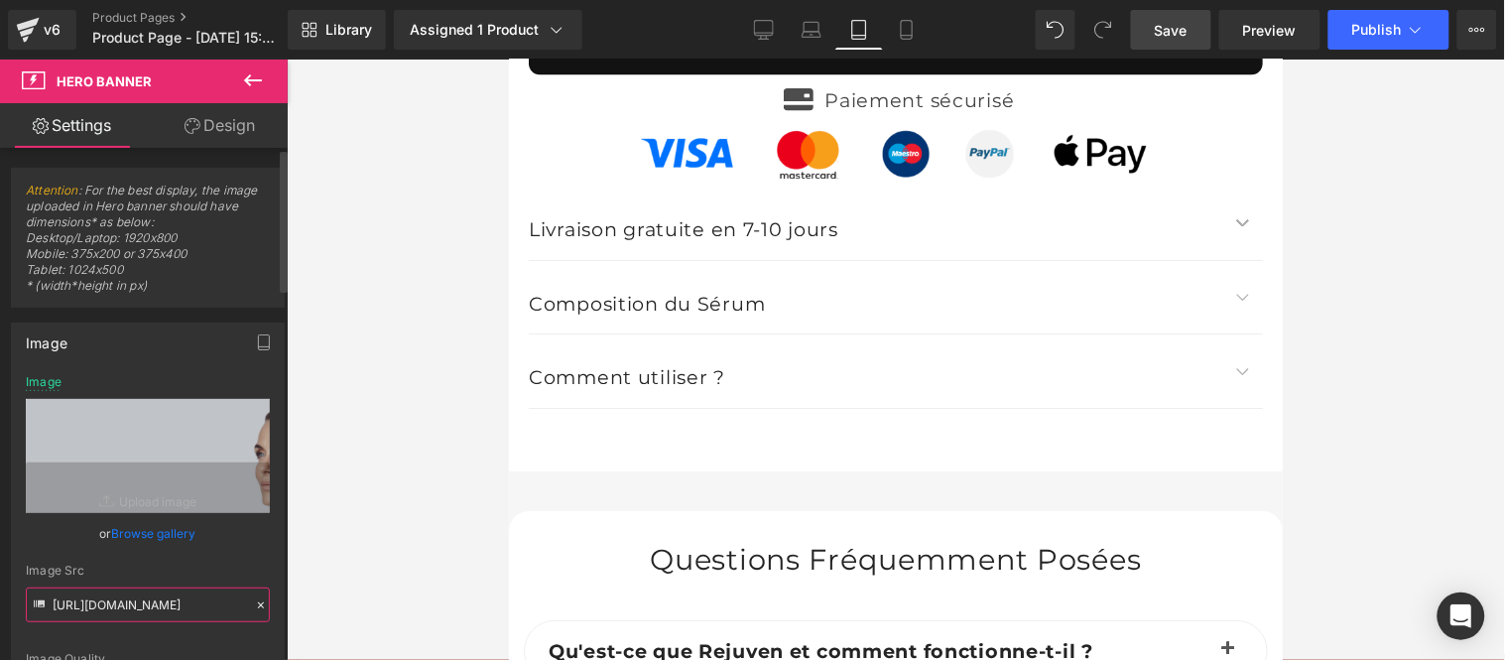
paste input "8_cd8a897b-a7c6-4b59-95f2-0525f817d432.jpg?v=1726257241"
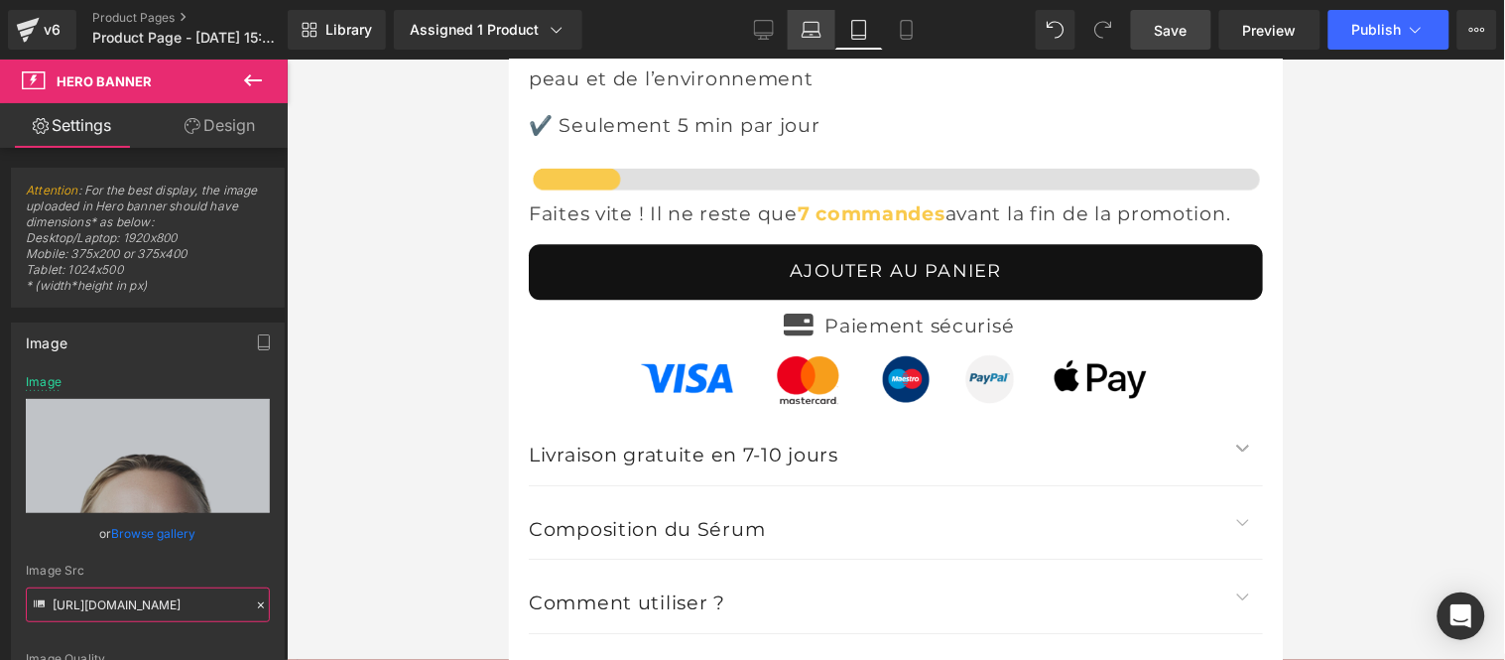
scroll to position [14767, 0]
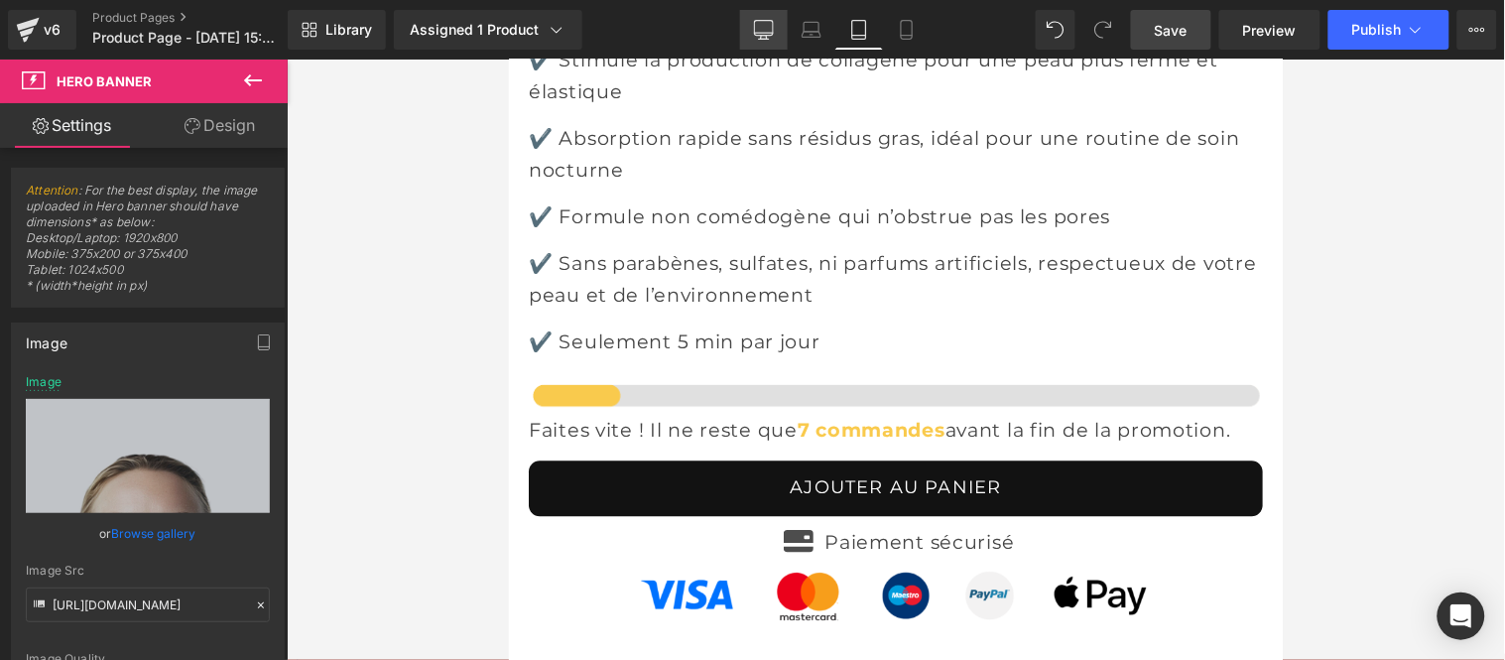
drag, startPoint x: 768, startPoint y: 35, endPoint x: 684, endPoint y: 64, distance: 88.5
click at [768, 35] on icon at bounding box center [763, 28] width 19 height 15
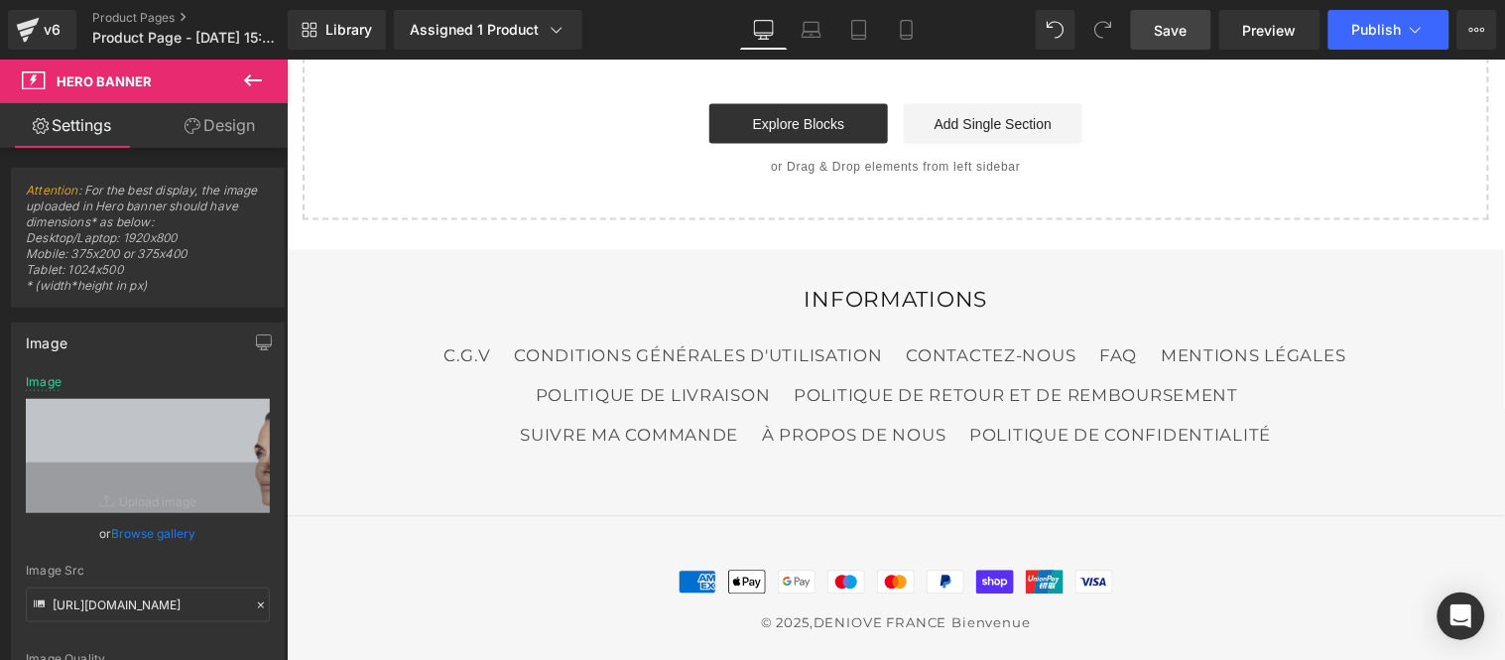
type input "[URL][DOMAIN_NAME]"
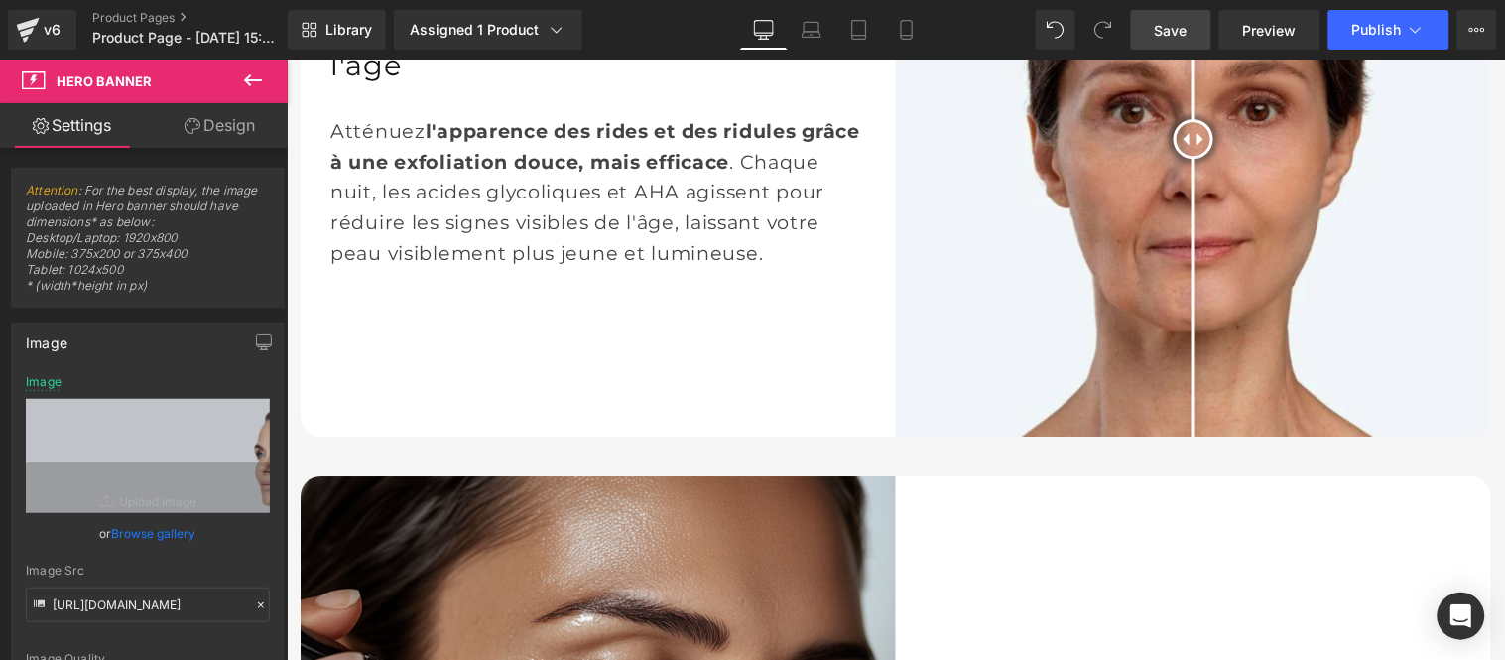
scroll to position [0, 0]
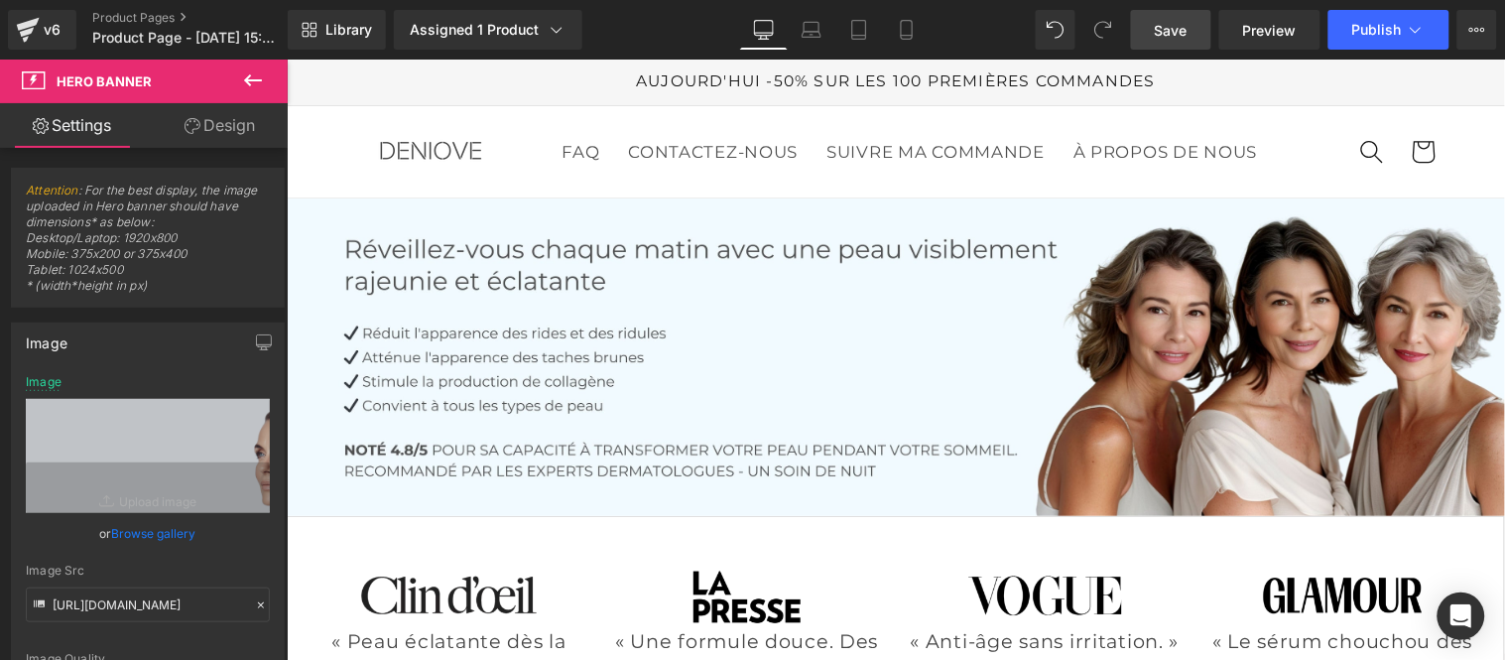
drag, startPoint x: 1495, startPoint y: 480, endPoint x: 1742, endPoint y: 110, distance: 444.9
click at [1176, 33] on span "Save" at bounding box center [1171, 30] width 33 height 21
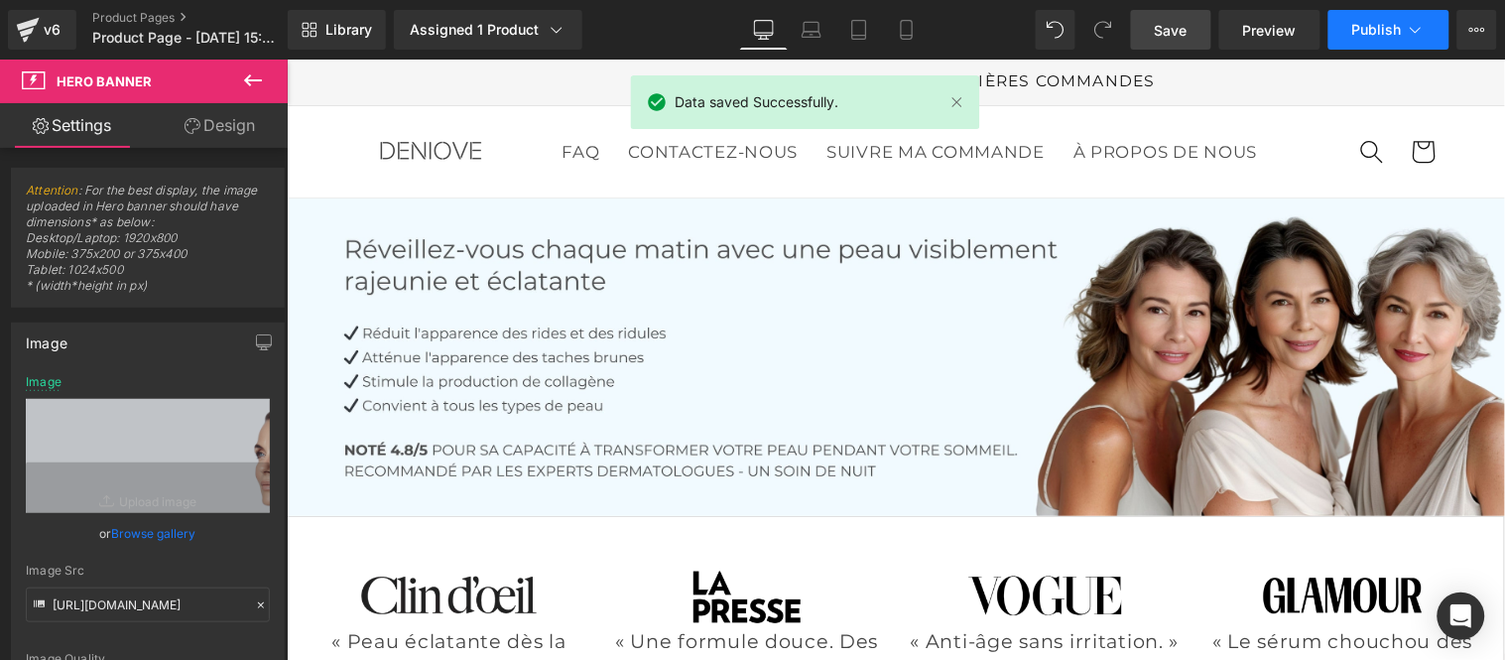
click at [1373, 22] on span "Publish" at bounding box center [1377, 30] width 50 height 16
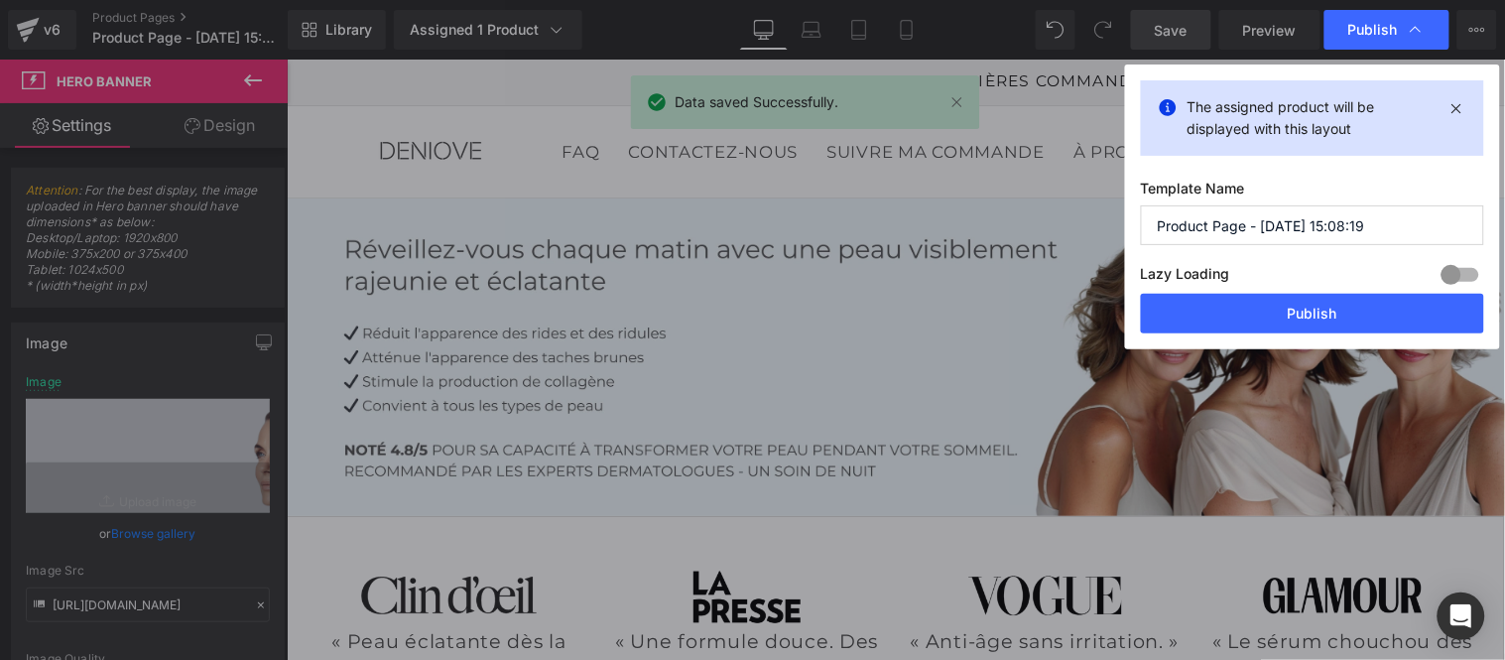
click at [1395, 222] on input "Product Page - [DATE] 15:08:19" at bounding box center [1312, 225] width 343 height 40
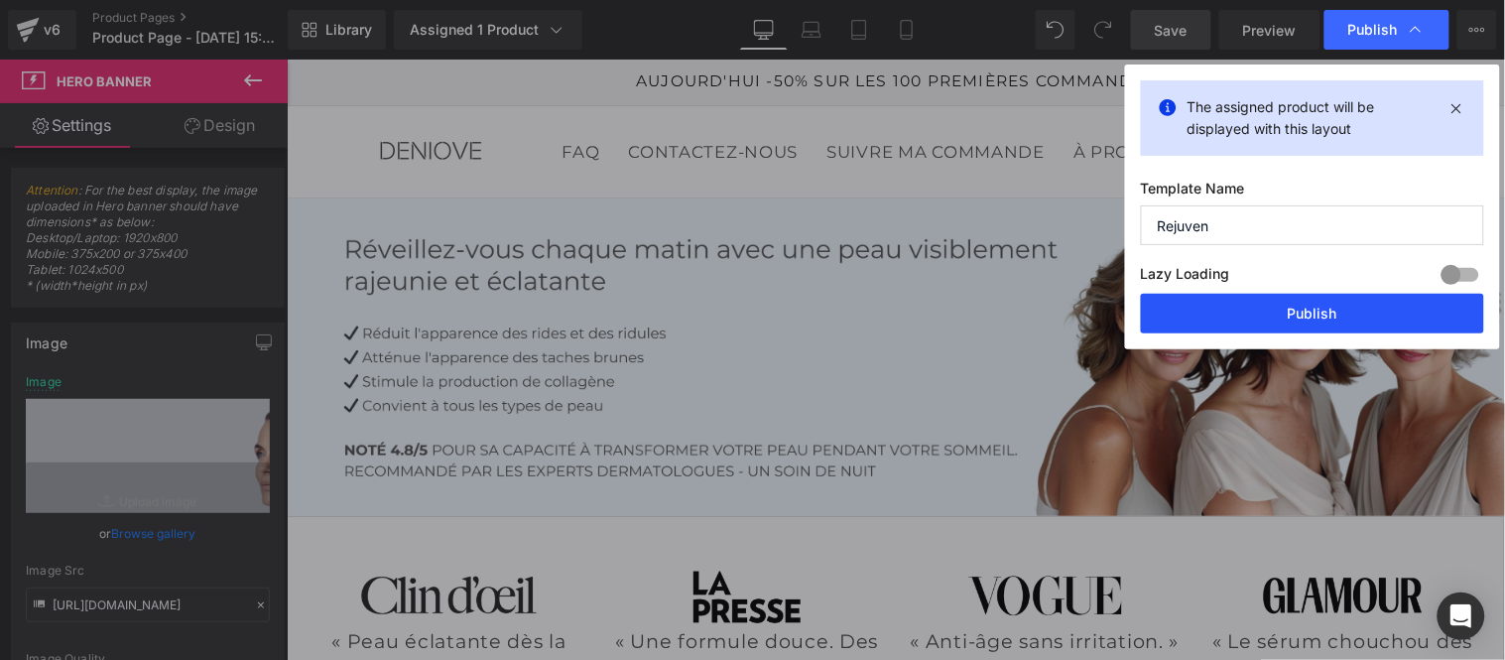
type input "Rejuven"
click at [1370, 310] on button "Publish" at bounding box center [1312, 314] width 343 height 40
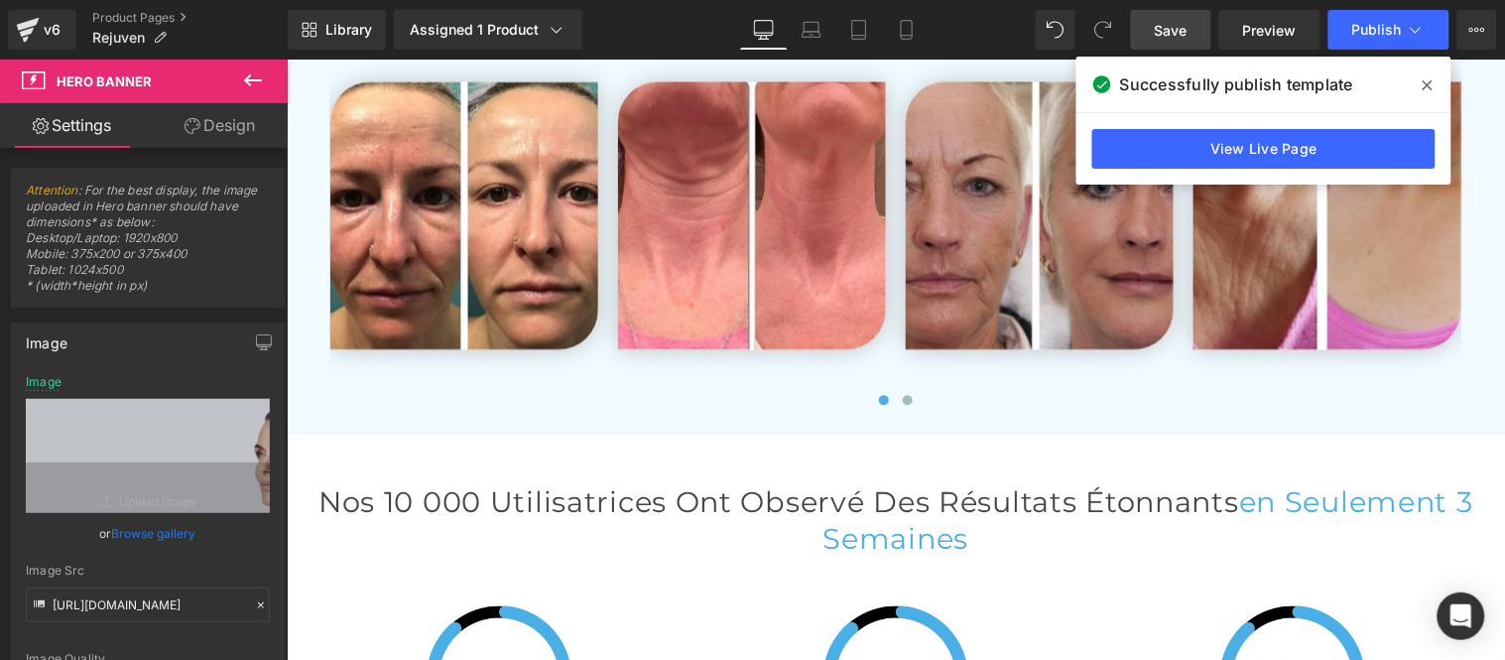
scroll to position [4519, 0]
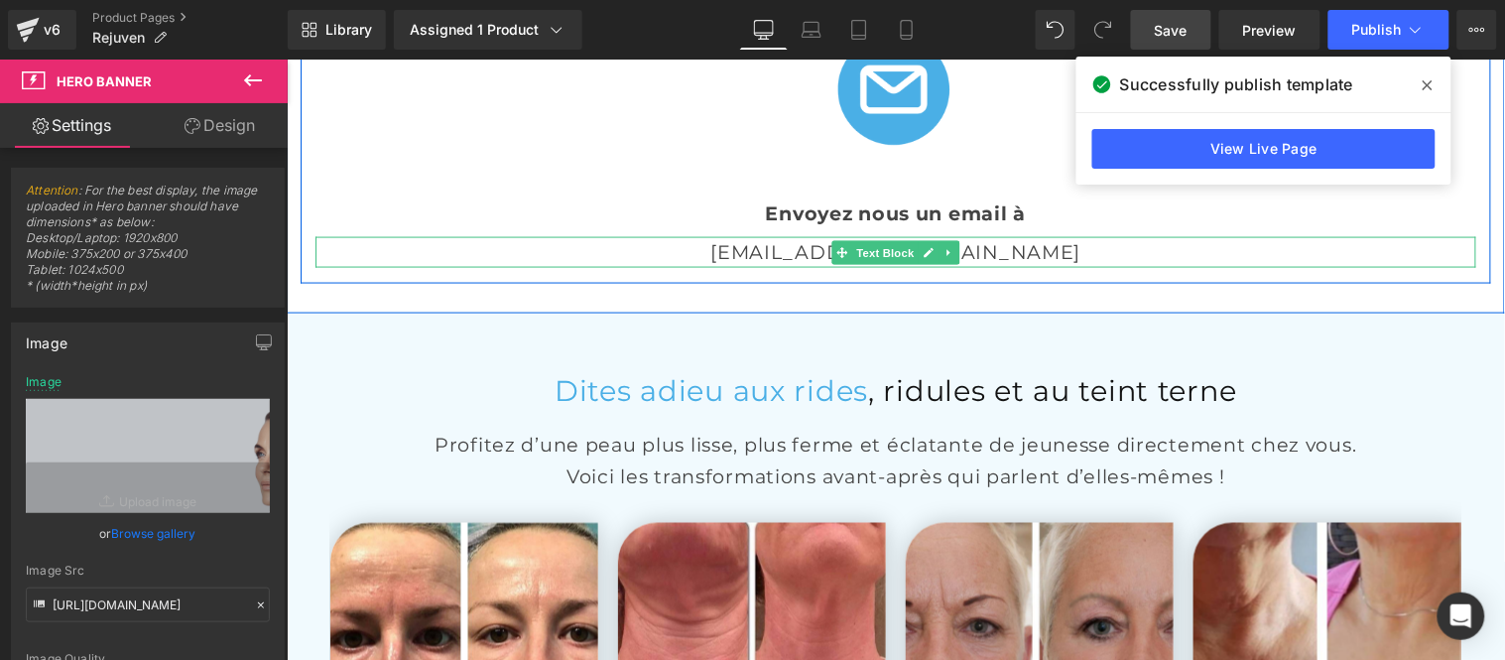
click at [970, 267] on p "[EMAIL_ADDRESS][DOMAIN_NAME]" at bounding box center [894, 251] width 1161 height 31
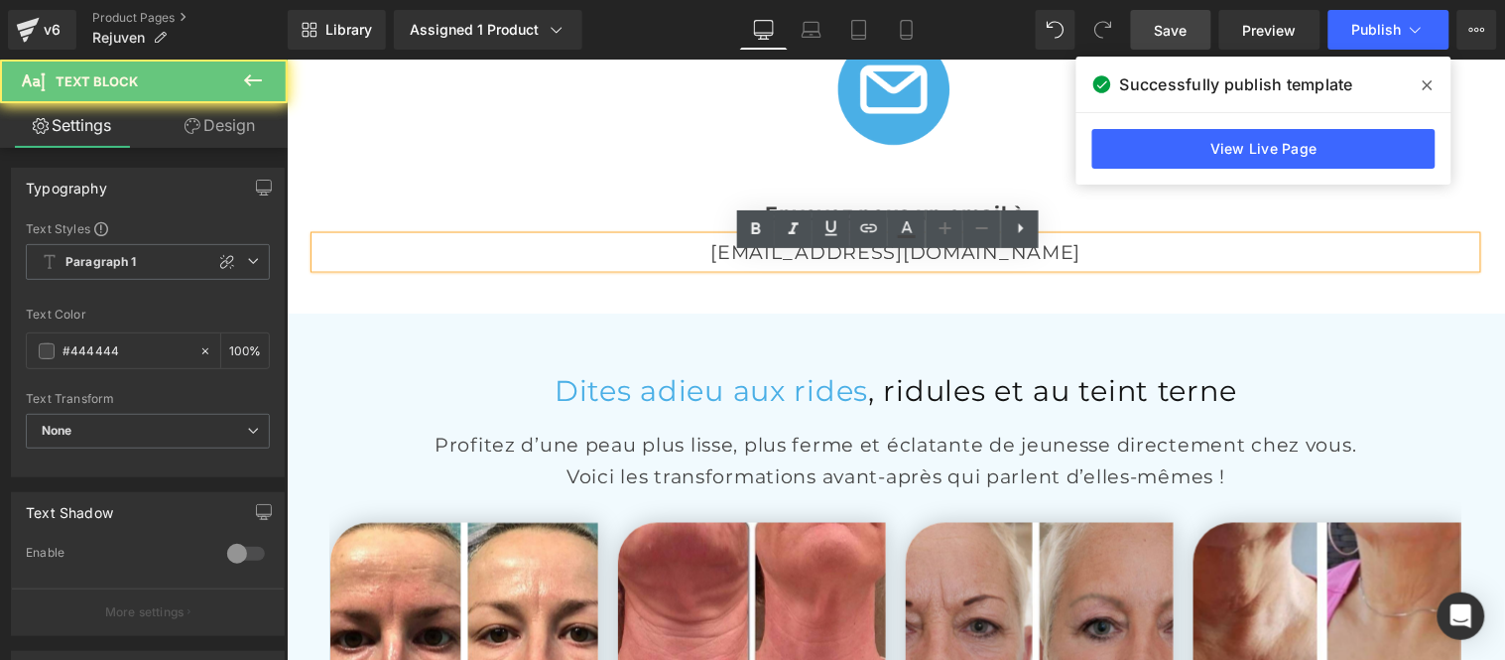
click at [989, 267] on p "[EMAIL_ADDRESS][DOMAIN_NAME]" at bounding box center [894, 251] width 1161 height 31
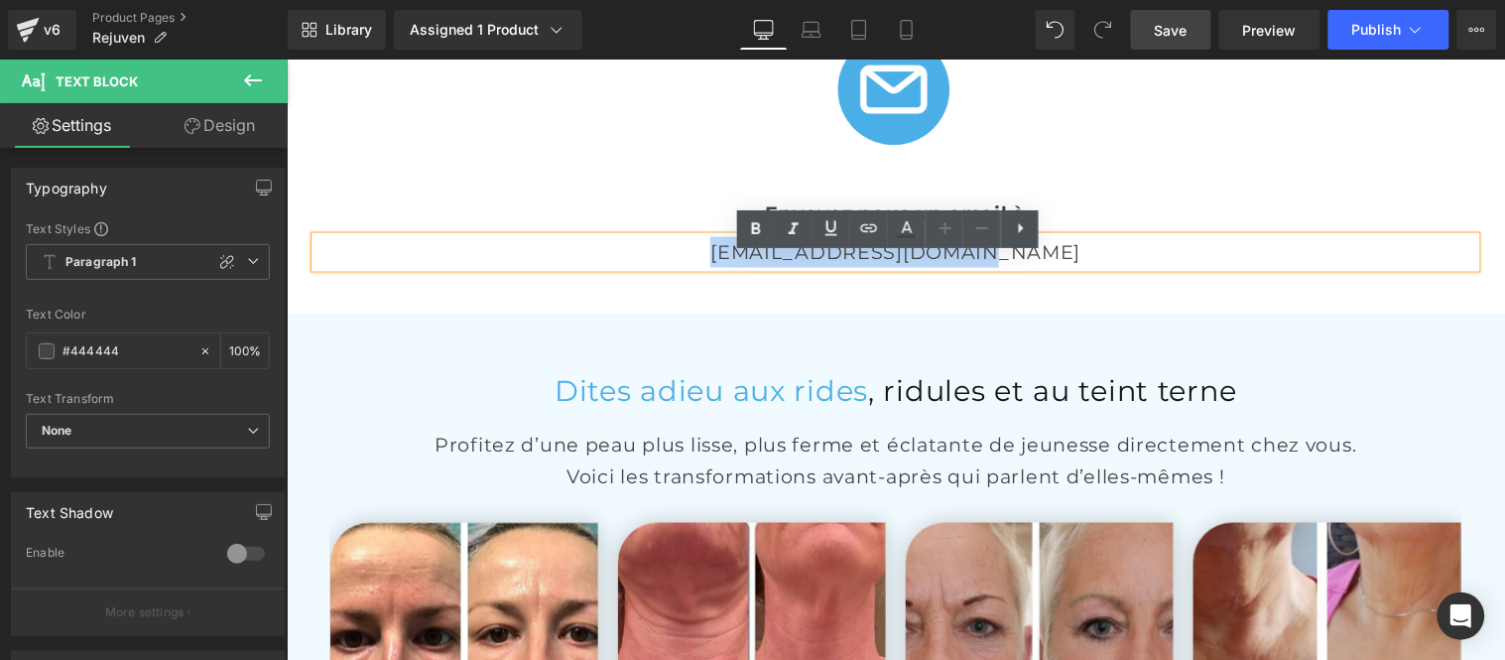
copy p "[EMAIL_ADDRESS][DOMAIN_NAME]"
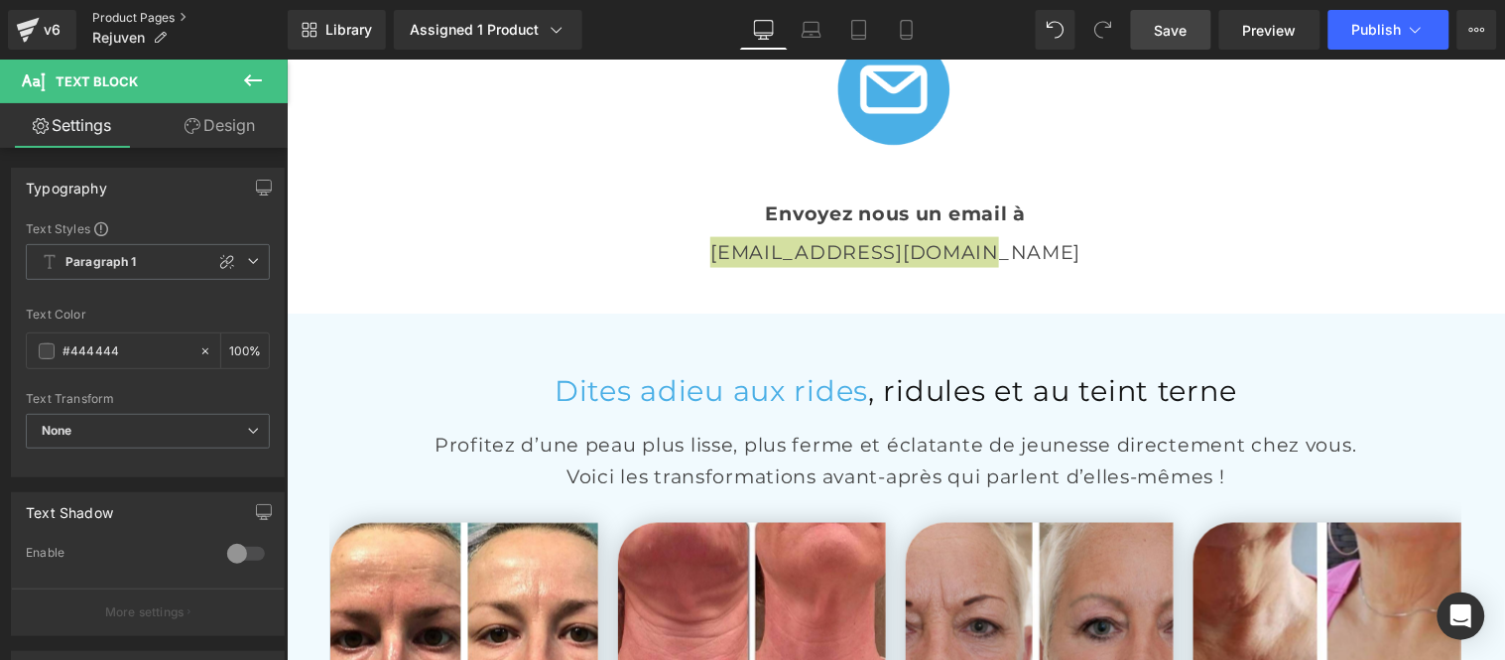
click at [110, 16] on link "Product Pages" at bounding box center [189, 18] width 195 height 16
click at [1187, 27] on span "Save" at bounding box center [1171, 30] width 33 height 21
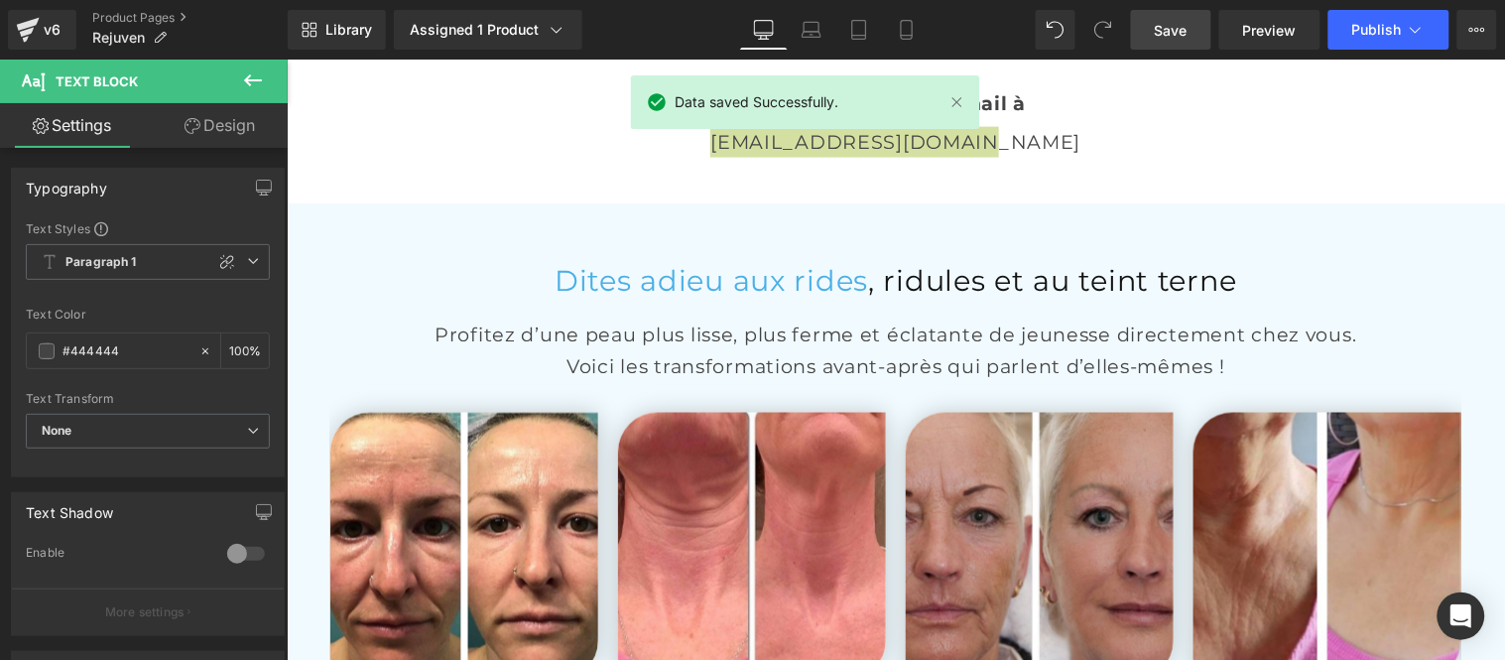
scroll to position [4739, 0]
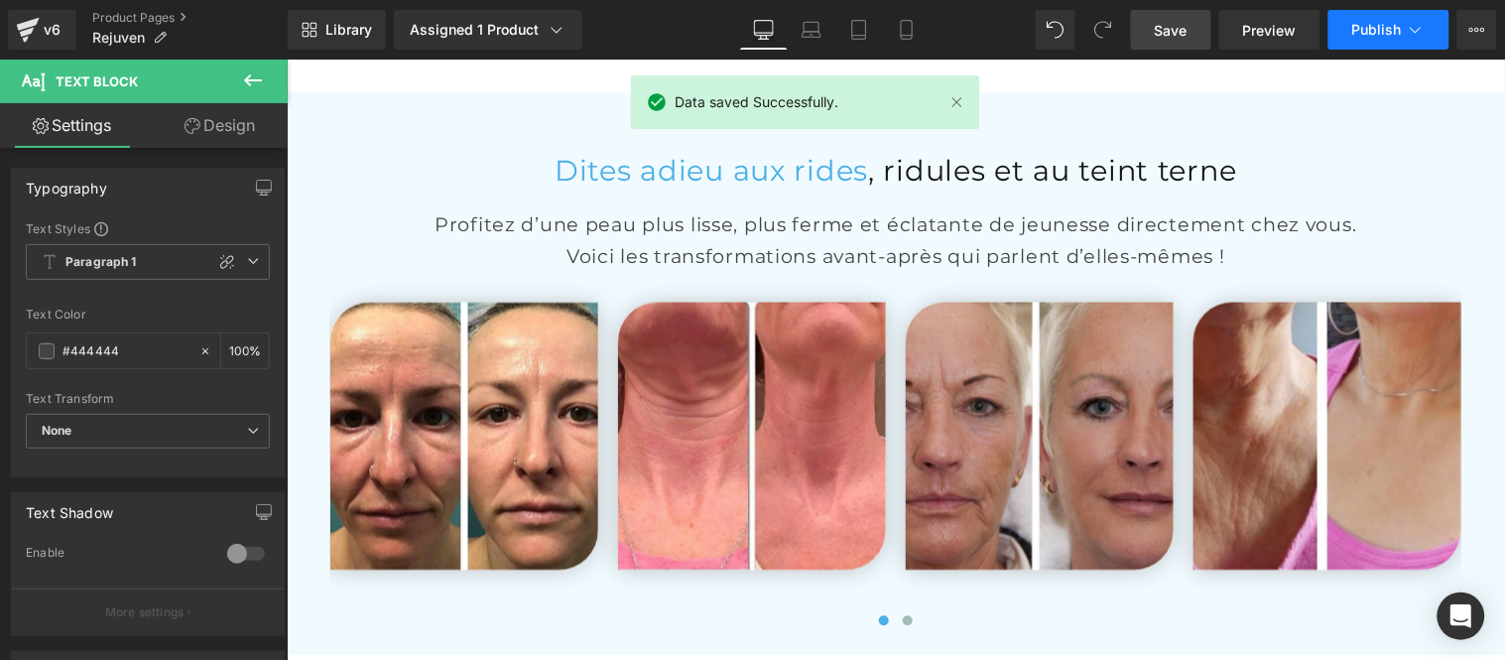
click at [1379, 18] on button "Publish" at bounding box center [1388, 30] width 121 height 40
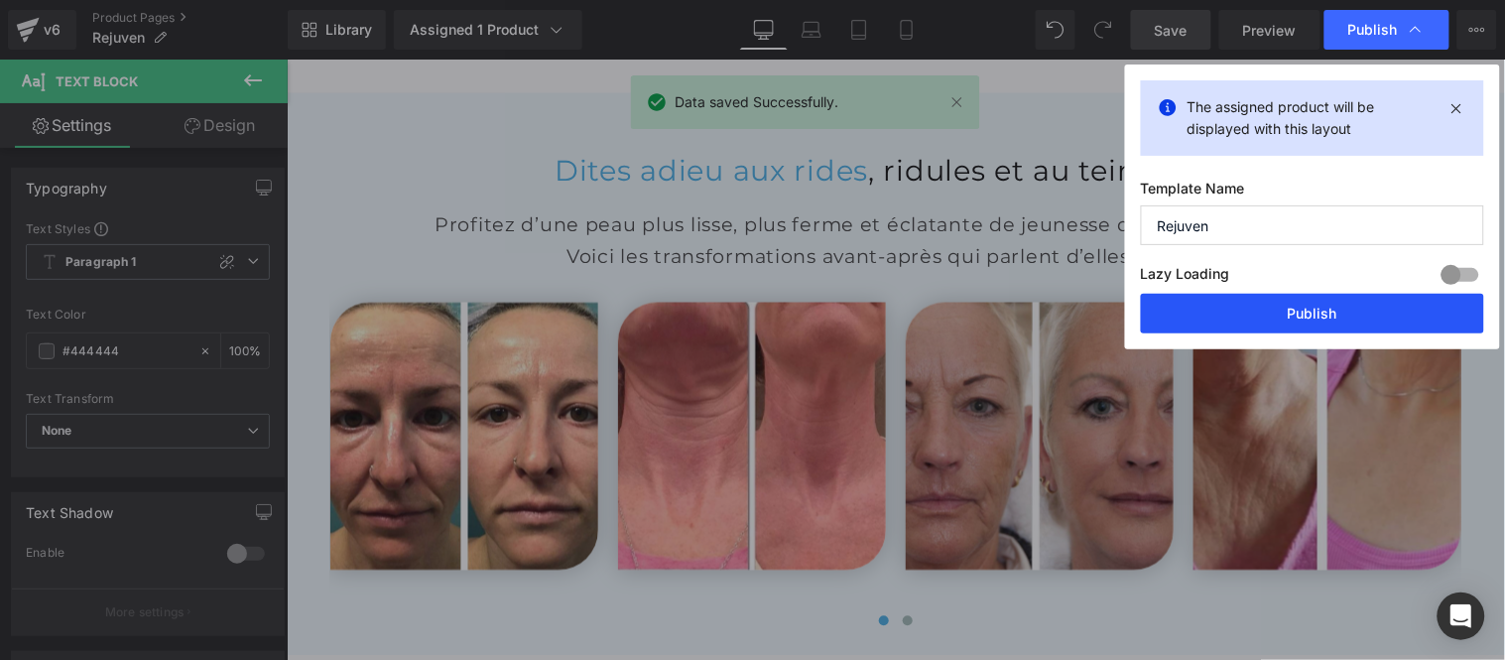
click at [1326, 315] on button "Publish" at bounding box center [1312, 314] width 343 height 40
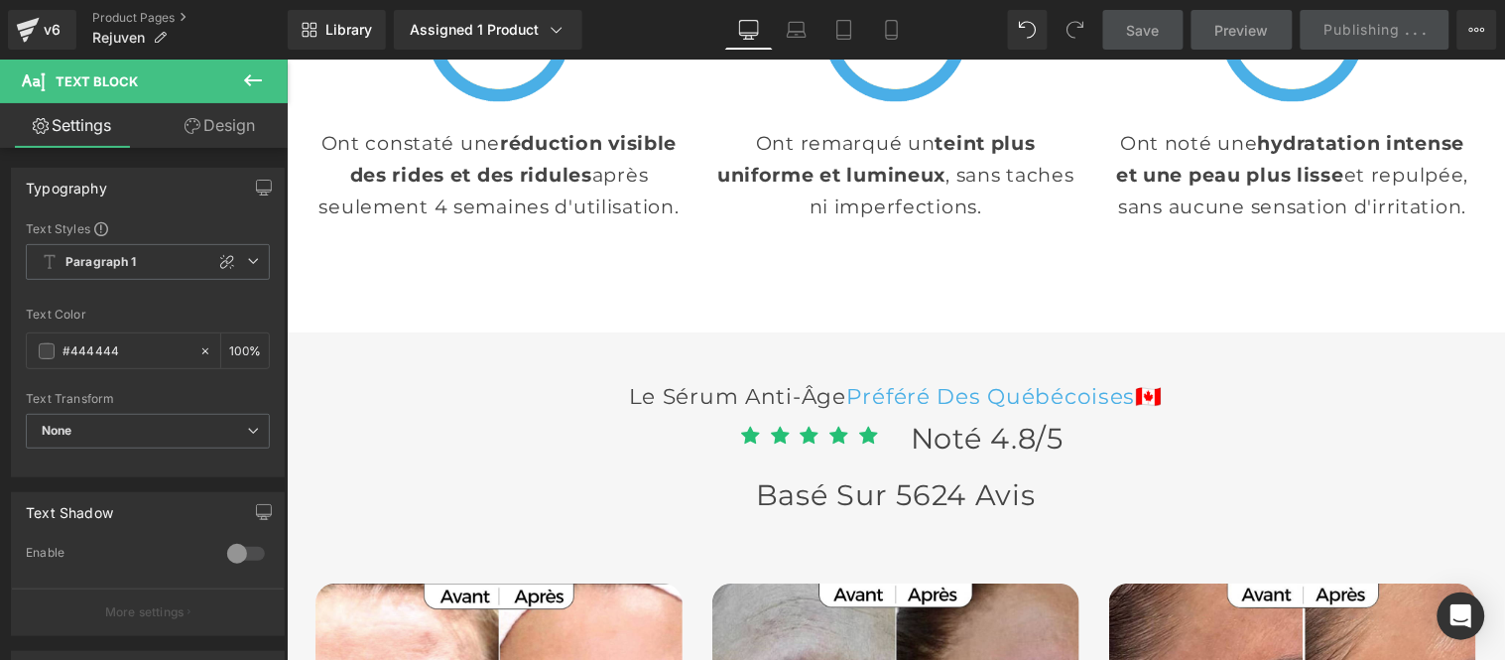
scroll to position [5731, 0]
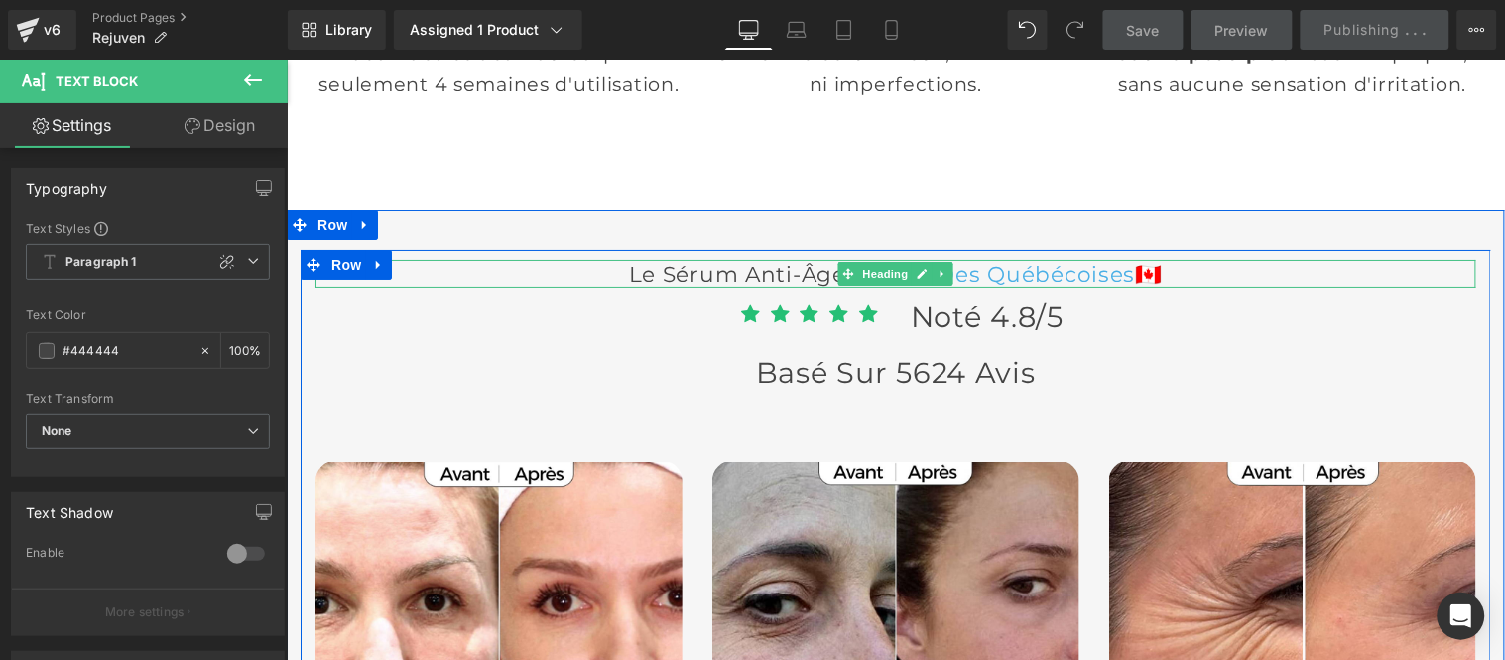
click at [1034, 286] on span "Préféré Des québécoises" at bounding box center [990, 273] width 290 height 26
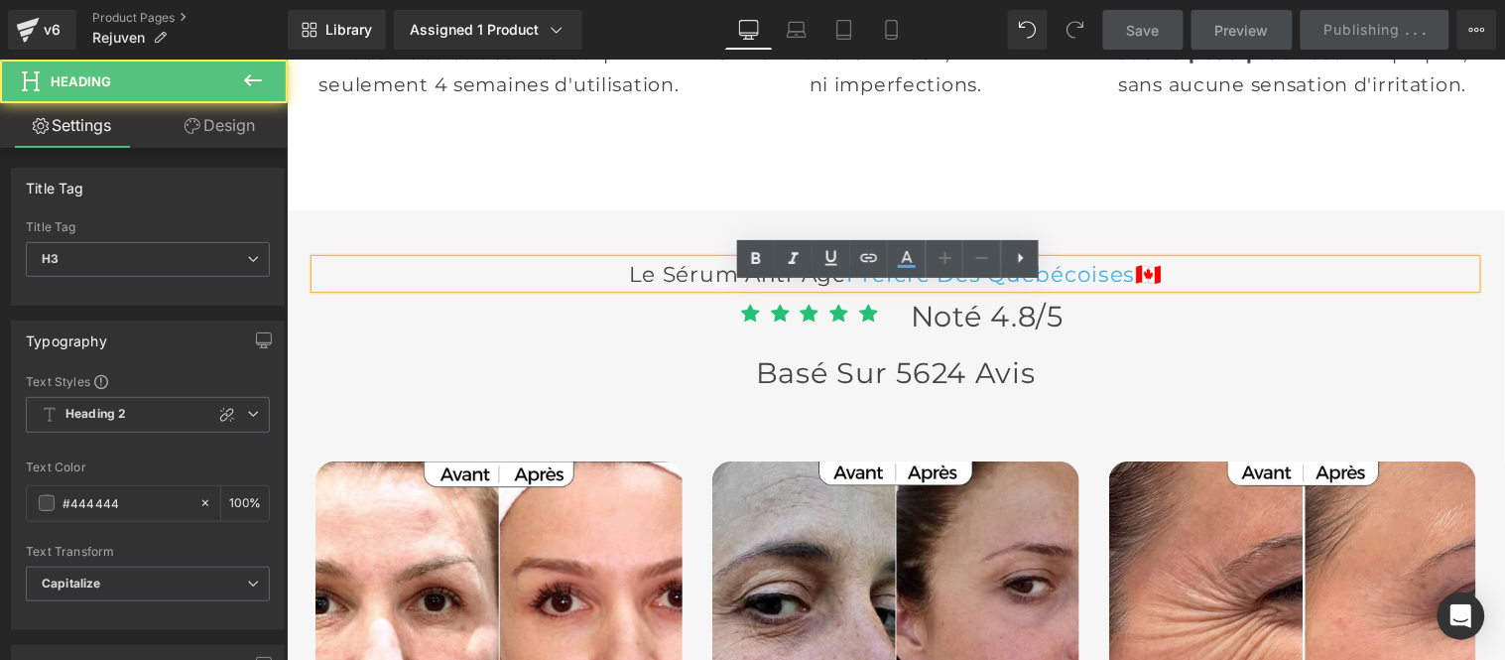
click at [1030, 286] on span "Préféré Des québécoises" at bounding box center [990, 273] width 290 height 26
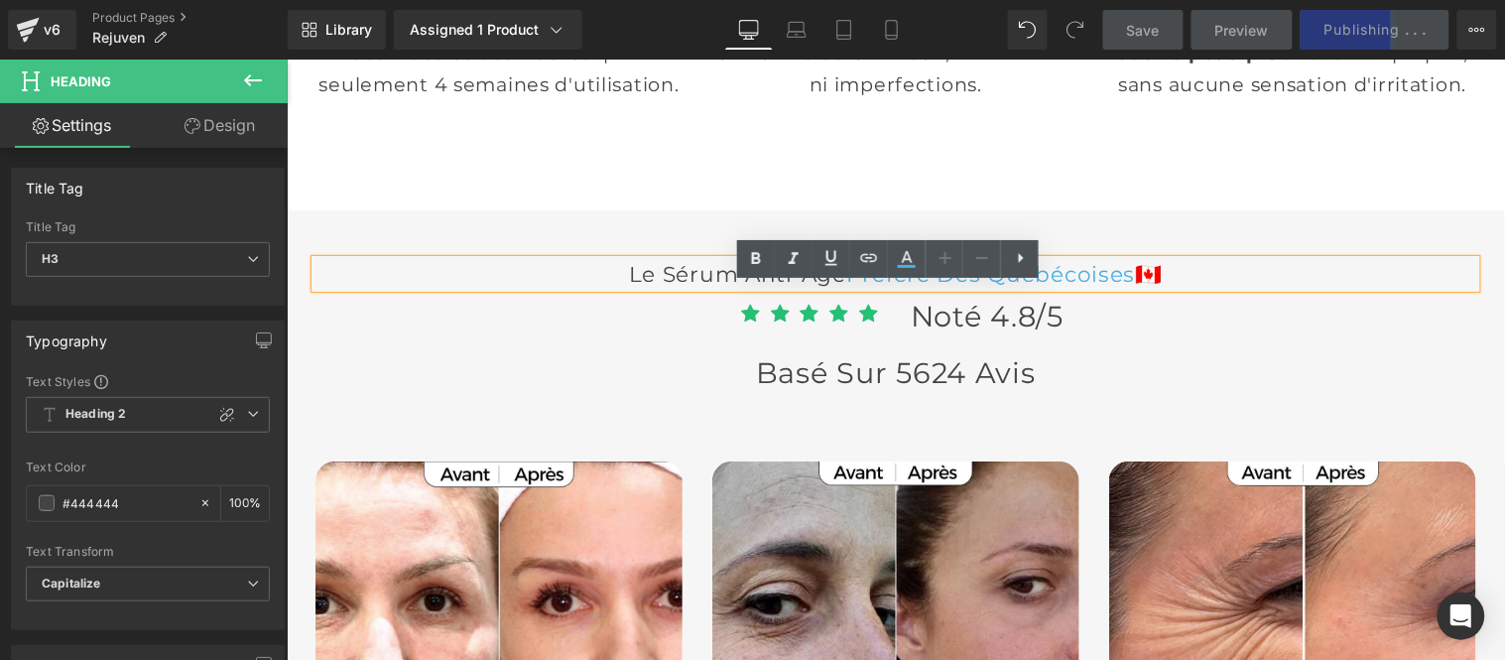
click at [1069, 286] on span "Préféré Des québécoises" at bounding box center [990, 273] width 290 height 26
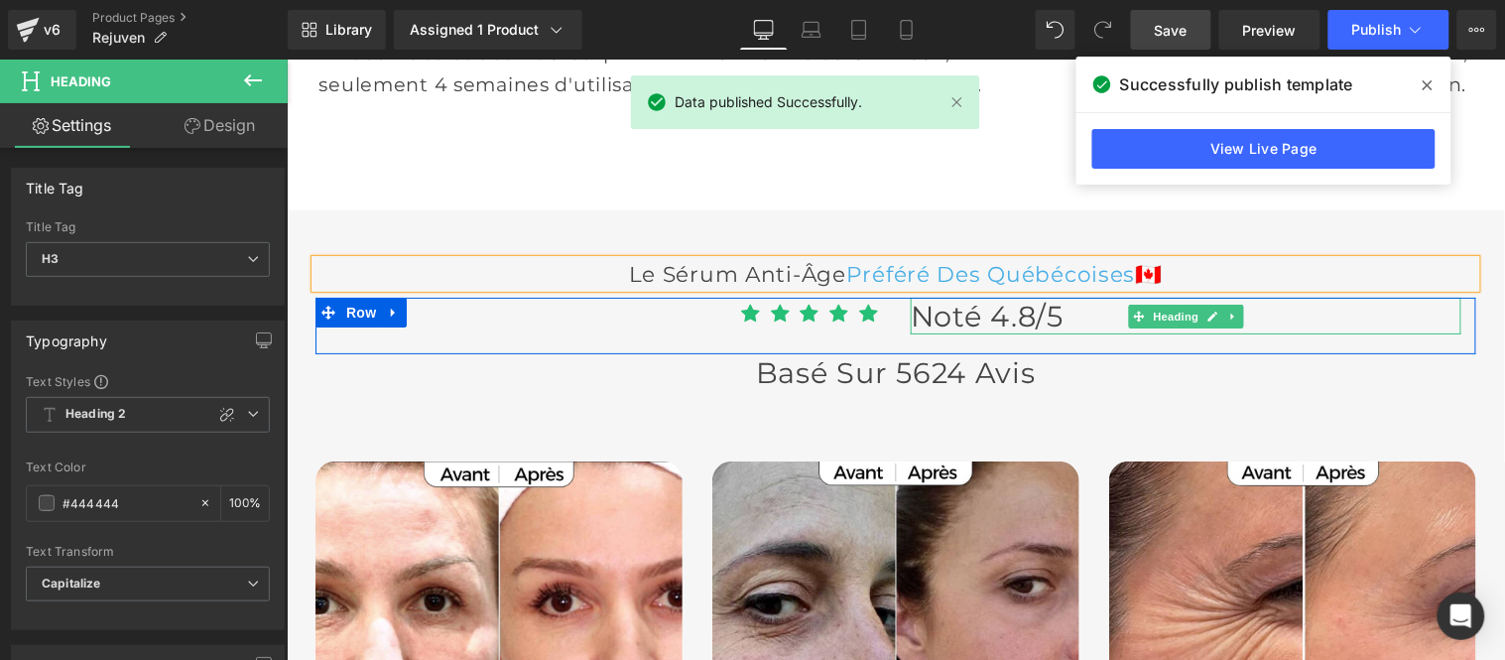
copy h3 "Le sérum anti-âge Préféré Des québécoises 🇨🇦"
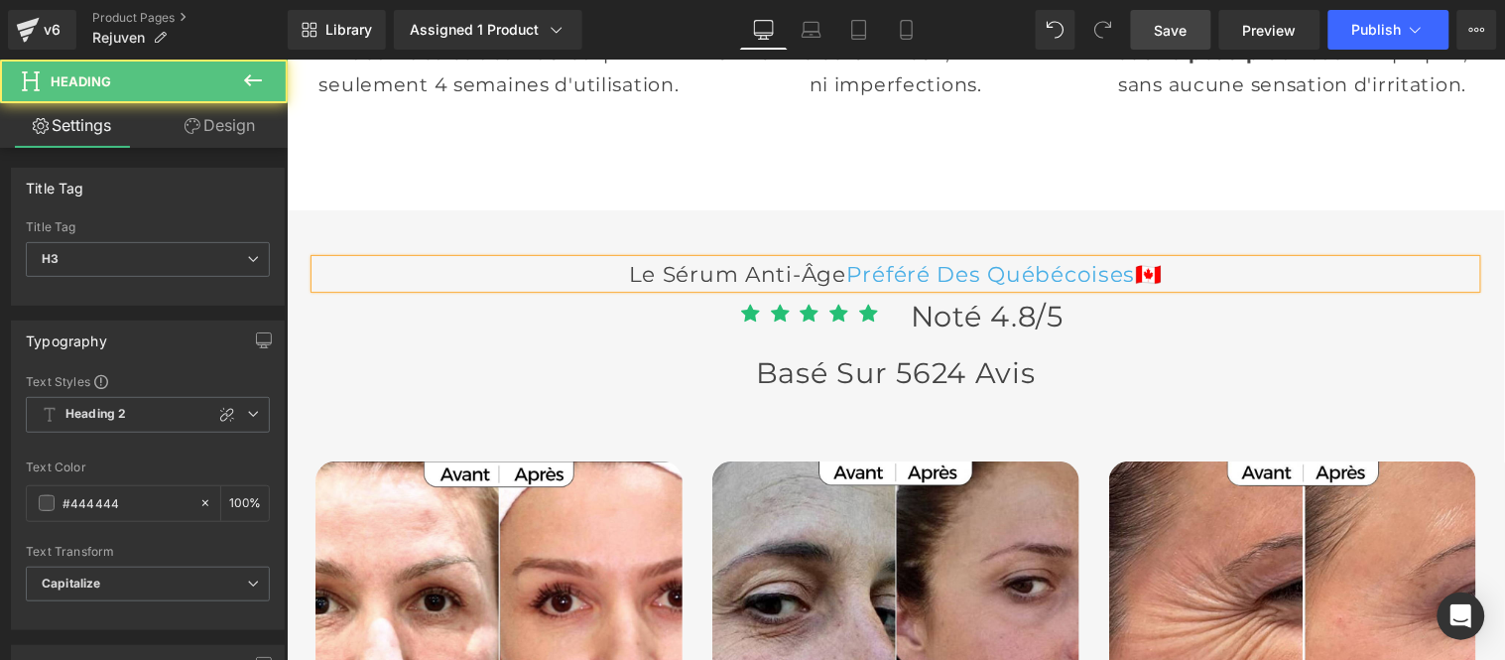
drag, startPoint x: 752, startPoint y: 283, endPoint x: 751, endPoint y: 311, distance: 28.8
click at [752, 285] on h3 "Le sérum anti-âge Préféré Des québécoises 🇨🇦" at bounding box center [894, 273] width 1161 height 28
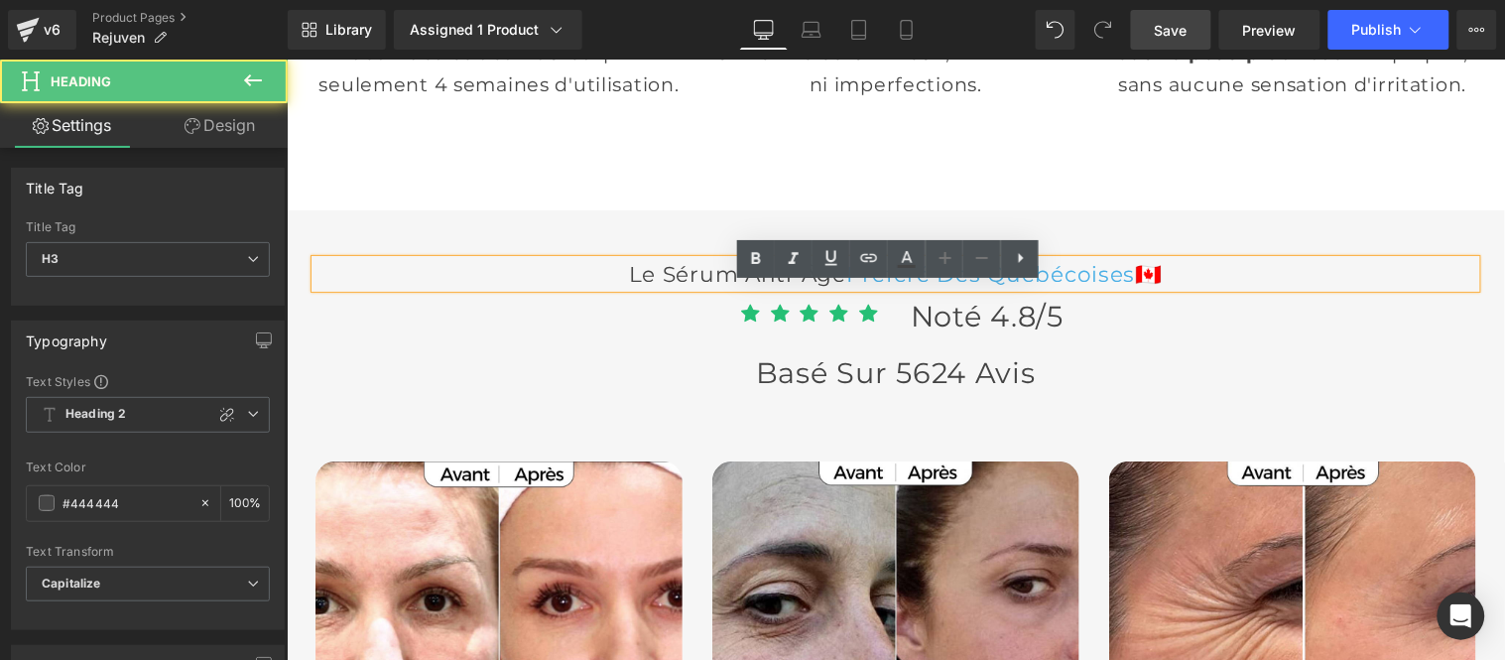
click at [883, 286] on span "Préféré Des québécoises" at bounding box center [990, 273] width 290 height 26
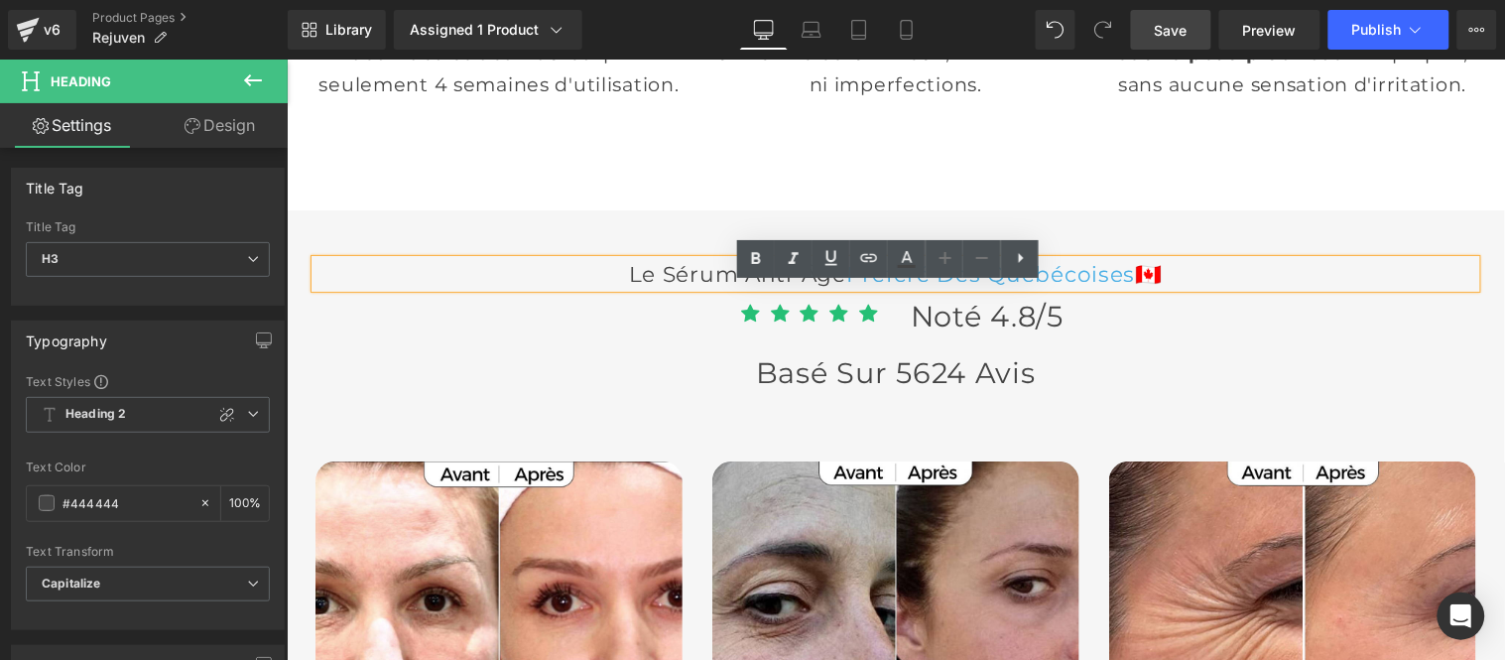
click at [1031, 286] on span "Préféré Des québécoises" at bounding box center [990, 273] width 290 height 26
click at [1314, 287] on h3 "Le sérum anti-âge Préféré Des québécoises 🇨🇦" at bounding box center [894, 273] width 1161 height 28
click at [1033, 286] on span "Préféré Des québécoises" at bounding box center [990, 273] width 290 height 26
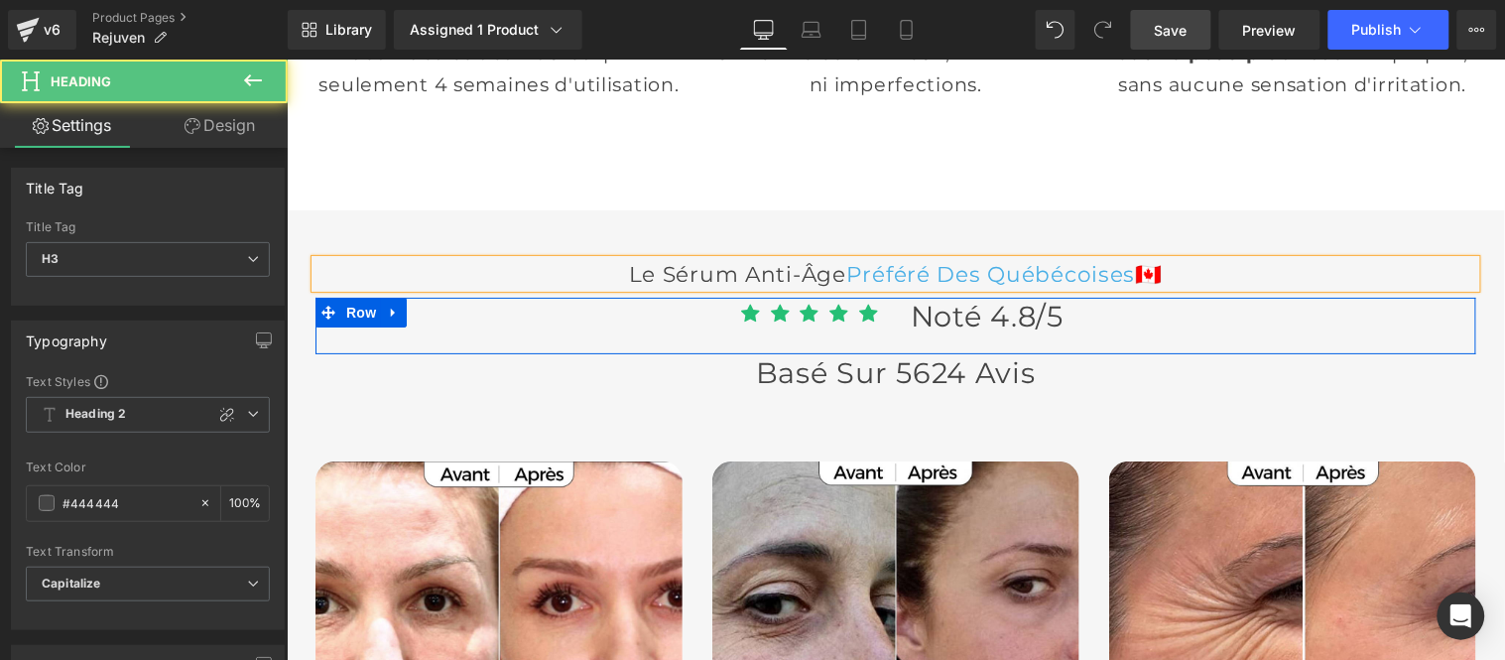
paste div
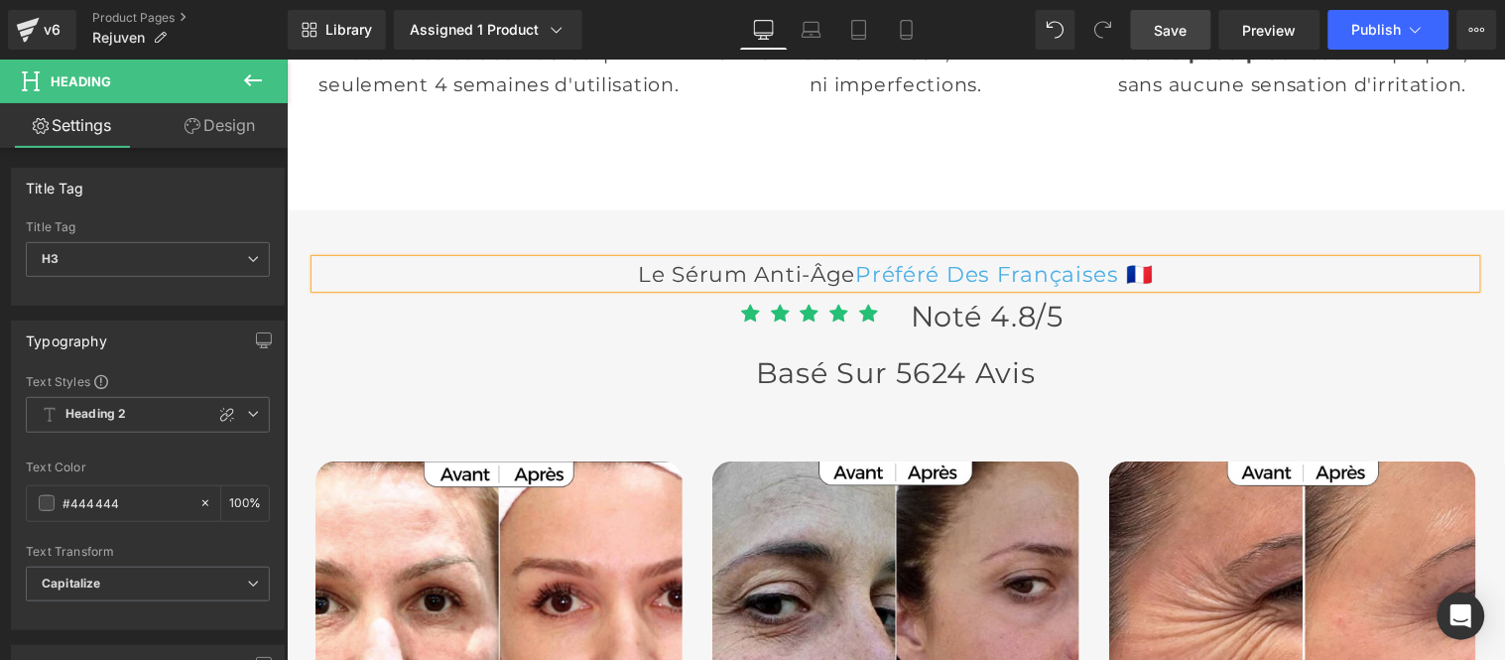
click at [1178, 25] on span "Save" at bounding box center [1171, 30] width 33 height 21
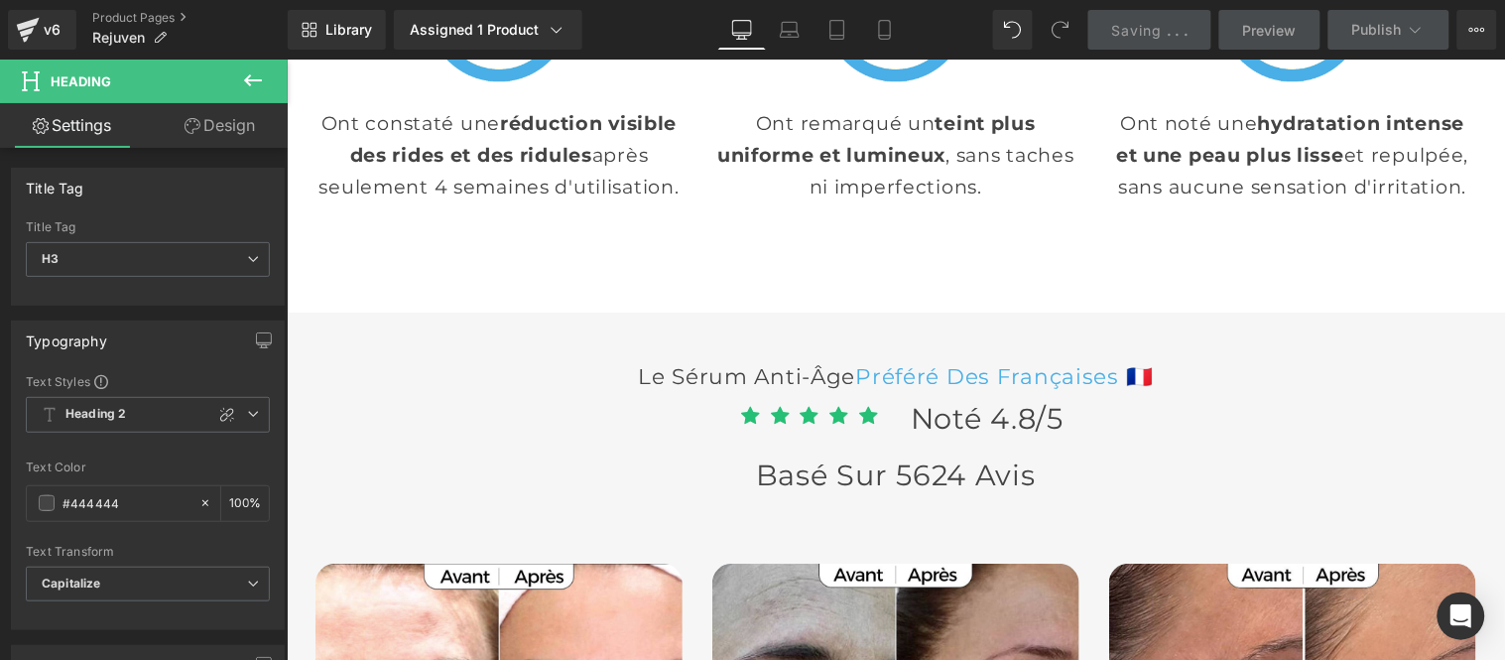
scroll to position [5621, 0]
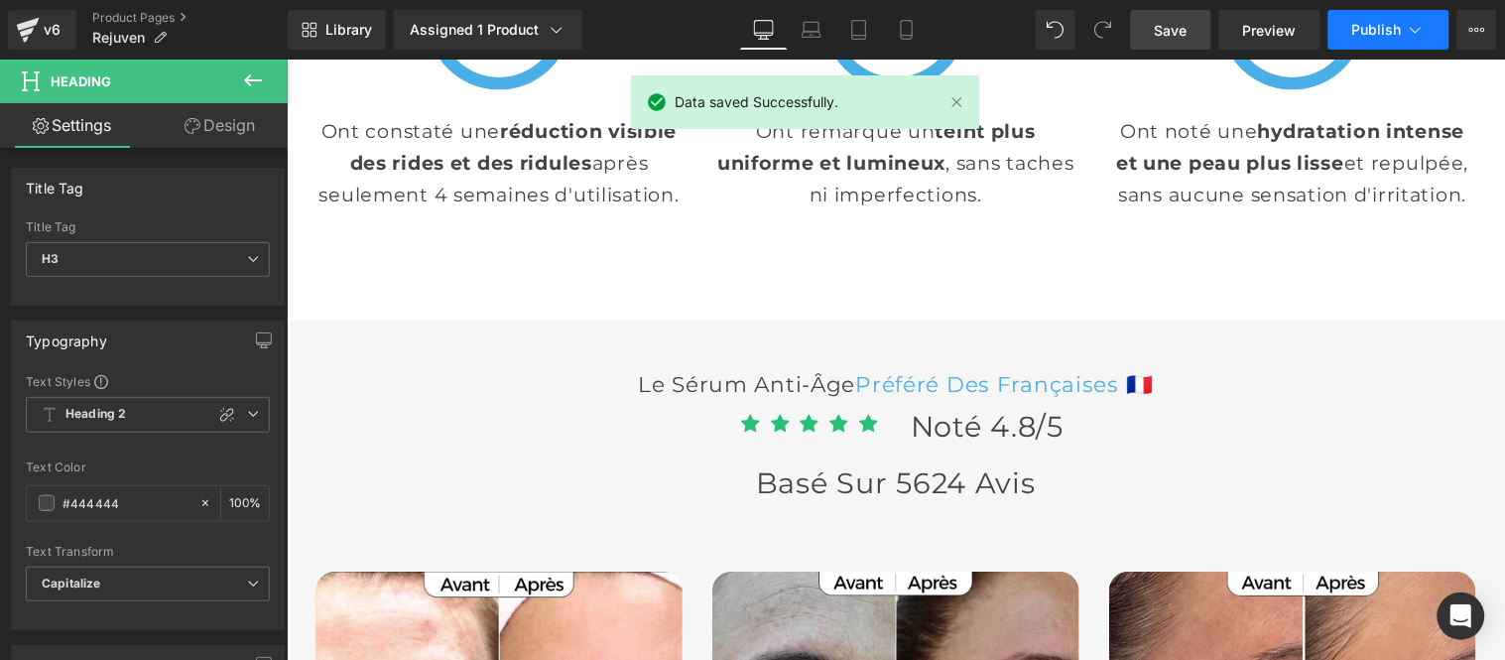
click at [1351, 34] on button "Publish" at bounding box center [1388, 30] width 121 height 40
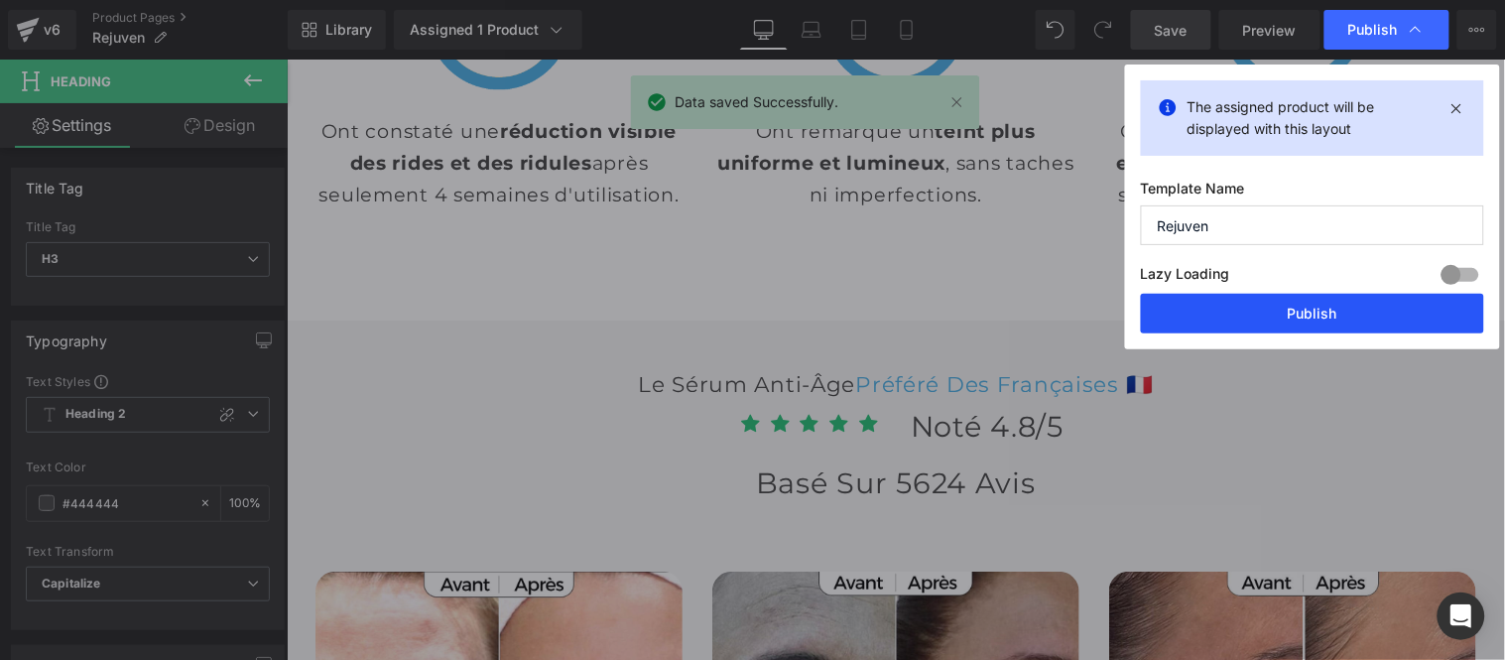
drag, startPoint x: 1297, startPoint y: 306, endPoint x: 687, endPoint y: 181, distance: 621.8
click at [0, 0] on button "Publish" at bounding box center [0, 0] width 0 height 0
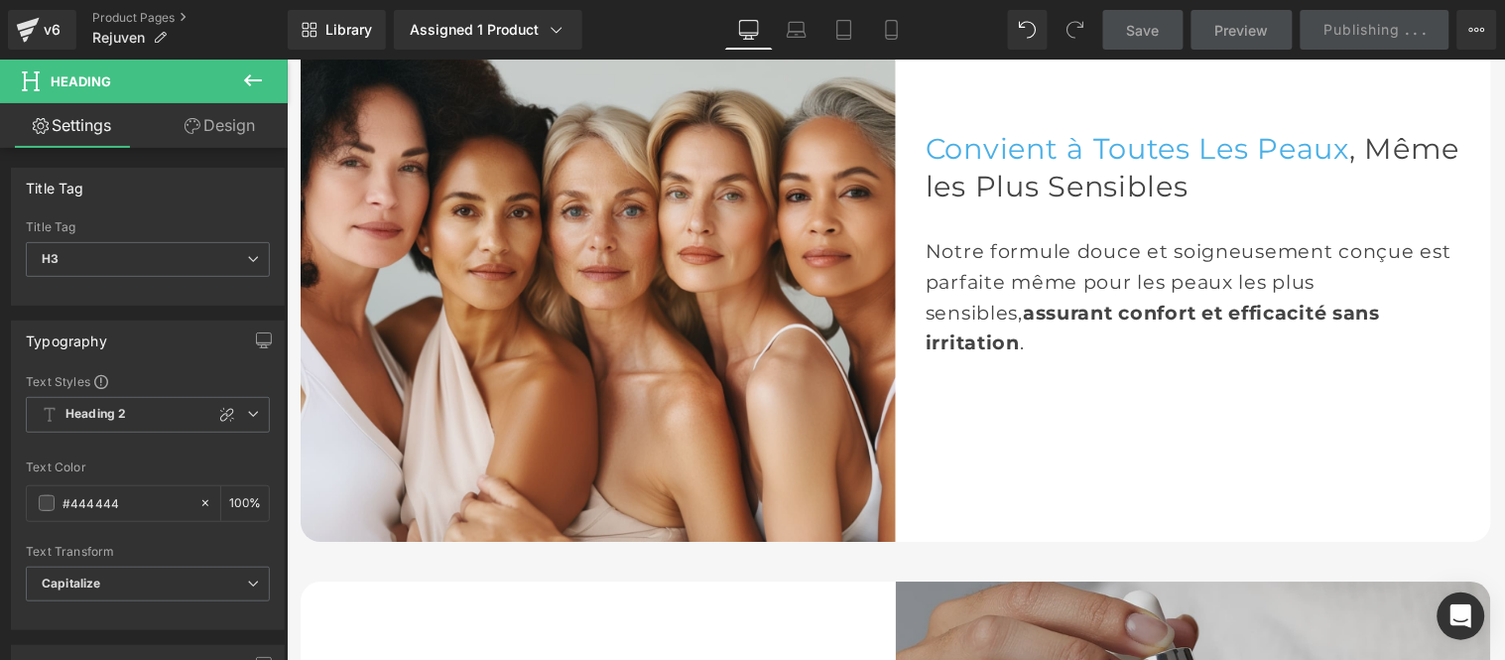
scroll to position [3196, 0]
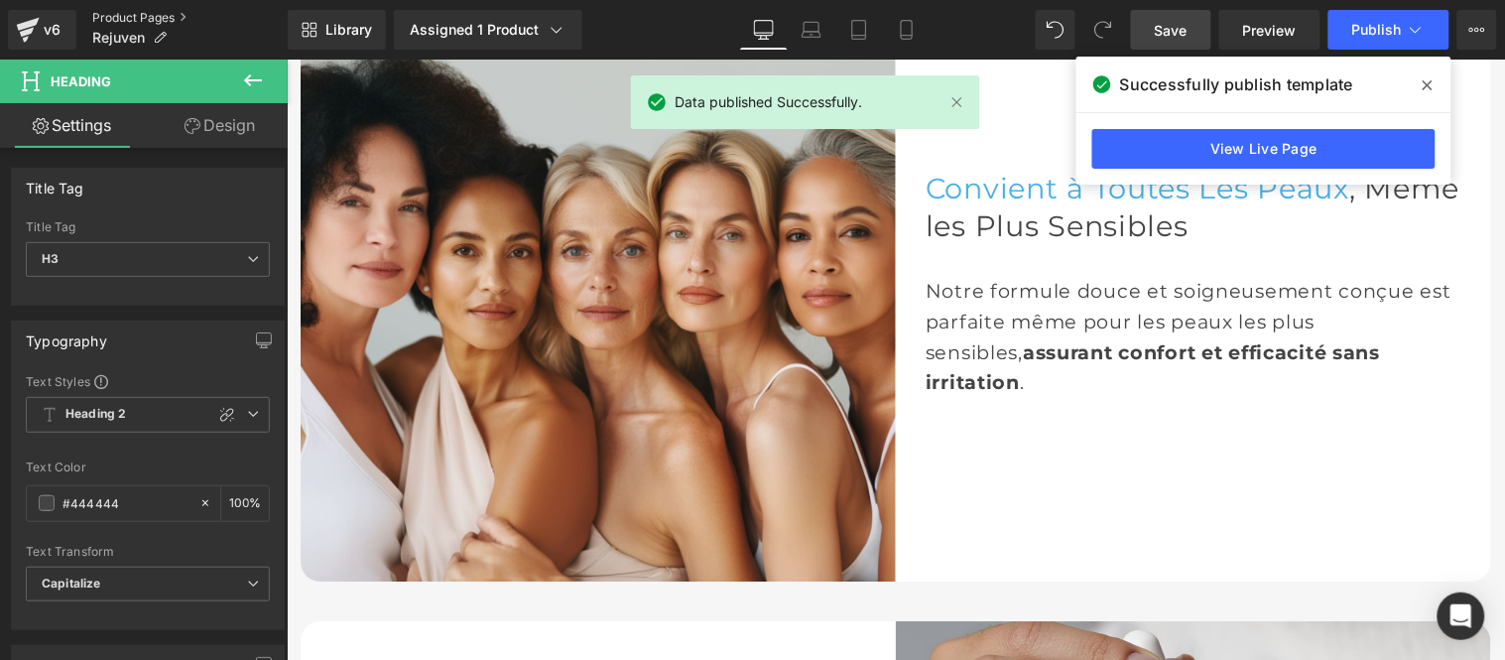
click at [131, 14] on link "Product Pages" at bounding box center [189, 18] width 195 height 16
